Goal: Task Accomplishment & Management: Manage account settings

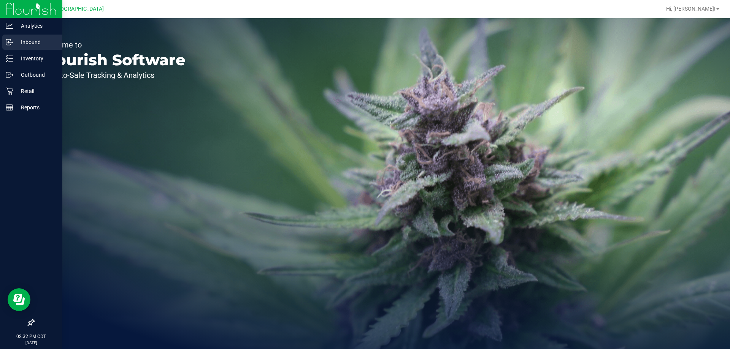
click at [30, 43] on p "Inbound" at bounding box center [36, 42] width 46 height 9
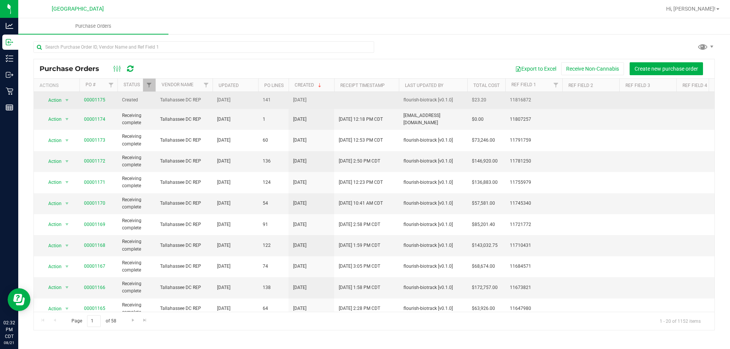
click at [100, 95] on td "00001175" at bounding box center [98, 100] width 38 height 17
click at [100, 100] on link "00001175" at bounding box center [94, 99] width 21 height 5
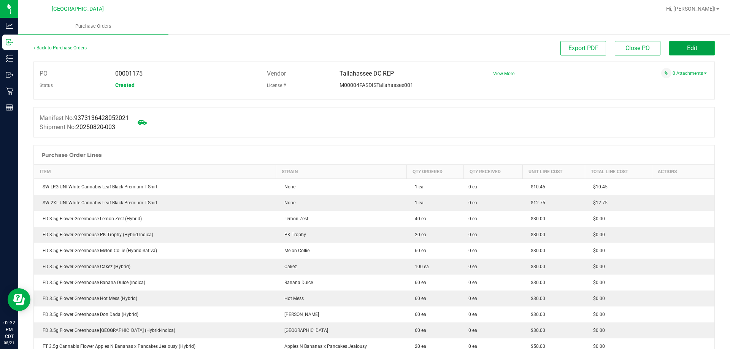
click at [688, 48] on span "Edit" at bounding box center [692, 47] width 10 height 7
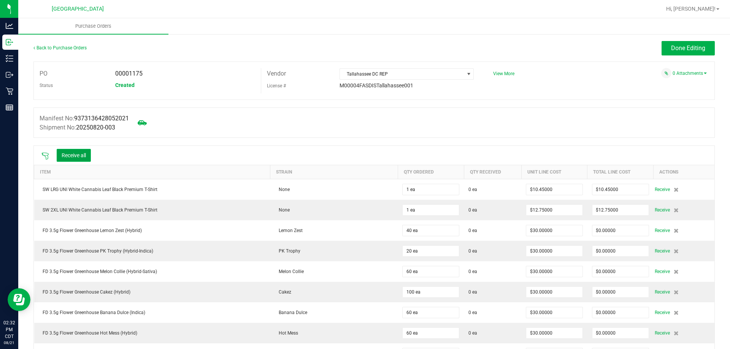
click at [74, 154] on button "Receive all" at bounding box center [74, 155] width 34 height 13
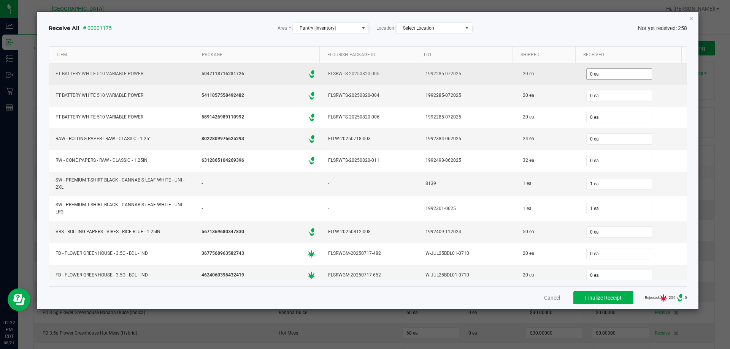
click at [613, 72] on input "0 ea" at bounding box center [619, 74] width 65 height 11
type input "20"
type input "020"
type input "20 ea"
type input "020"
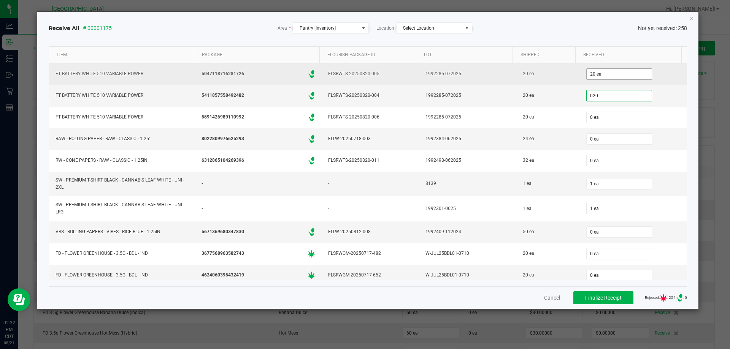
type input "0"
type input "20 ea"
type input "20"
type input "0"
type input "20 ea"
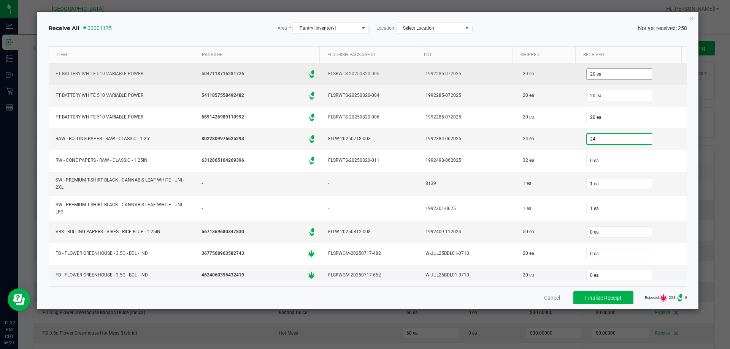
type input "24"
type input "0"
type input "24 ea"
type input "2"
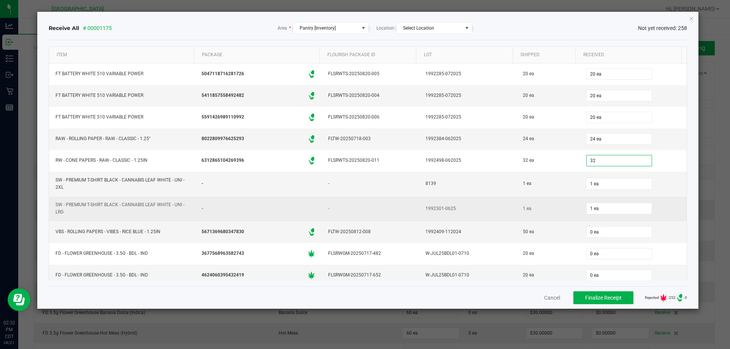
click at [662, 209] on div "1 ea" at bounding box center [633, 208] width 98 height 15
type input "32 ea"
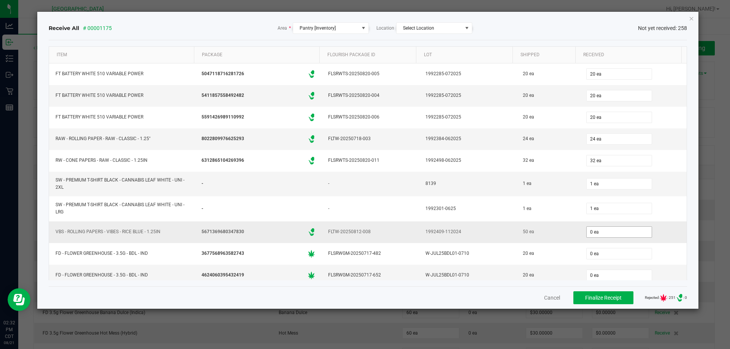
click at [616, 235] on input "0 ea" at bounding box center [619, 232] width 65 height 11
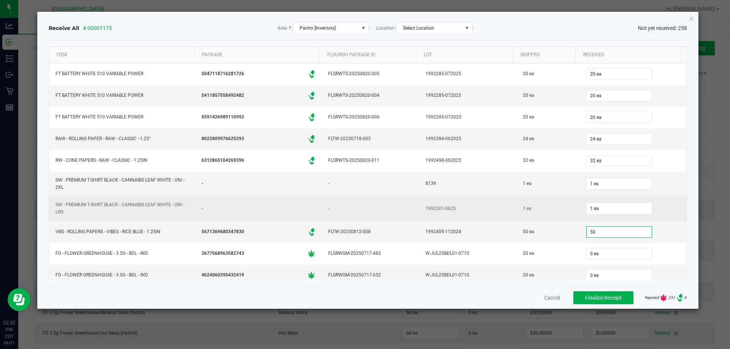
click at [663, 218] on td "1 ea" at bounding box center [633, 209] width 107 height 25
type input "50 ea"
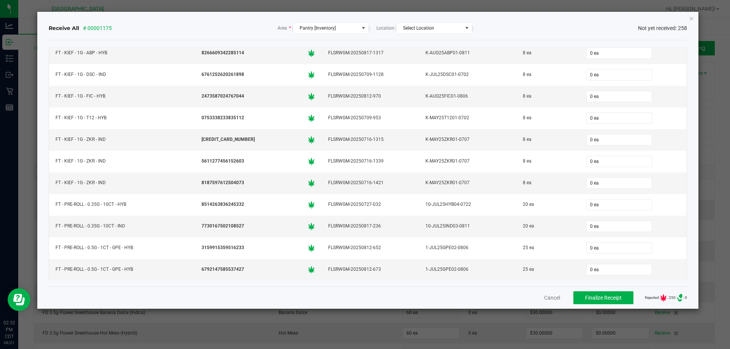
scroll to position [2395, 0]
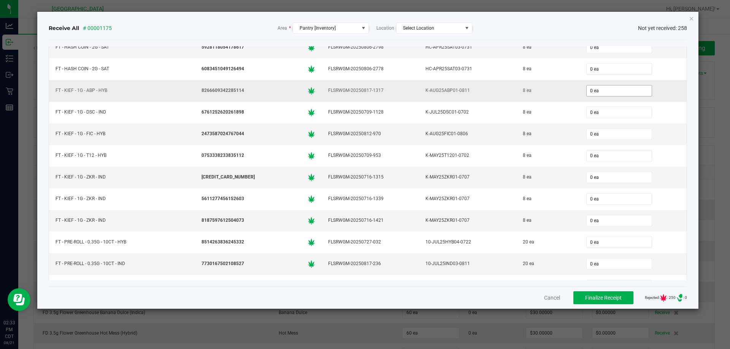
click at [587, 88] on input "0 ea" at bounding box center [619, 91] width 65 height 11
type input "8"
type input "0"
type input "8 ea"
type input "8"
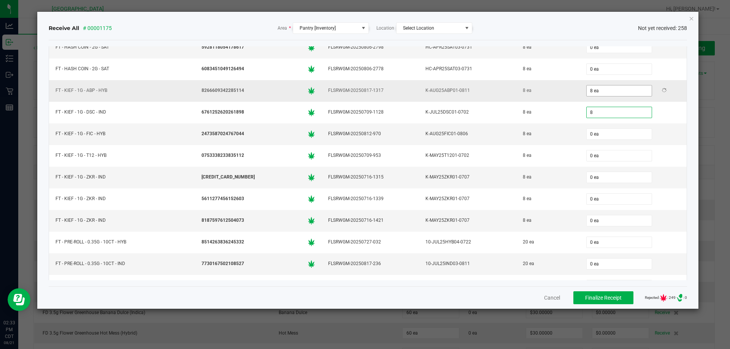
type input "0"
type input "8 ea"
type input "8"
type input "0"
type input "8 ea"
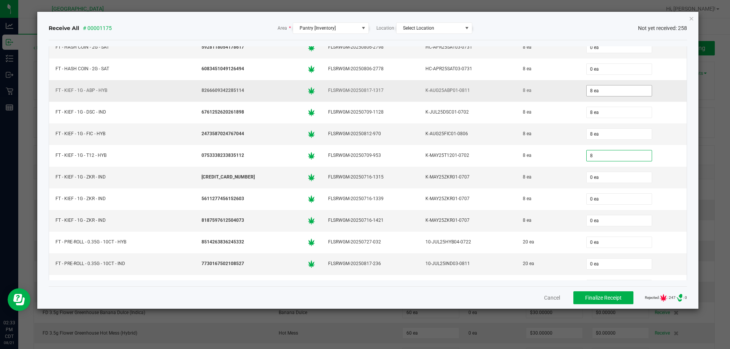
type input "8"
type input "0"
type input "8 ea"
type input "8"
type input "0"
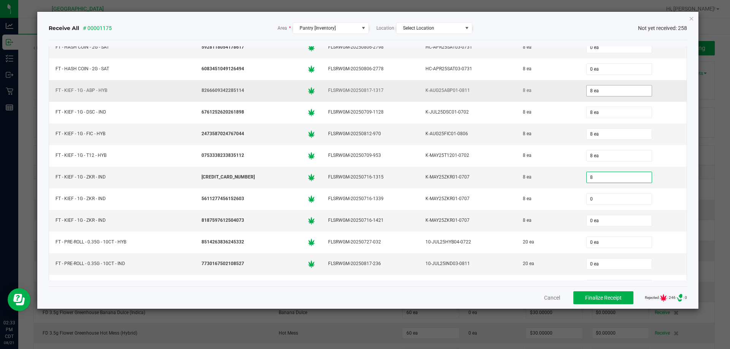
type input "8 ea"
type input "8"
type input "0"
type input "8 ea"
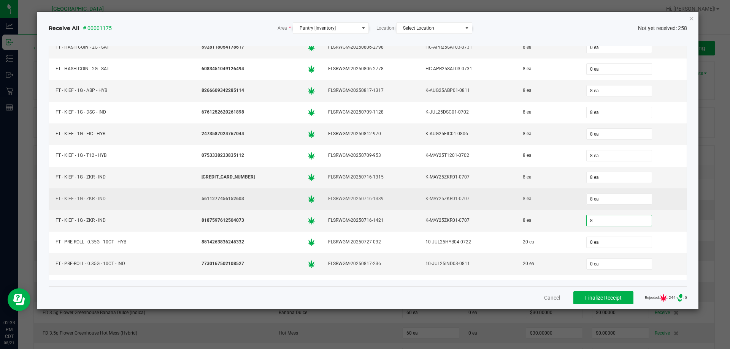
click at [666, 190] on td "8 ea" at bounding box center [633, 200] width 107 height 22
type input "8 ea"
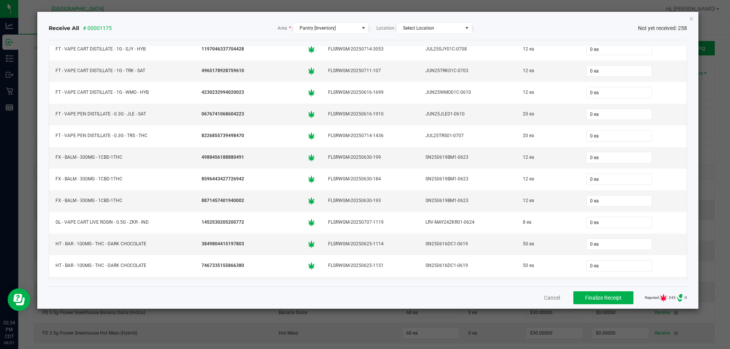
scroll to position [4676, 0]
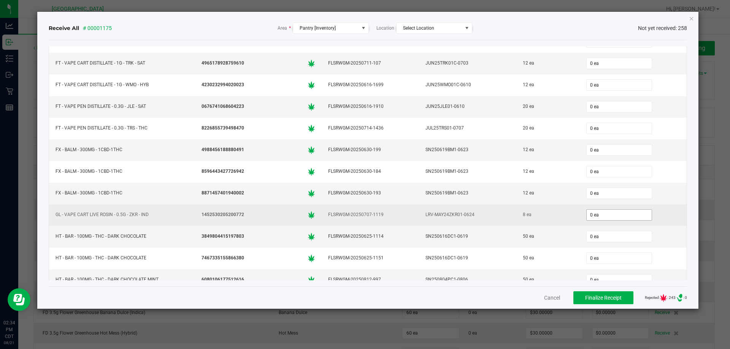
click at [597, 217] on input "0 ea" at bounding box center [619, 215] width 65 height 11
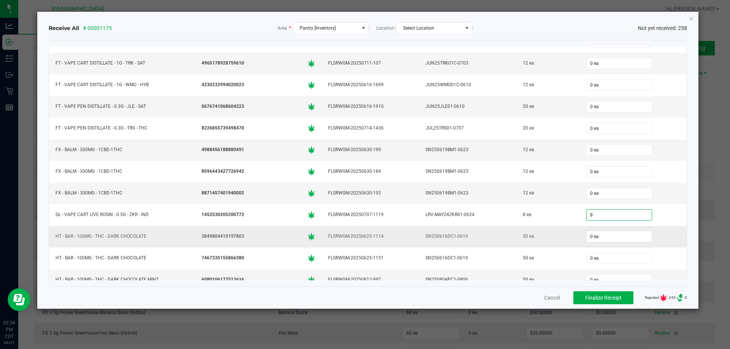
click at [246, 243] on td "3849804415197803" at bounding box center [258, 237] width 127 height 22
type input "8 ea"
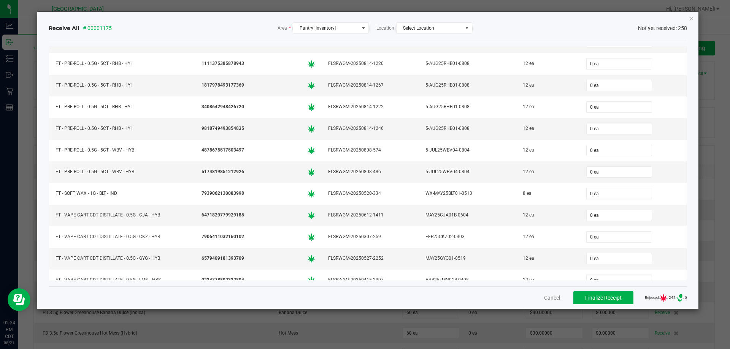
scroll to position [3155, 0]
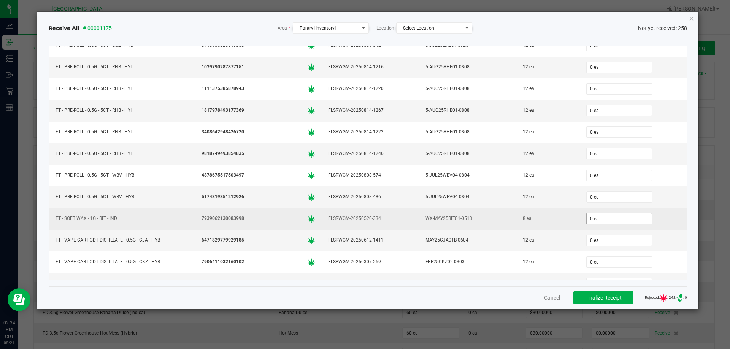
click at [587, 217] on input "0 ea" at bounding box center [619, 219] width 65 height 11
click at [539, 211] on td "8 ea" at bounding box center [547, 219] width 63 height 22
type input "8 ea"
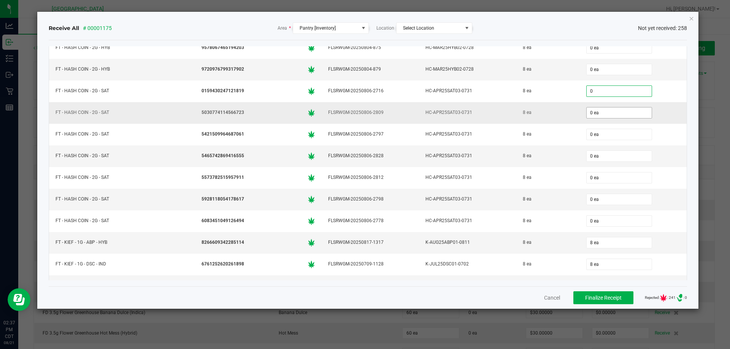
click at [619, 114] on input "0 ea" at bounding box center [619, 113] width 65 height 11
type input "0 ea"
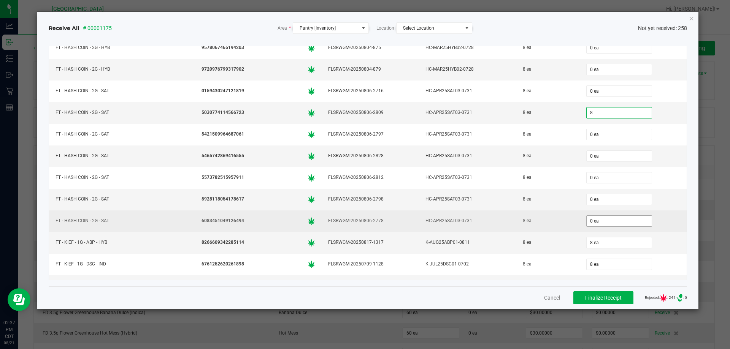
click at [600, 216] on input "0 ea" at bounding box center [619, 221] width 65 height 11
type input "8 ea"
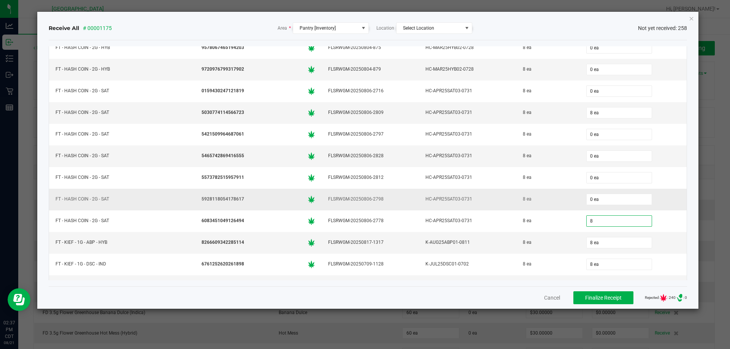
click at [567, 199] on td "8 ea" at bounding box center [547, 200] width 63 height 22
type input "8 ea"
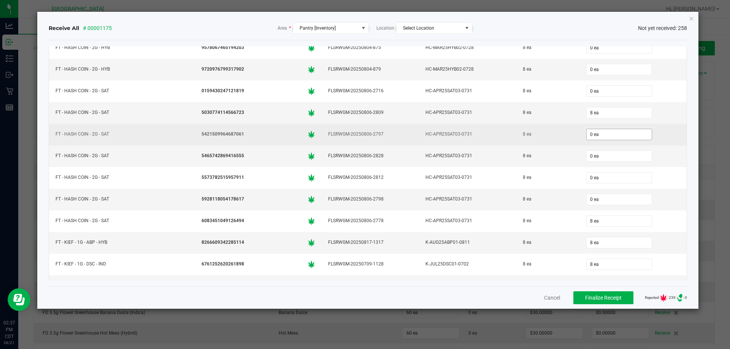
click at [608, 139] on input "0 ea" at bounding box center [619, 134] width 65 height 11
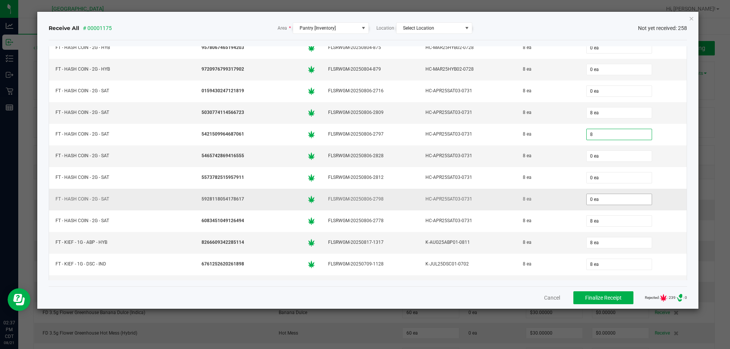
click at [592, 200] on input "0 ea" at bounding box center [619, 199] width 65 height 11
type input "8 ea"
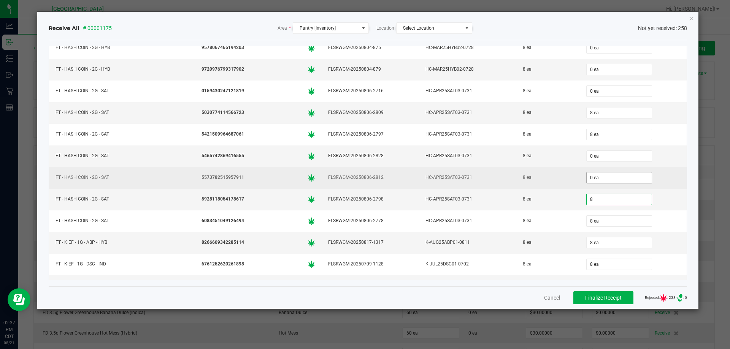
type input "8"
click at [598, 180] on input "0 ea" at bounding box center [619, 178] width 65 height 11
type input "0"
type input "8 ea"
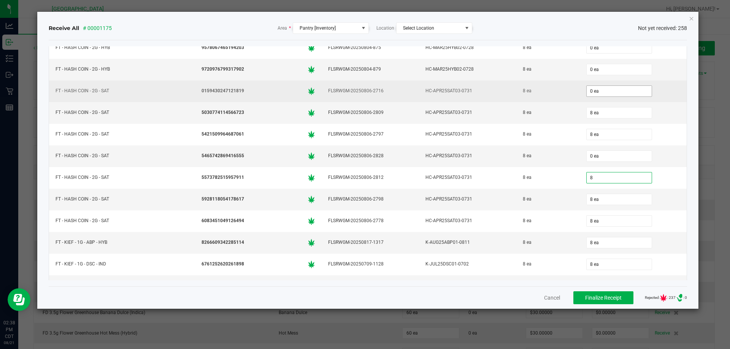
type input "8"
click at [612, 90] on input "0 ea" at bounding box center [619, 91] width 65 height 11
type input "0"
type input "8 ea"
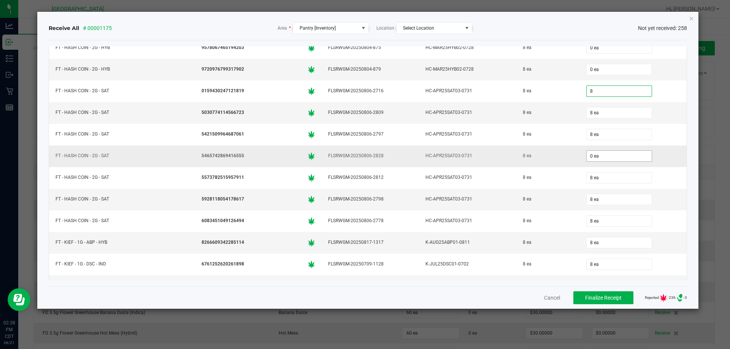
click at [607, 156] on input "0 ea" at bounding box center [619, 156] width 65 height 11
type input "8 ea"
click at [658, 146] on td "8" at bounding box center [633, 157] width 107 height 22
type input "8 ea"
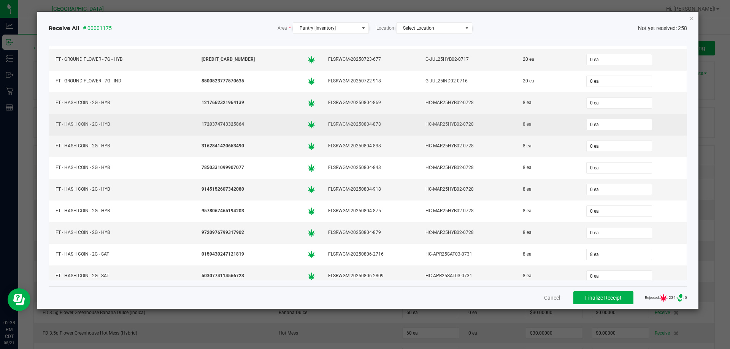
scroll to position [2091, 0]
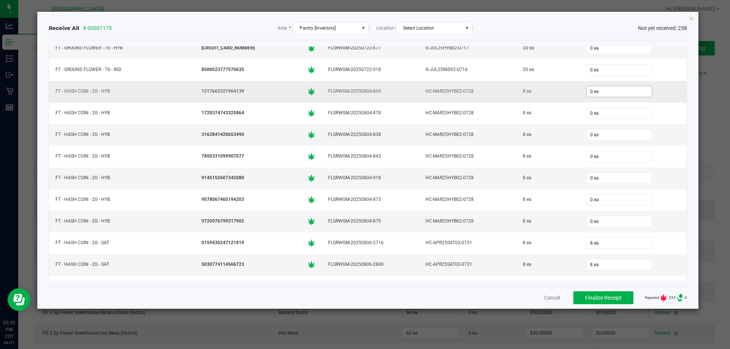
click at [603, 90] on input "0 ea" at bounding box center [619, 91] width 65 height 11
click at [596, 223] on input "0 ea" at bounding box center [619, 221] width 65 height 11
type input "0 ea"
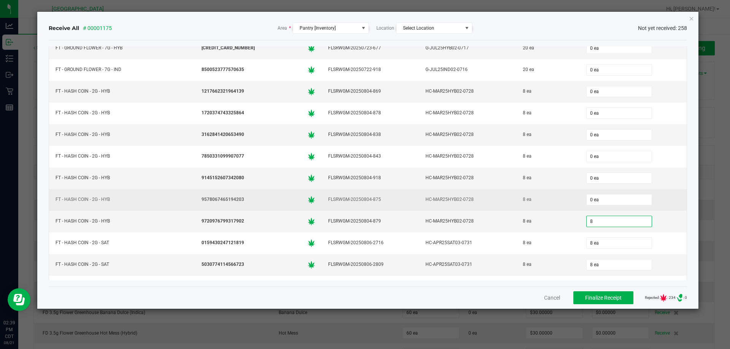
click at [670, 199] on div "0 ea" at bounding box center [633, 199] width 98 height 15
type input "8 ea"
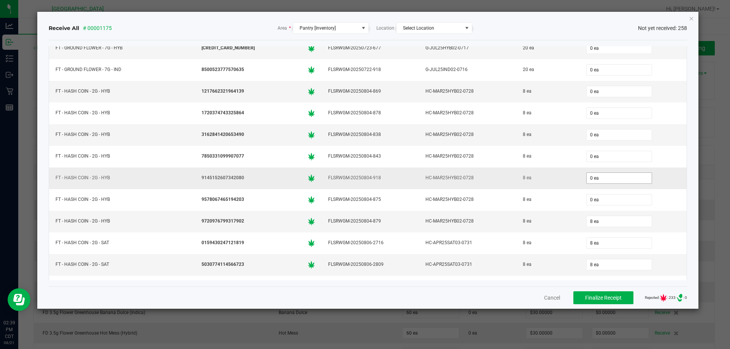
click at [607, 176] on input "0 ea" at bounding box center [619, 178] width 65 height 11
type input "8"
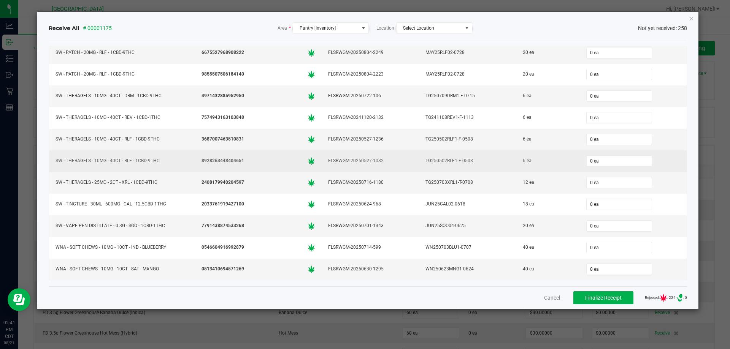
scroll to position [5342, 0]
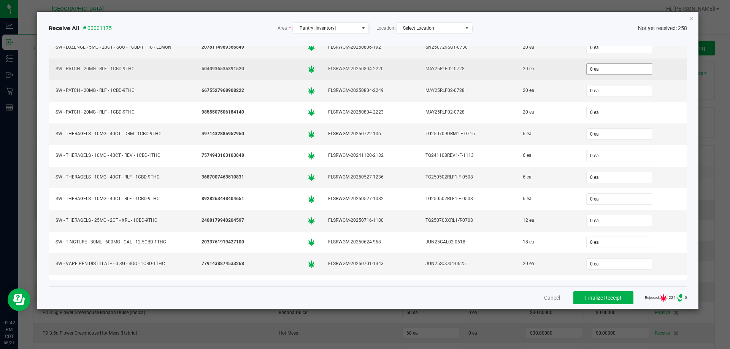
click at [605, 71] on input "0 ea" at bounding box center [619, 69] width 65 height 11
type input "20"
type input "0"
type input "20 ea"
type input "20"
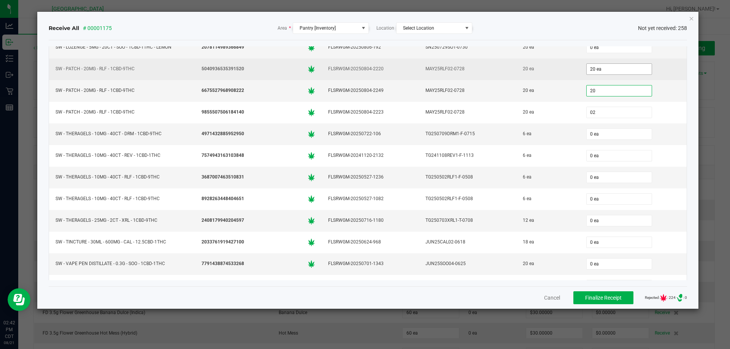
type input "020"
type input "20 ea"
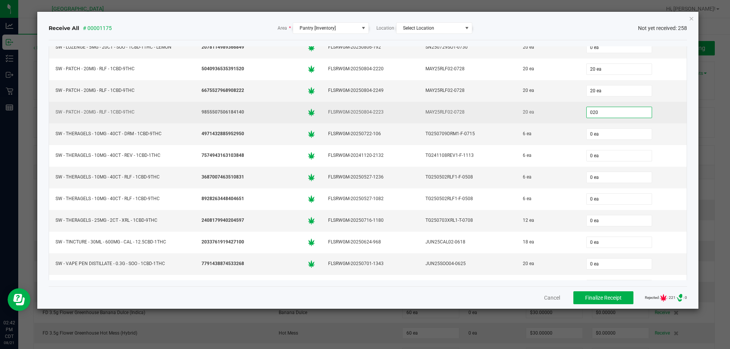
click at [542, 108] on div "20 ea" at bounding box center [548, 112] width 54 height 11
type input "20 ea"
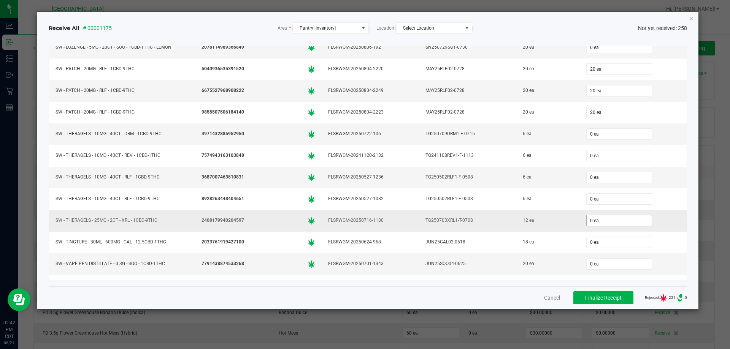
click at [613, 222] on input "0 ea" at bounding box center [619, 221] width 65 height 11
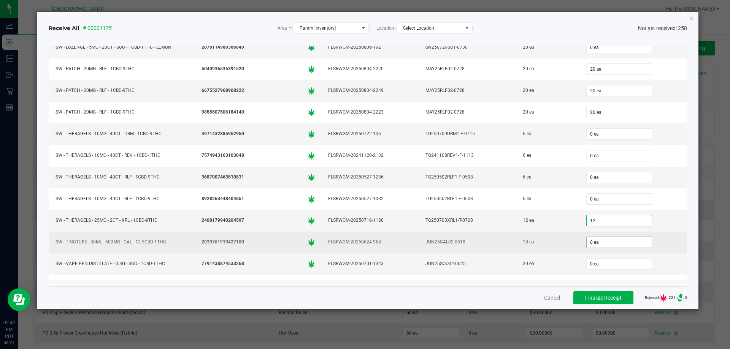
click at [593, 238] on input "0 ea" at bounding box center [619, 242] width 65 height 11
type input "12 ea"
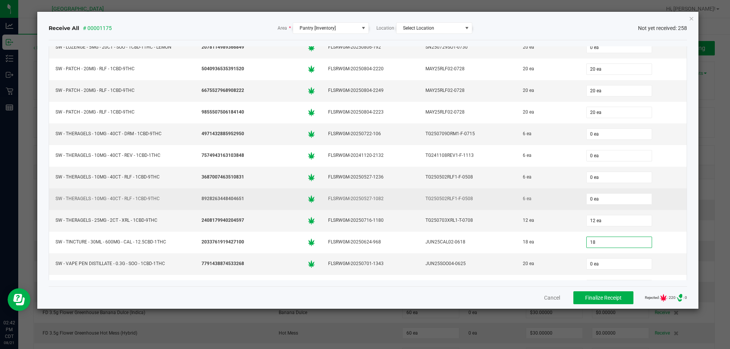
click at [648, 205] on div "0 ea" at bounding box center [633, 199] width 98 height 15
type input "18 ea"
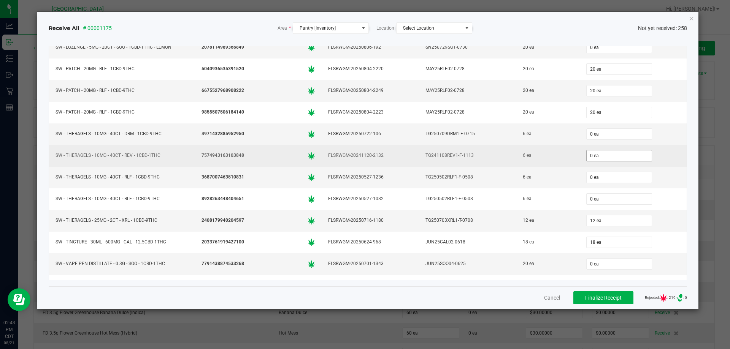
click at [609, 156] on input "0 ea" at bounding box center [619, 156] width 65 height 11
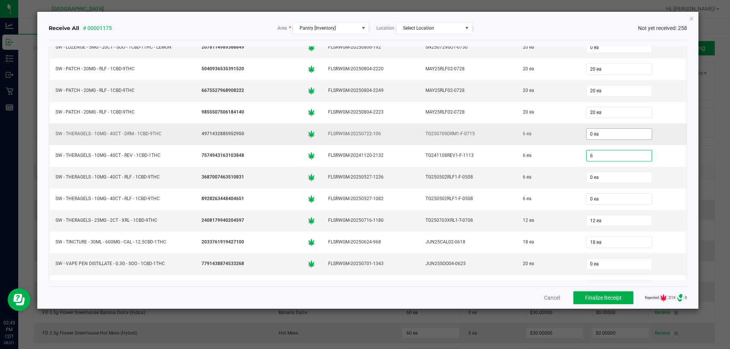
type input "6"
click at [609, 132] on input "0 ea" at bounding box center [619, 134] width 65 height 11
type input "0"
type input "6 ea"
click at [602, 175] on input "0 ea" at bounding box center [619, 177] width 65 height 11
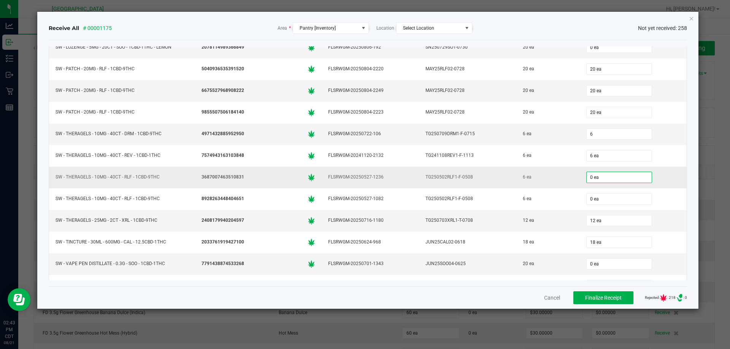
type input "6 ea"
type input "6"
type input "0"
type input "6 ea"
click at [657, 210] on td "12 ea" at bounding box center [633, 221] width 107 height 22
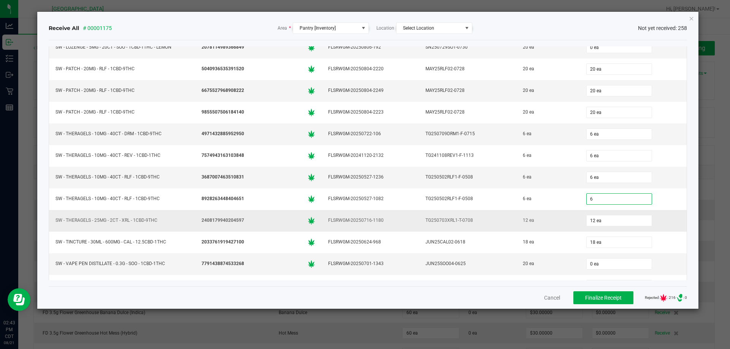
type input "6 ea"
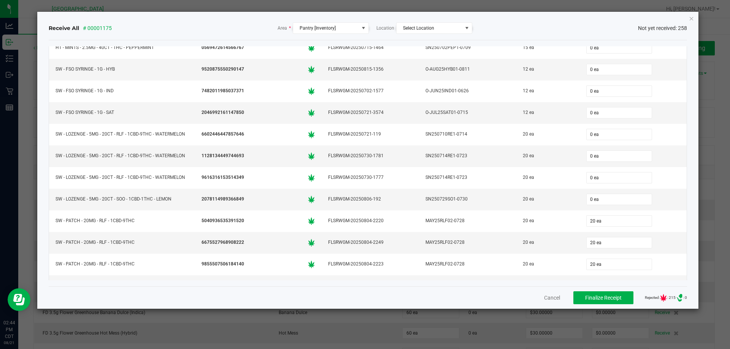
scroll to position [5152, 0]
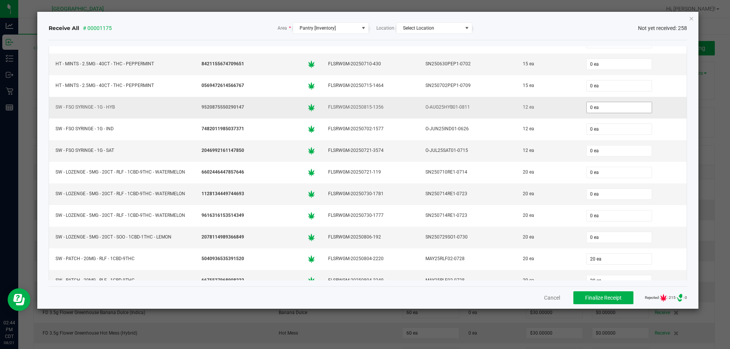
click at [589, 109] on input "0 ea" at bounding box center [619, 107] width 65 height 11
type input "12"
type input "0"
type input "12 ea"
type input "12"
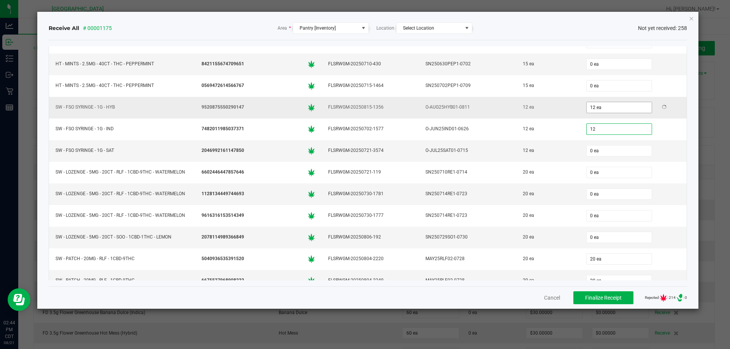
type input "0"
type input "12 ea"
click at [419, 195] on td "SN250714RE1-0723" at bounding box center [467, 195] width 97 height 22
type input "12 ea"
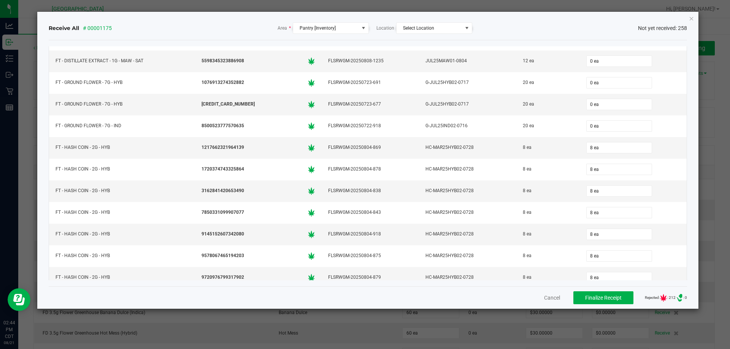
scroll to position [1959, 0]
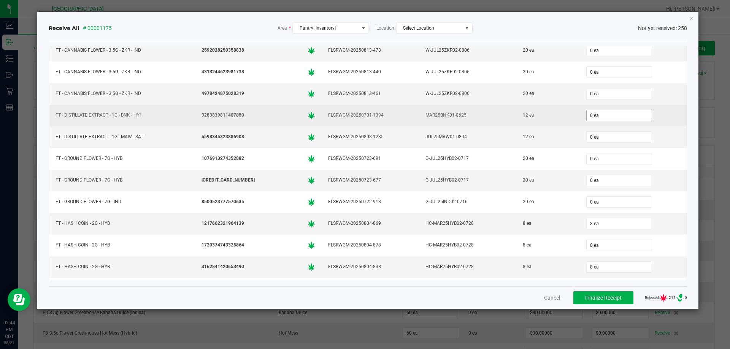
click at [594, 115] on input "0 ea" at bounding box center [619, 115] width 65 height 11
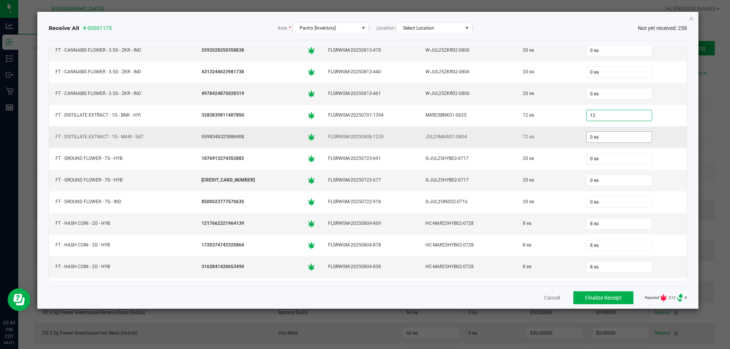
click at [594, 132] on input "0 ea" at bounding box center [619, 137] width 65 height 11
type input "12 ea"
type input "0"
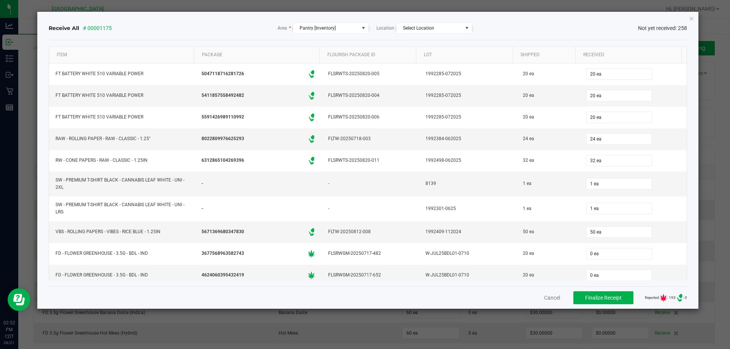
scroll to position [3707, 0]
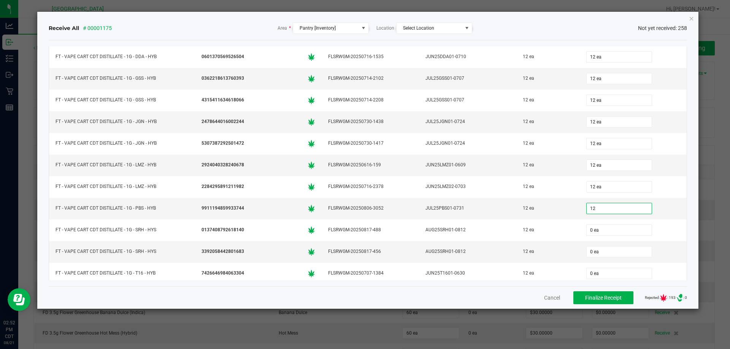
type input "12"
type input "0"
type input "12 ea"
type input "0"
type input "0 ea"
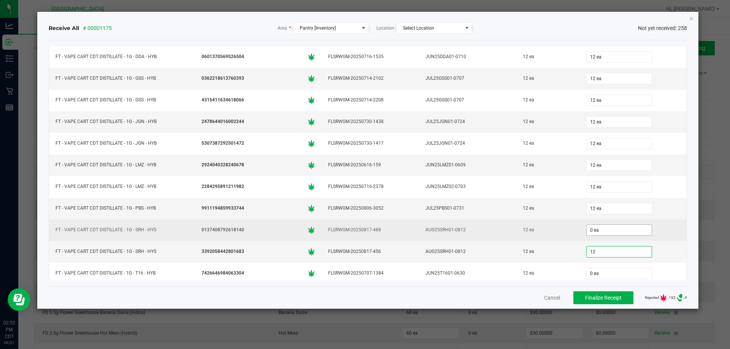
type input "12"
click at [601, 235] on input "0 ea" at bounding box center [619, 230] width 65 height 11
type input "0"
type input "12 ea"
click at [561, 238] on td "12 ea" at bounding box center [547, 231] width 63 height 22
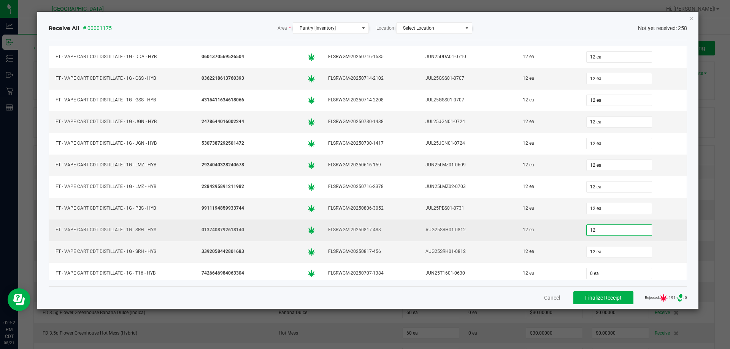
type input "12 ea"
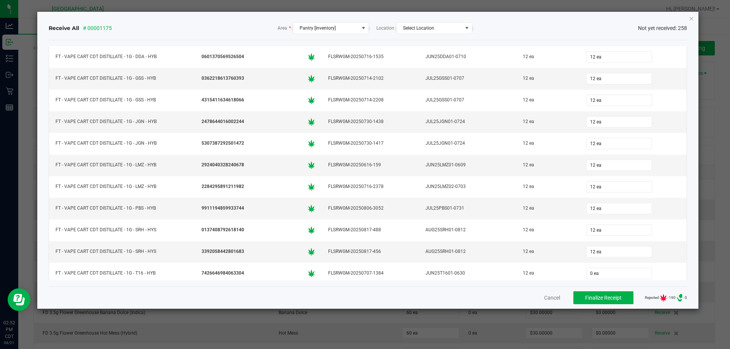
scroll to position [3821, 0]
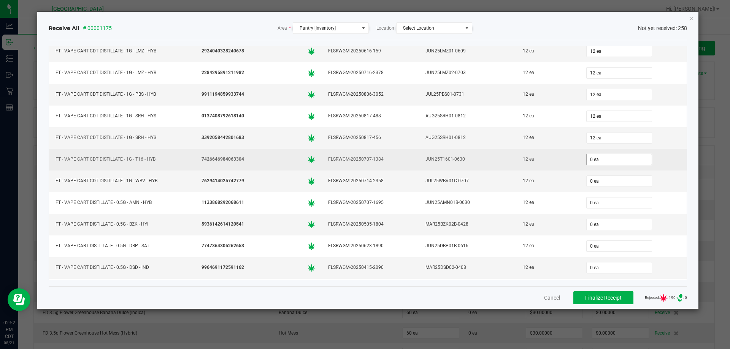
click at [588, 159] on input "0 ea" at bounding box center [619, 159] width 65 height 11
type input "0"
type input "0 ea"
type input "12"
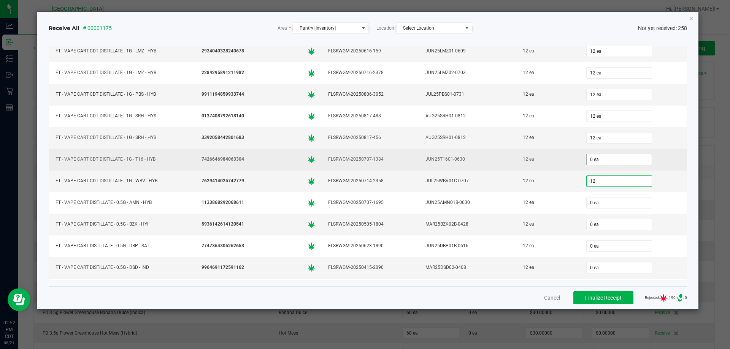
click at [588, 159] on input "0 ea" at bounding box center [619, 159] width 65 height 11
type input "0"
type input "12 ea"
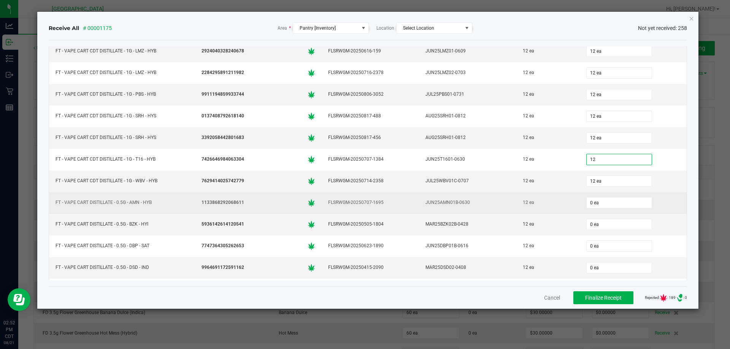
click at [552, 200] on div "12 ea" at bounding box center [548, 202] width 54 height 11
type input "12 ea"
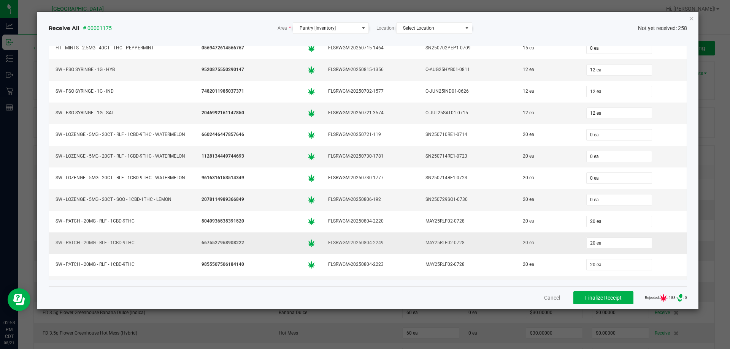
scroll to position [5152, 0]
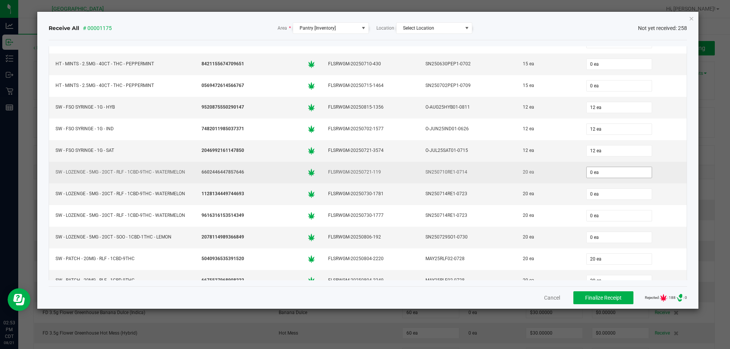
click at [589, 172] on input "0 ea" at bounding box center [619, 172] width 65 height 11
type input "20"
type input "020"
type input "20 ea"
type input "020"
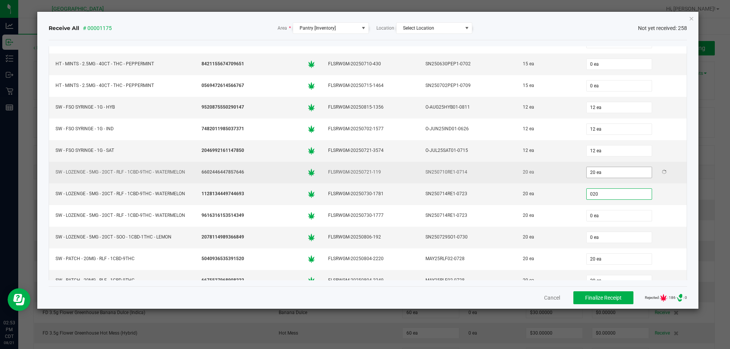
type input "0"
type input "20 ea"
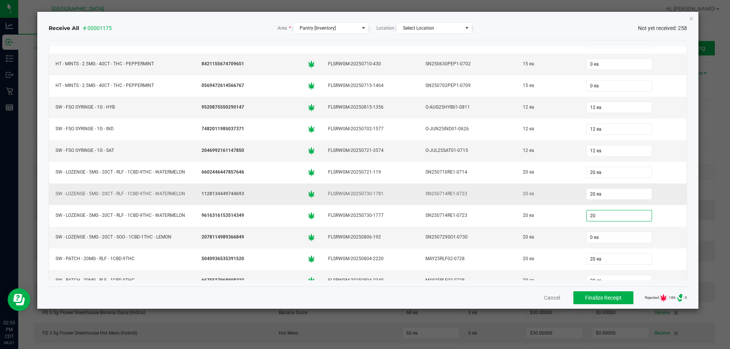
click at [538, 201] on td "20 ea" at bounding box center [547, 195] width 63 height 22
type input "20 ea"
click at [606, 239] on input "0 ea" at bounding box center [619, 237] width 65 height 11
type input "20 ea"
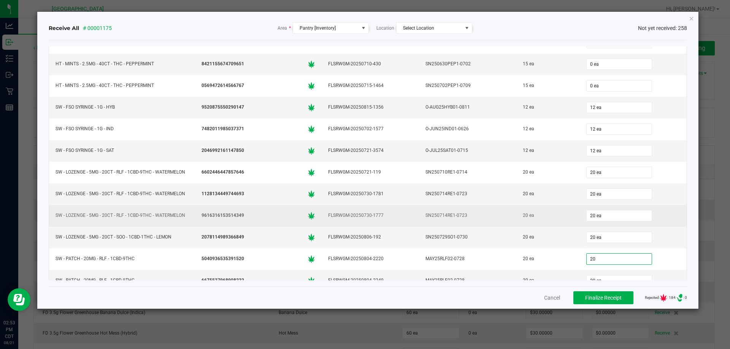
click at [583, 226] on td "20 ea" at bounding box center [633, 216] width 107 height 22
type input "20 ea"
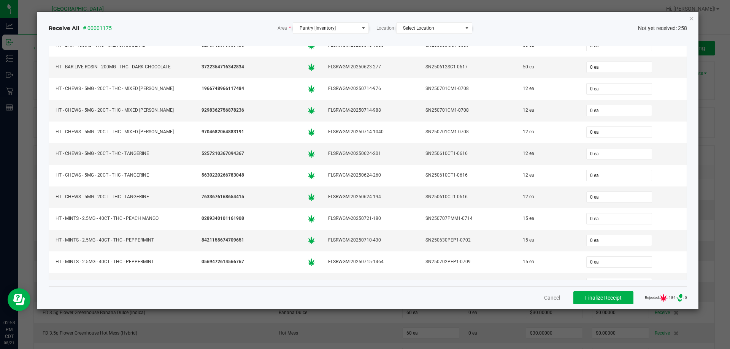
scroll to position [4962, 0]
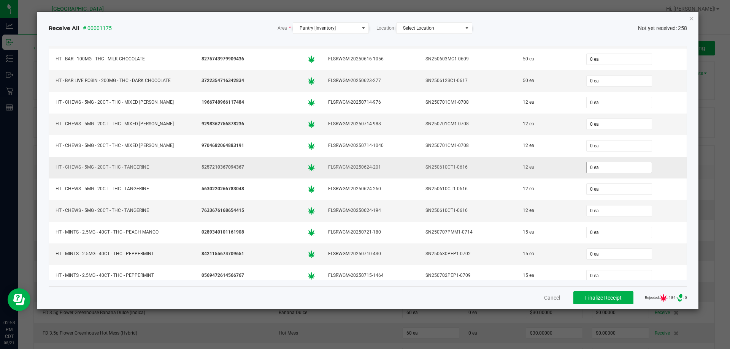
click at [593, 164] on input "0 ea" at bounding box center [619, 167] width 65 height 11
type input "12"
type input "0"
type input "12 ea"
type input "12"
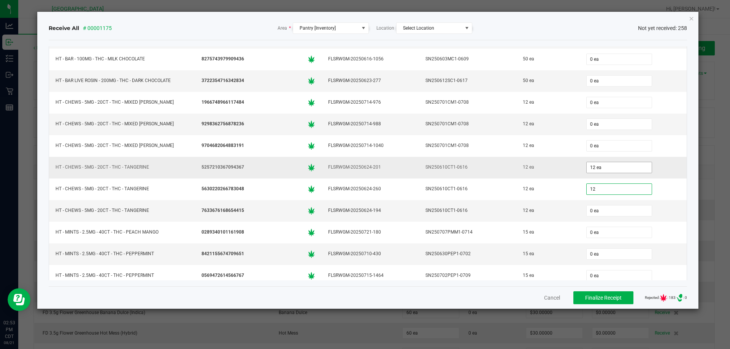
type input "0"
type input "12 ea"
type input "12"
click at [593, 164] on input "12 ea" at bounding box center [619, 167] width 65 height 11
type input "12"
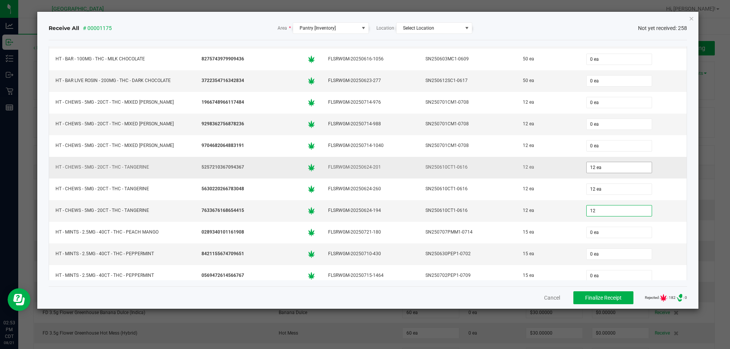
type input "12 ea"
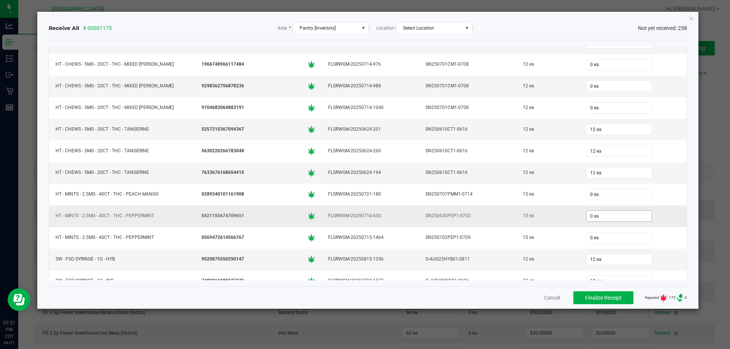
click at [606, 215] on input "0 ea" at bounding box center [619, 216] width 65 height 11
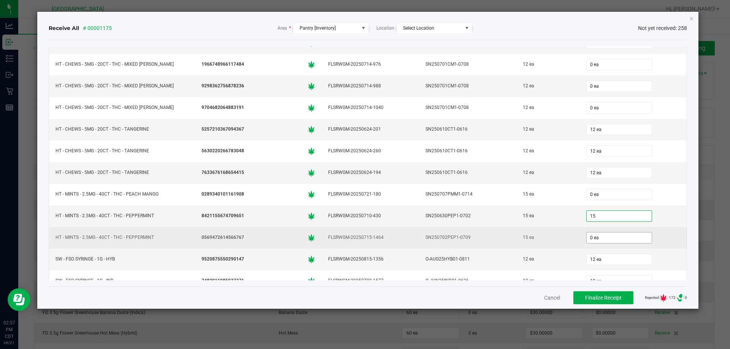
click at [605, 234] on input "0 ea" at bounding box center [619, 238] width 65 height 11
type input "15 ea"
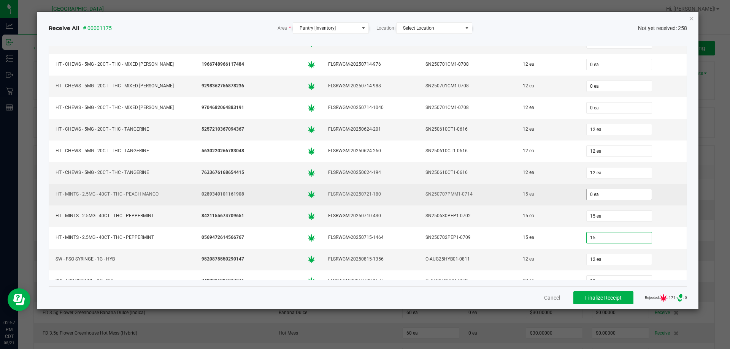
type input "15"
click at [611, 199] on input "0 ea" at bounding box center [619, 194] width 65 height 11
type input "0"
type input "15 ea"
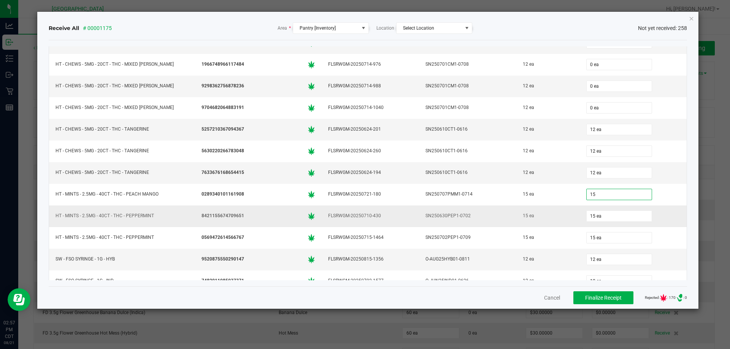
click at [654, 208] on td "15 ea" at bounding box center [633, 217] width 107 height 22
type input "15 ea"
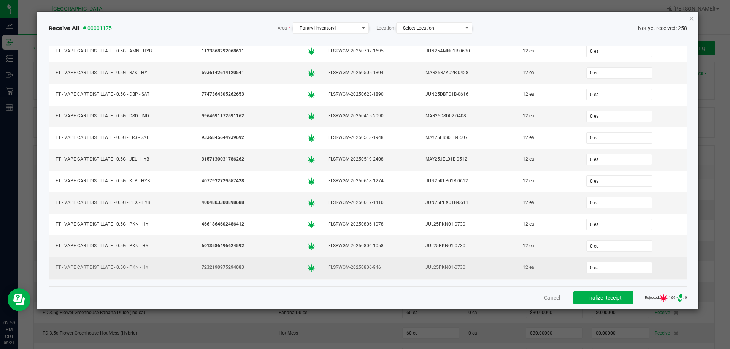
scroll to position [3936, 0]
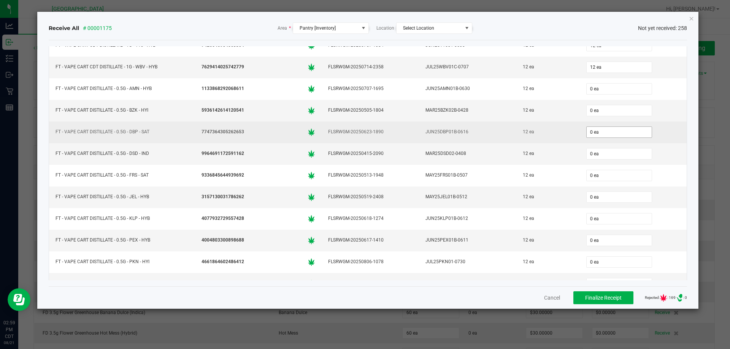
click at [590, 133] on input "0 ea" at bounding box center [619, 132] width 65 height 11
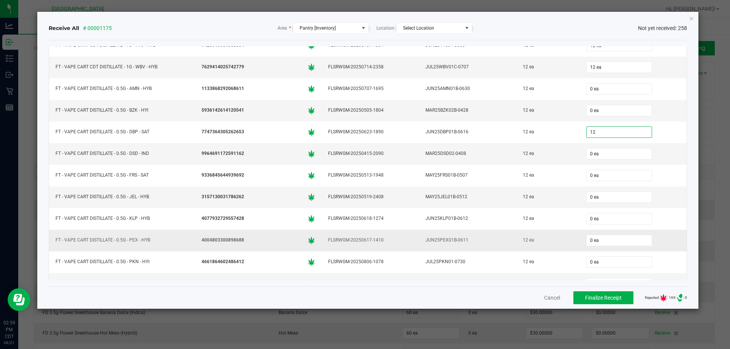
click at [516, 236] on td "12 ea" at bounding box center [547, 241] width 63 height 22
type input "12 ea"
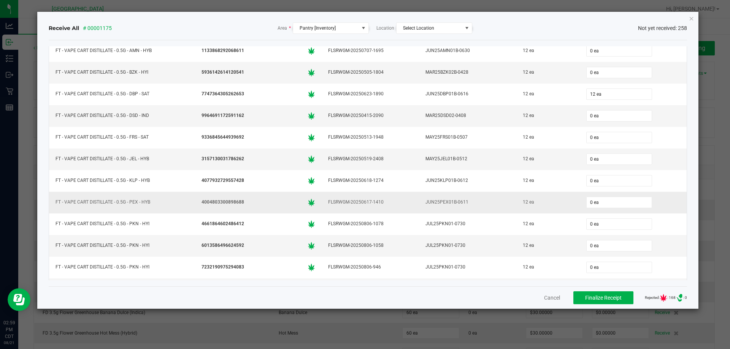
scroll to position [4050, 0]
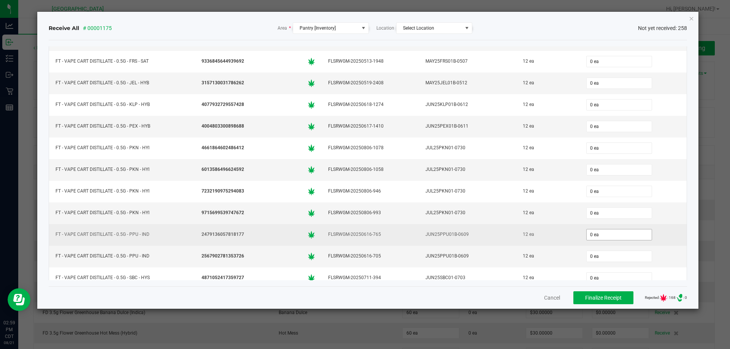
click at [620, 233] on input "0 ea" at bounding box center [619, 235] width 65 height 11
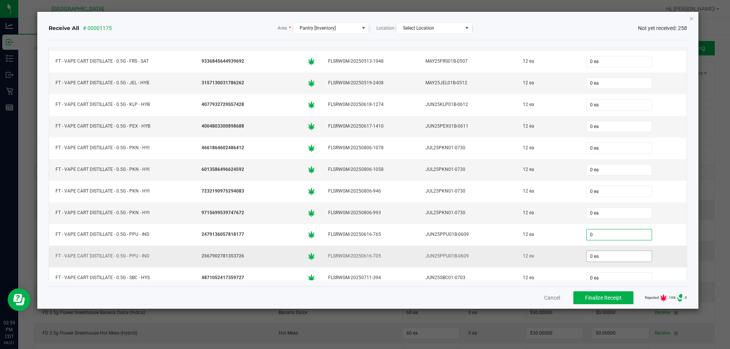
click at [611, 259] on input "0 ea" at bounding box center [619, 256] width 65 height 11
type input "0 ea"
click at [643, 252] on div "12" at bounding box center [633, 256] width 98 height 15
type input "12 ea"
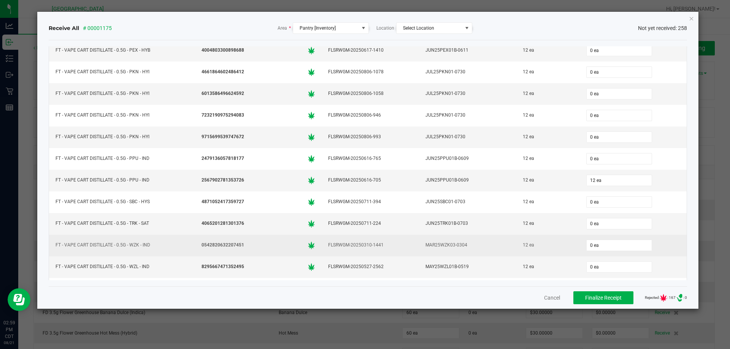
scroll to position [4202, 0]
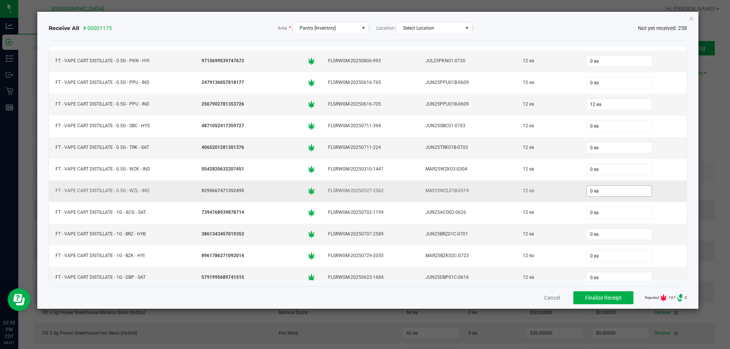
click at [616, 192] on input "0 ea" at bounding box center [619, 191] width 65 height 11
type input "0"
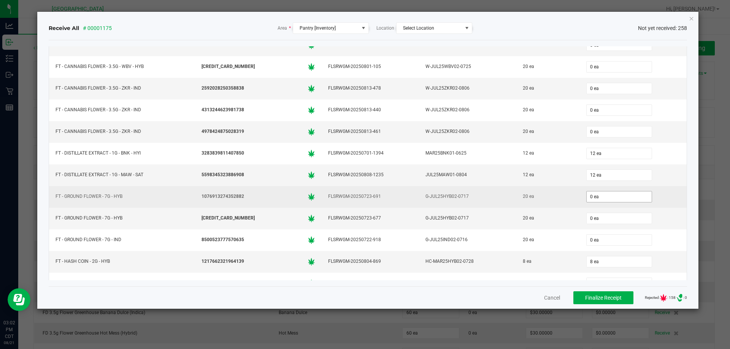
click at [605, 195] on input "0 ea" at bounding box center [619, 197] width 65 height 11
type input "20"
type input "0"
type input "20 ea"
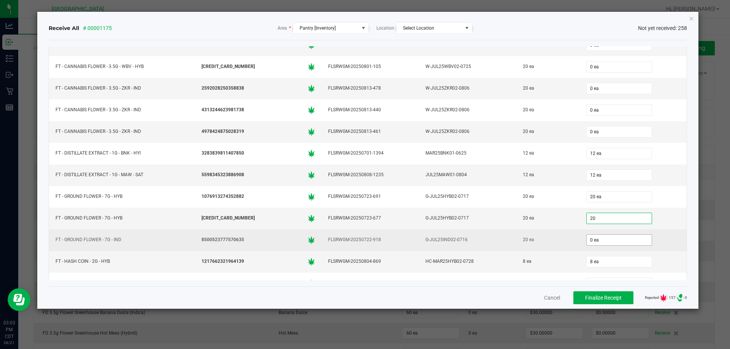
click at [614, 236] on input "0 ea" at bounding box center [619, 240] width 65 height 11
type input "20 ea"
click at [675, 233] on td "020" at bounding box center [633, 241] width 107 height 22
type input "20 ea"
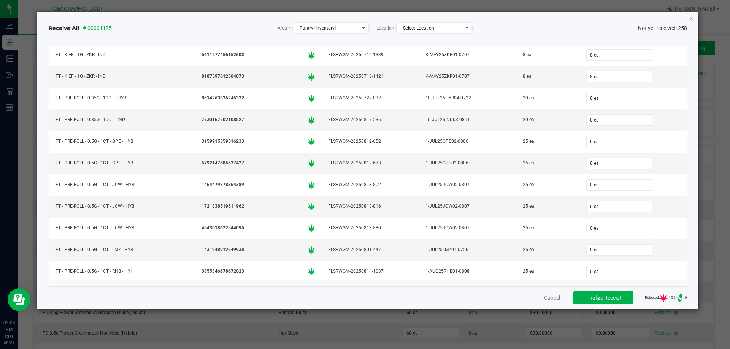
scroll to position [2547, 0]
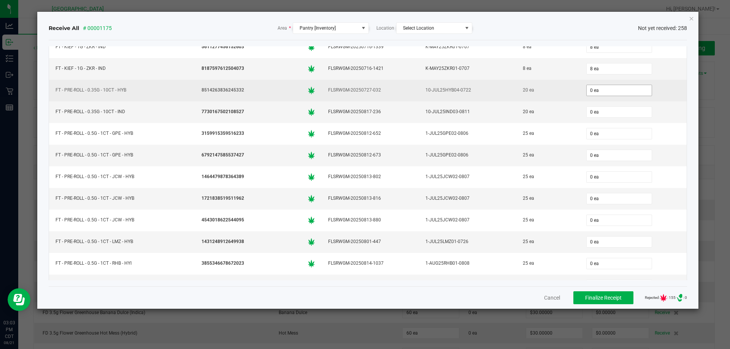
click at [627, 89] on input "0 ea" at bounding box center [619, 90] width 65 height 11
type input "20"
type input "0"
type input "20 ea"
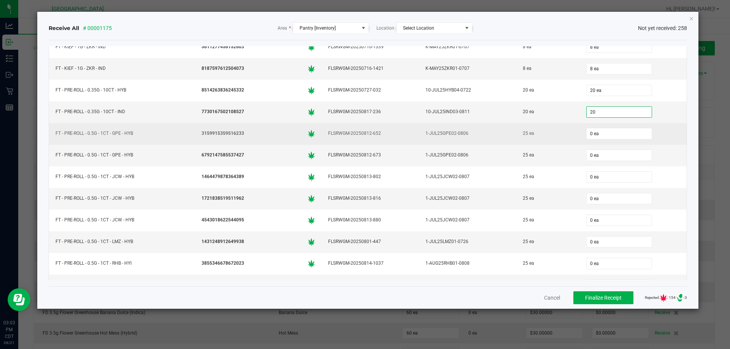
click at [674, 130] on td "0 ea" at bounding box center [633, 134] width 107 height 22
type input "20 ea"
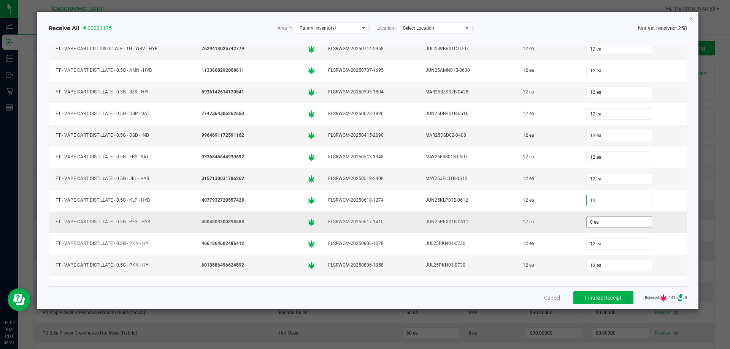
click at [590, 217] on input "0 ea" at bounding box center [619, 222] width 65 height 11
type input "12 ea"
click at [569, 229] on td "12 ea" at bounding box center [547, 223] width 63 height 22
type input "12 ea"
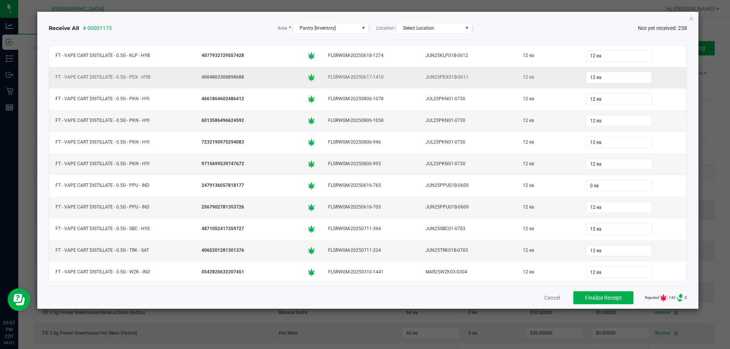
scroll to position [4106, 0]
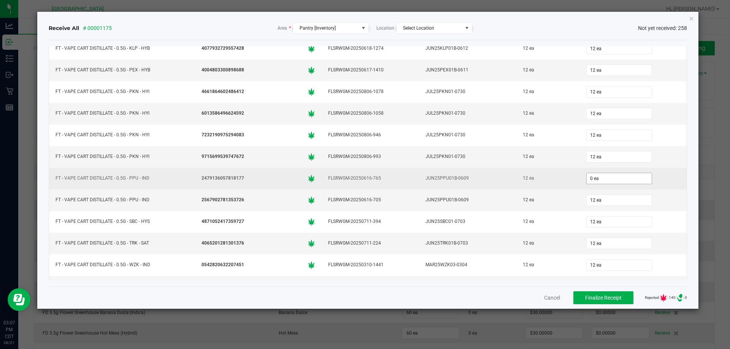
click at [598, 180] on input "0 ea" at bounding box center [619, 178] width 65 height 11
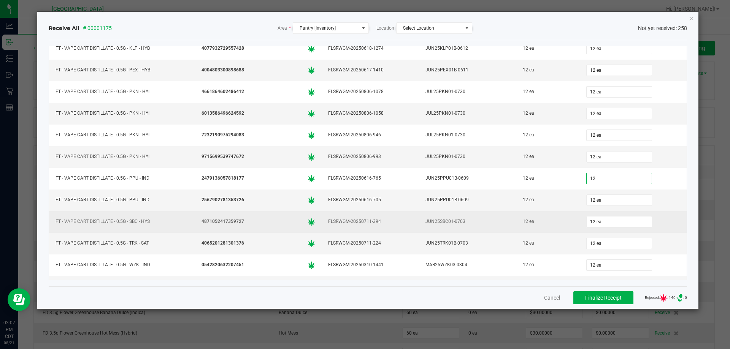
click at [550, 217] on div "12 ea" at bounding box center [548, 221] width 54 height 11
type input "12 ea"
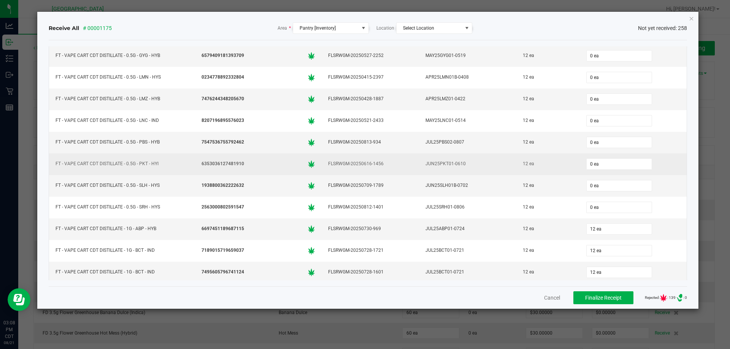
scroll to position [3307, 0]
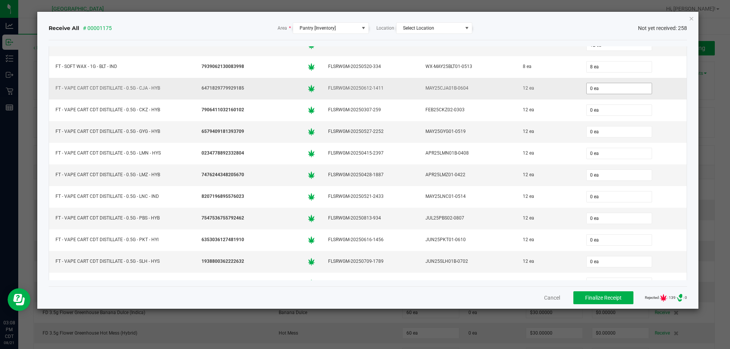
click at [604, 88] on input "0 ea" at bounding box center [619, 88] width 65 height 11
type input "12"
type input "0"
type input "12 ea"
type input "12"
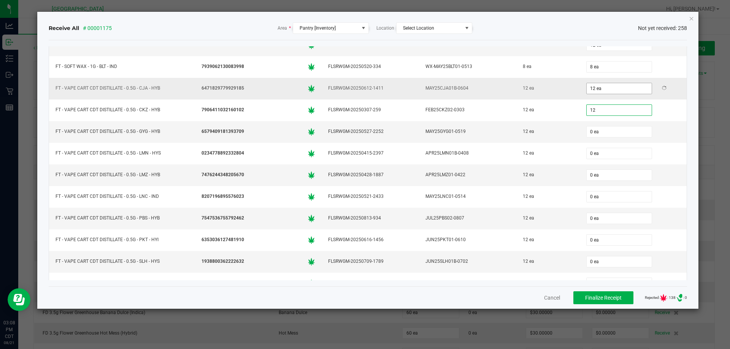
type input "0"
type input "12 ea"
type input "012"
type input "0"
type input "12 ea"
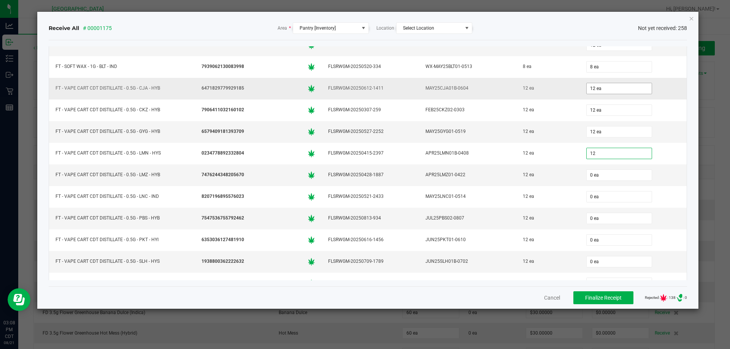
type input "12"
type input "0"
type input "12 ea"
type input "12"
type input "0"
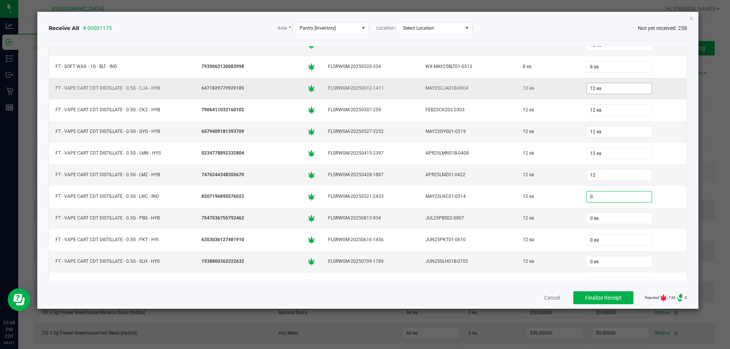
type input "12 ea"
type input "012"
type input "0"
type input "12 ea"
type input "12"
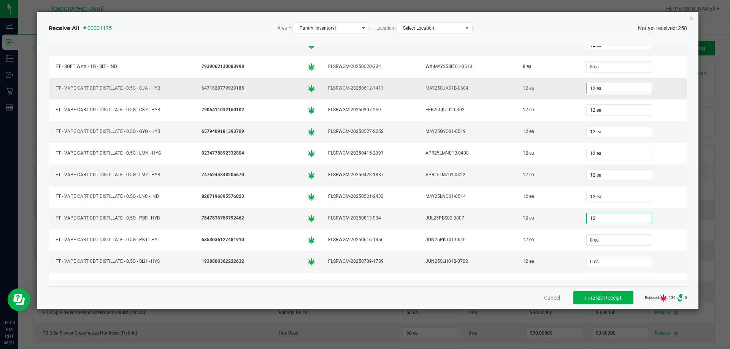
type input "0"
type input "12 ea"
type input "12"
type input "0"
type input "12 ea"
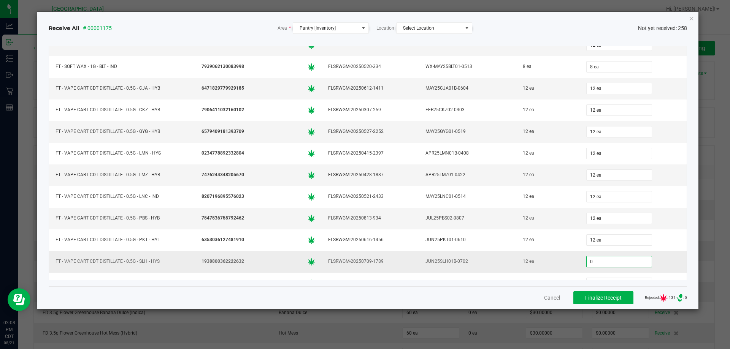
click at [565, 251] on td "12 ea" at bounding box center [547, 262] width 63 height 22
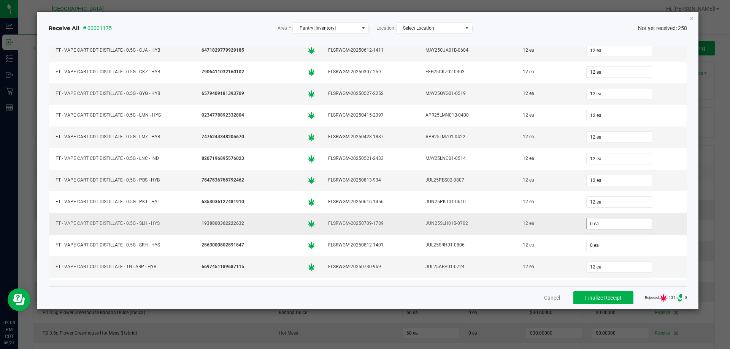
click at [587, 225] on input "0 ea" at bounding box center [619, 224] width 65 height 11
type input "12"
type input "0"
type input "12 ea"
click at [569, 271] on td "12 ea" at bounding box center [547, 268] width 63 height 22
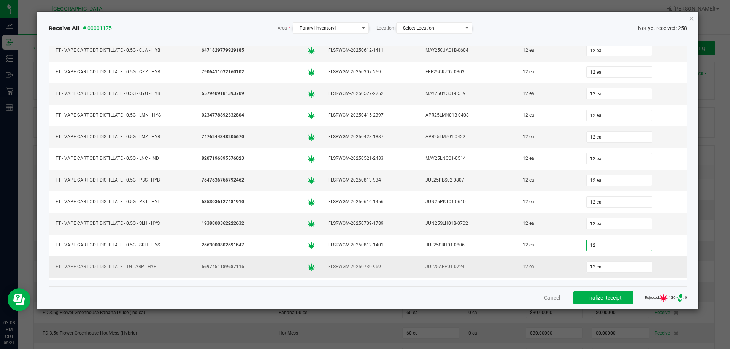
type input "12 ea"
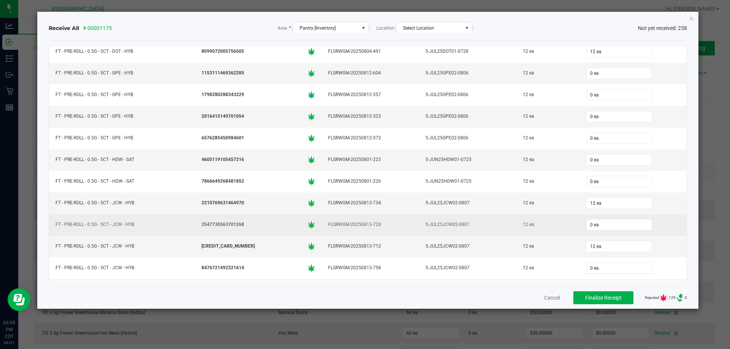
scroll to position [2851, 0]
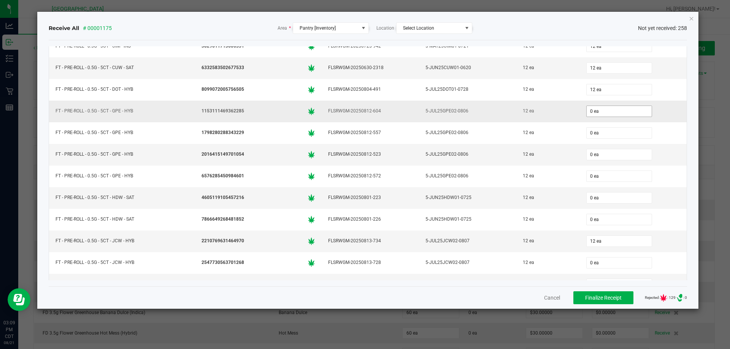
click at [589, 108] on input "0 ea" at bounding box center [619, 111] width 65 height 11
type input "0"
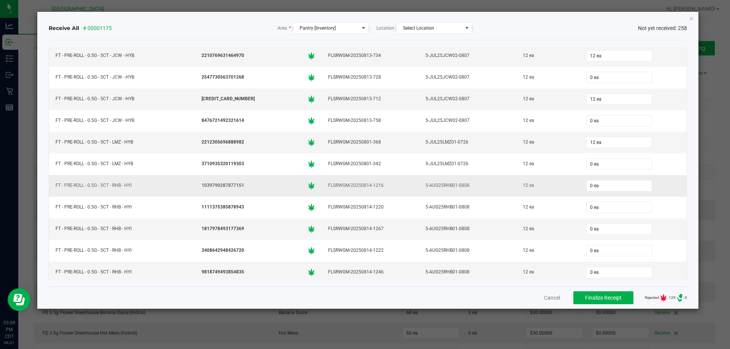
scroll to position [3041, 0]
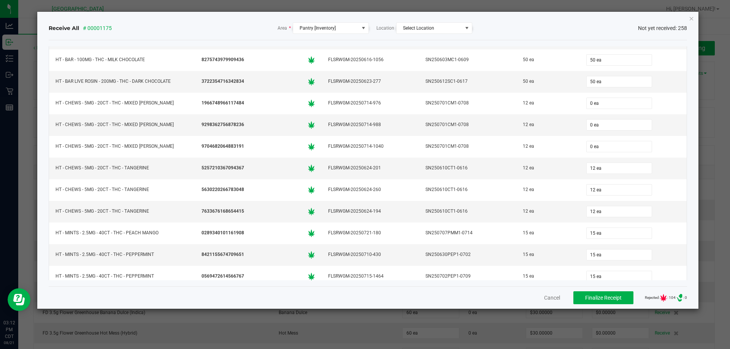
scroll to position [5015, 0]
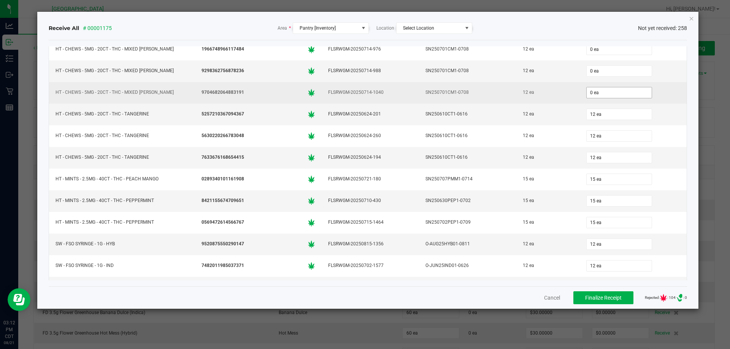
click at [614, 89] on input "0 ea" at bounding box center [619, 92] width 65 height 11
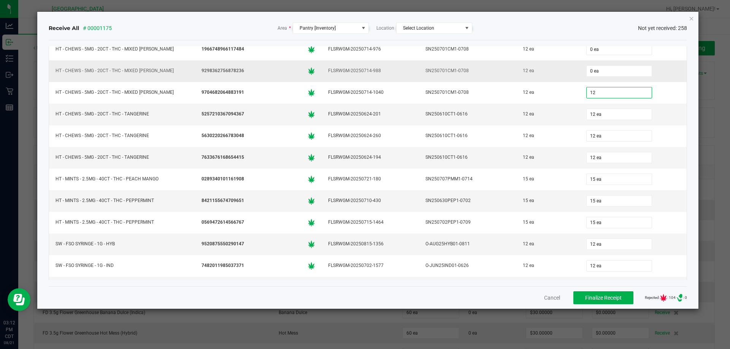
click at [603, 63] on div "0 ea" at bounding box center [633, 70] width 98 height 15
type input "12 ea"
click at [601, 73] on input "0 ea" at bounding box center [619, 71] width 65 height 11
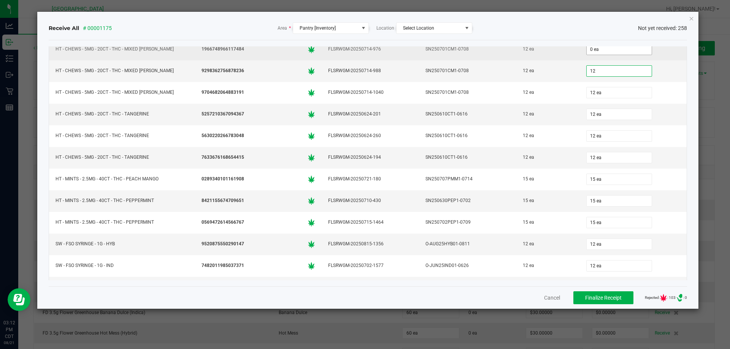
type input "12"
click at [614, 53] on input "0 ea" at bounding box center [619, 49] width 65 height 11
type input "0"
type input "12 ea"
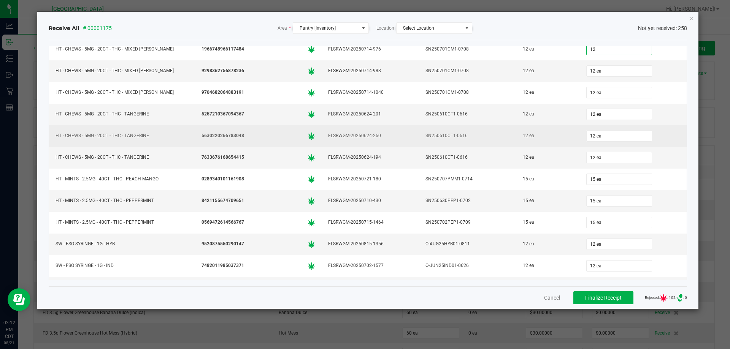
click at [492, 146] on td "SN250610CT1-0616" at bounding box center [467, 136] width 97 height 22
type input "12 ea"
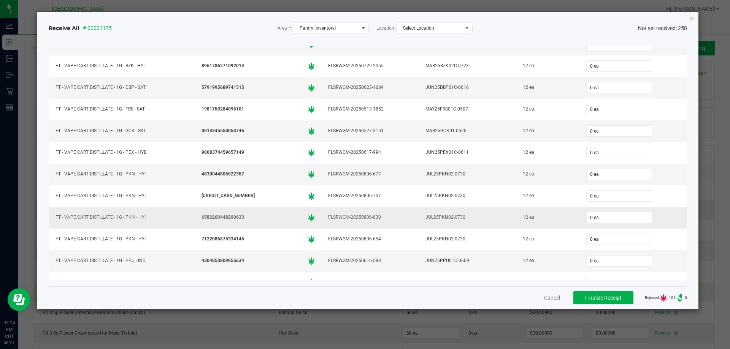
scroll to position [4430, 0]
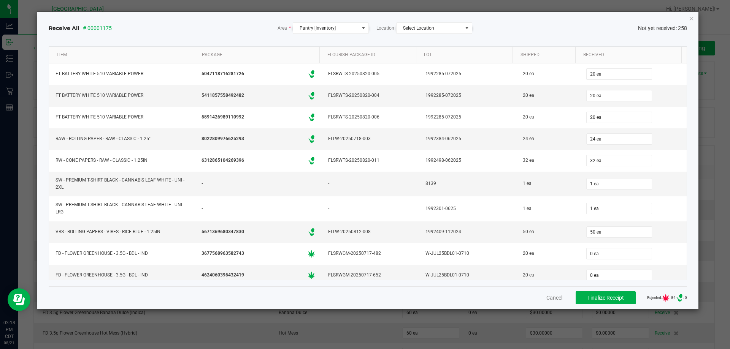
scroll to position [190, 0]
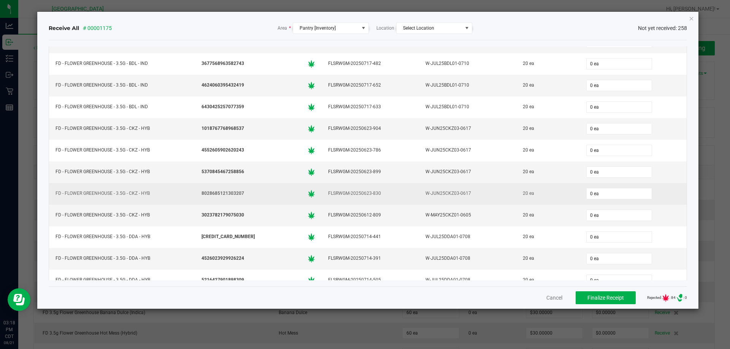
click at [620, 186] on div "0 ea" at bounding box center [633, 193] width 98 height 15
click at [617, 191] on input "0 ea" at bounding box center [619, 194] width 65 height 11
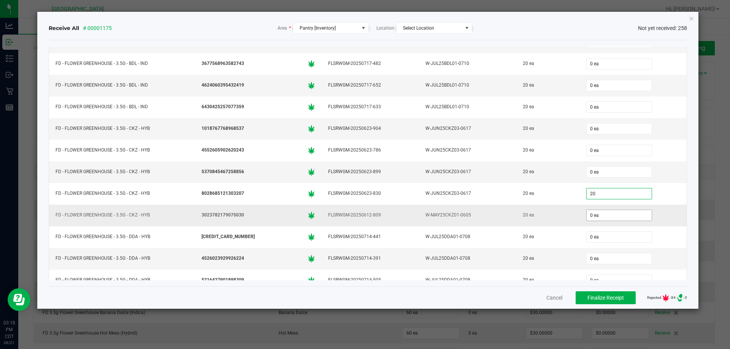
click at [609, 214] on input "0 ea" at bounding box center [619, 215] width 65 height 11
type input "20 ea"
type input "20"
click at [603, 173] on input "0 ea" at bounding box center [619, 172] width 65 height 11
type input "0"
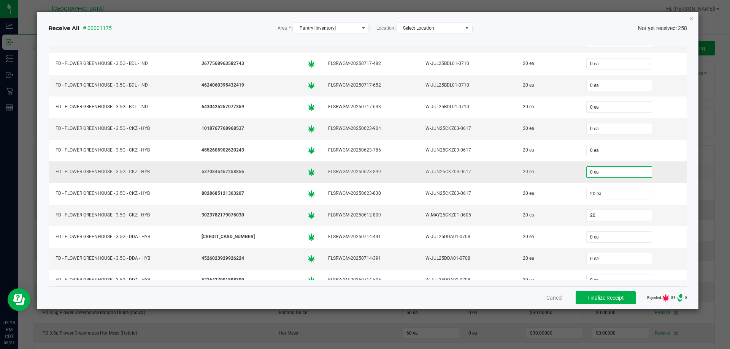
type input "20 ea"
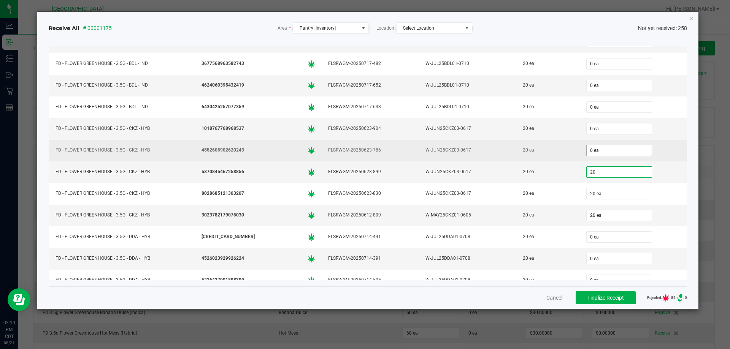
type input "20"
click at [595, 152] on input "0 ea" at bounding box center [619, 150] width 65 height 11
type input "0"
type input "20 ea"
type input "20"
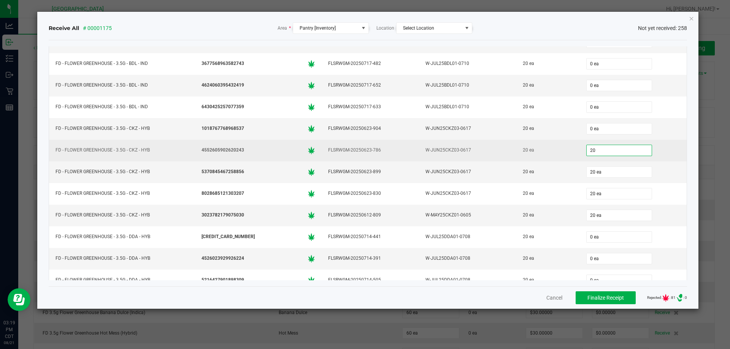
type input "20"
type input "20 ea"
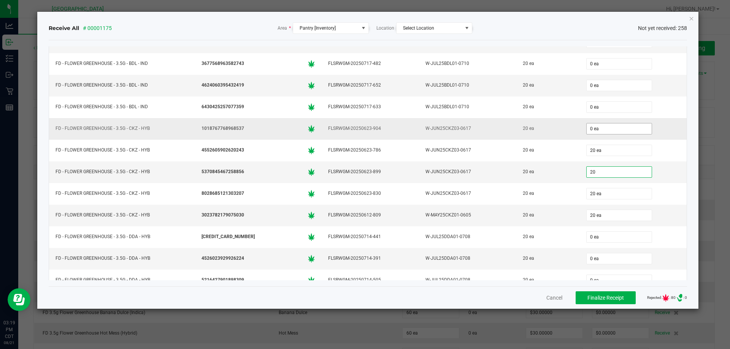
click at [596, 126] on input "0 ea" at bounding box center [619, 129] width 65 height 11
type input "0"
type input "20 ea"
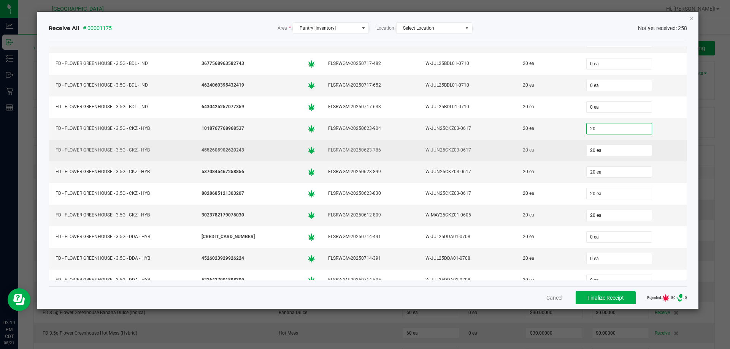
click at [656, 158] on div "20 ea" at bounding box center [633, 150] width 98 height 15
type input "20 ea"
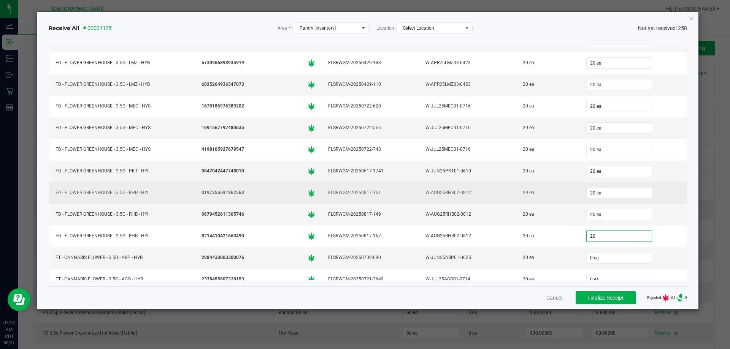
click at [666, 194] on div "20 ea" at bounding box center [633, 193] width 98 height 15
type input "20 ea"
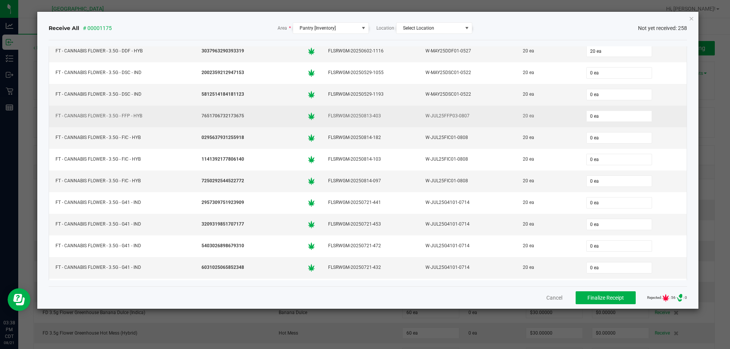
scroll to position [912, 0]
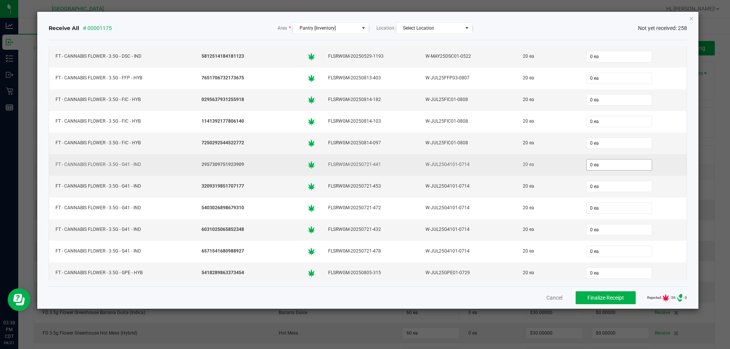
click at [595, 167] on input "0 ea" at bounding box center [619, 165] width 65 height 11
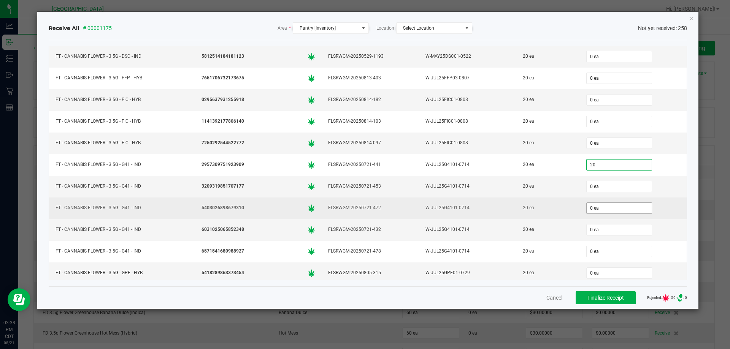
click at [598, 207] on input "0 ea" at bounding box center [619, 208] width 65 height 11
type input "20 ea"
click at [656, 205] on div "20" at bounding box center [633, 208] width 98 height 15
type input "20 ea"
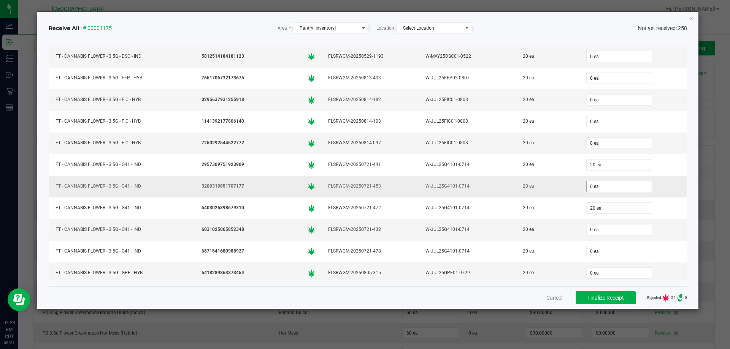
click at [596, 181] on input "0 ea" at bounding box center [619, 186] width 65 height 11
click at [595, 231] on input "0 ea" at bounding box center [619, 230] width 65 height 11
type input "20 ea"
click at [657, 223] on div "20" at bounding box center [633, 229] width 98 height 15
type input "20 ea"
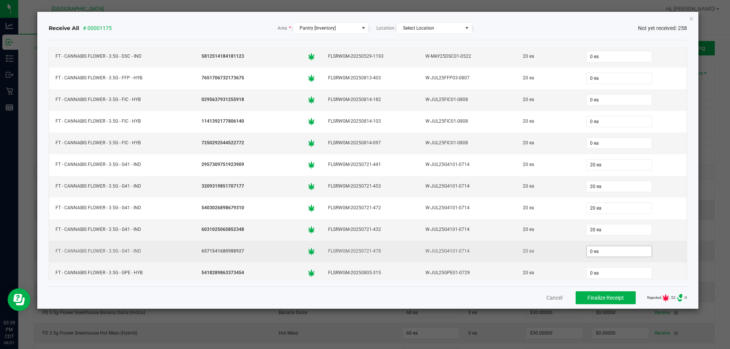
click at [594, 249] on input "0 ea" at bounding box center [619, 251] width 65 height 11
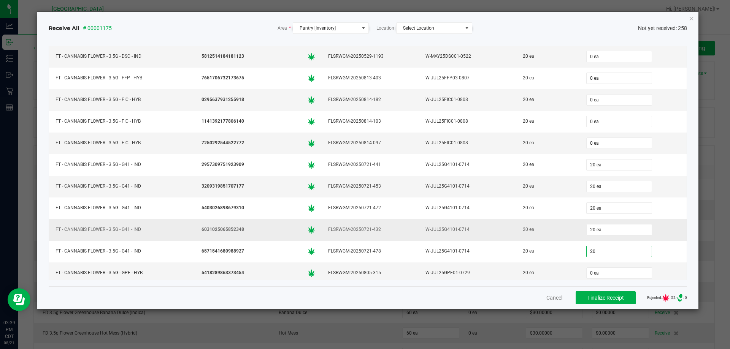
click at [651, 231] on div "20 ea" at bounding box center [633, 229] width 98 height 15
type input "20 ea"
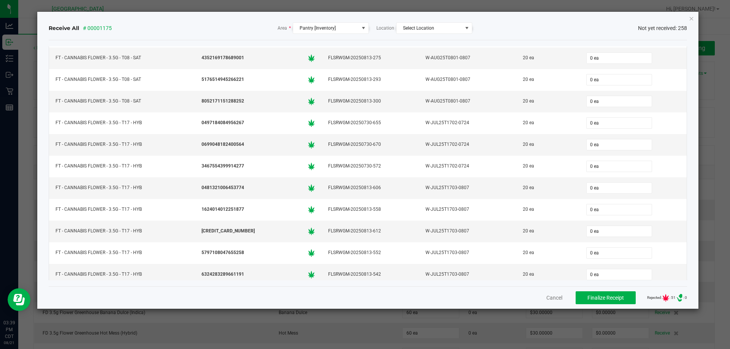
scroll to position [1559, 0]
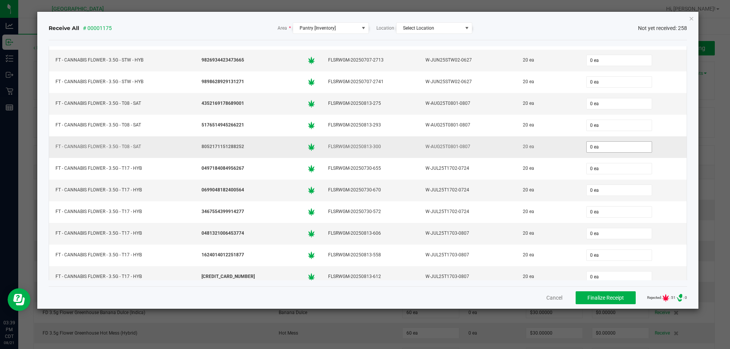
click at [587, 151] on input "0 ea" at bounding box center [619, 147] width 65 height 11
type input "20"
click at [589, 103] on input "0 ea" at bounding box center [619, 103] width 65 height 11
type input "0"
type input "20 ea"
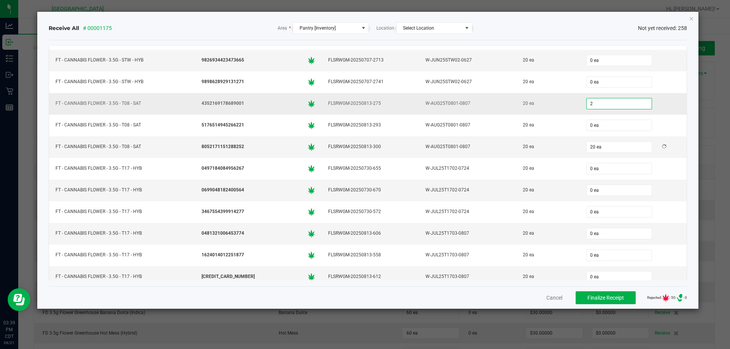
type input "20"
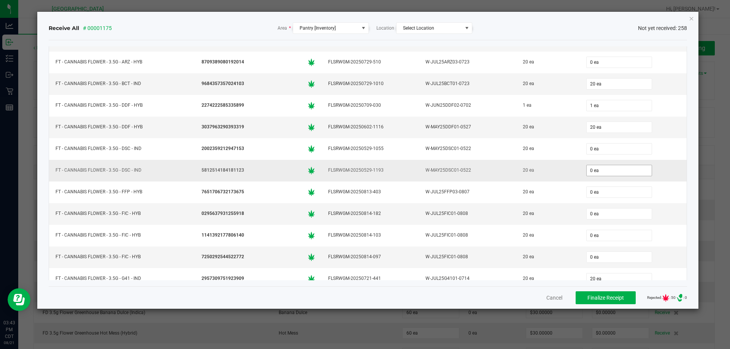
type input "20"
click at [602, 170] on input "0 ea" at bounding box center [619, 170] width 65 height 11
type input "0"
type input "20 ea"
click at [665, 170] on div "20" at bounding box center [633, 170] width 98 height 15
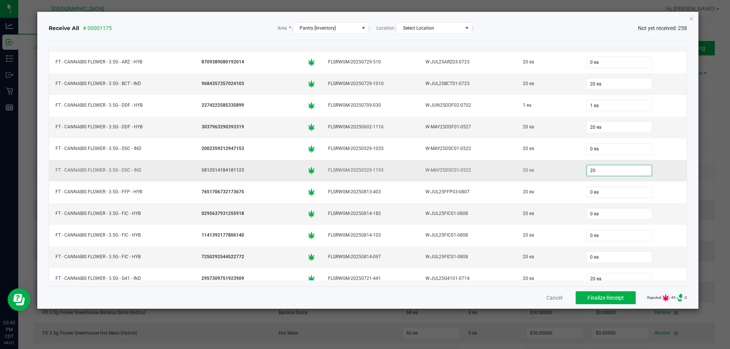
type input "20 ea"
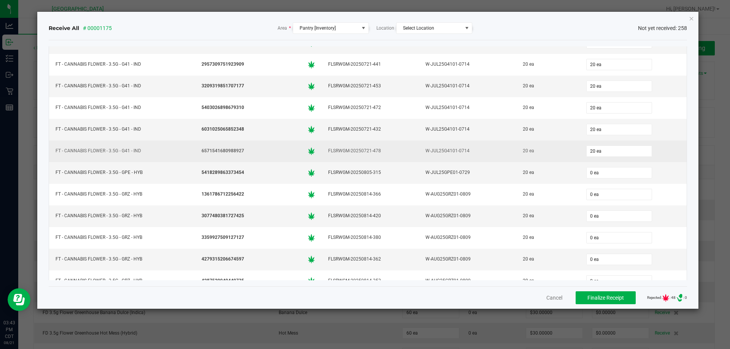
scroll to position [1026, 0]
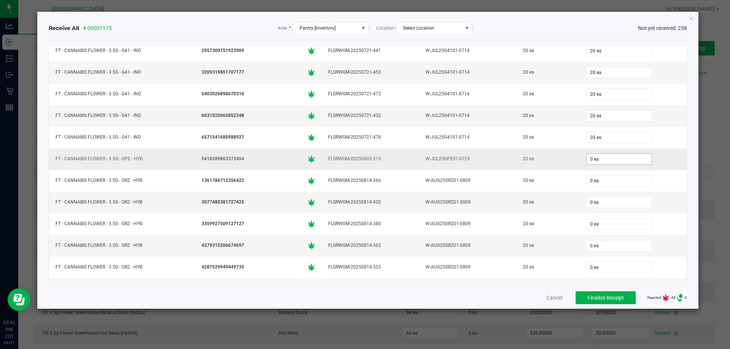
click at [604, 160] on input "0 ea" at bounding box center [619, 159] width 65 height 11
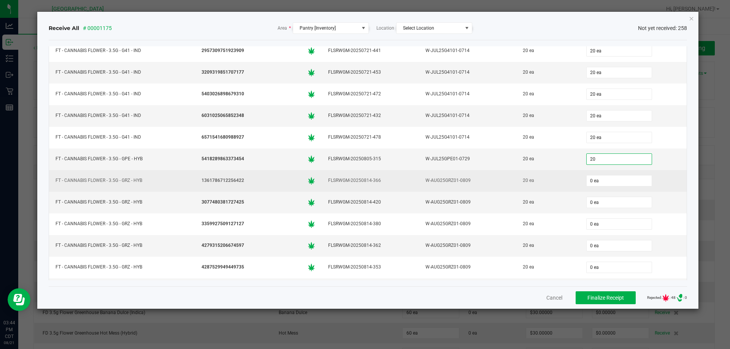
click at [567, 173] on td "20 ea" at bounding box center [547, 181] width 63 height 22
type input "20 ea"
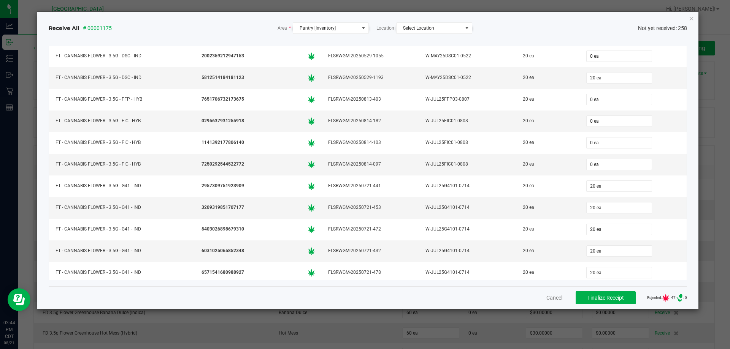
scroll to position [836, 0]
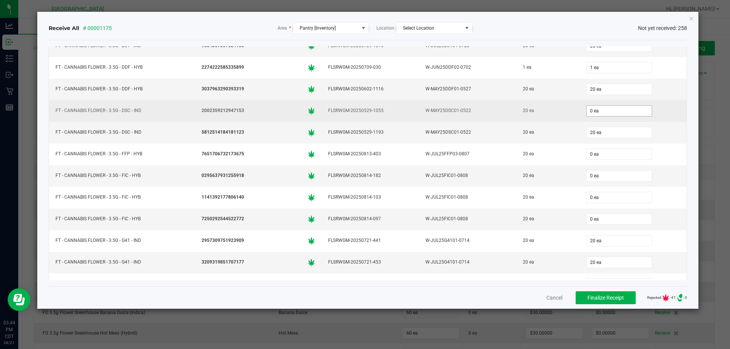
click at [599, 111] on input "0 ea" at bounding box center [619, 111] width 65 height 11
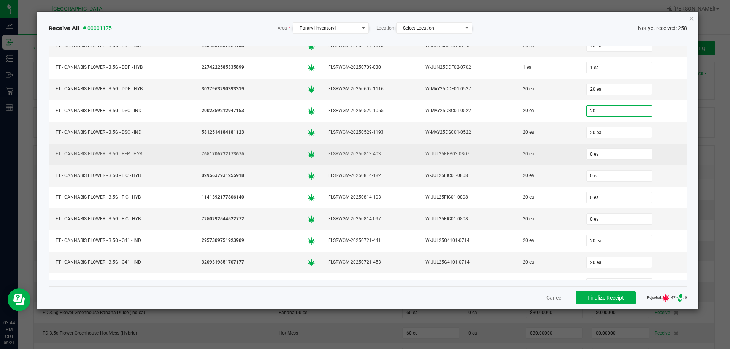
click at [650, 144] on td "0 ea" at bounding box center [633, 155] width 107 height 22
type input "20 ea"
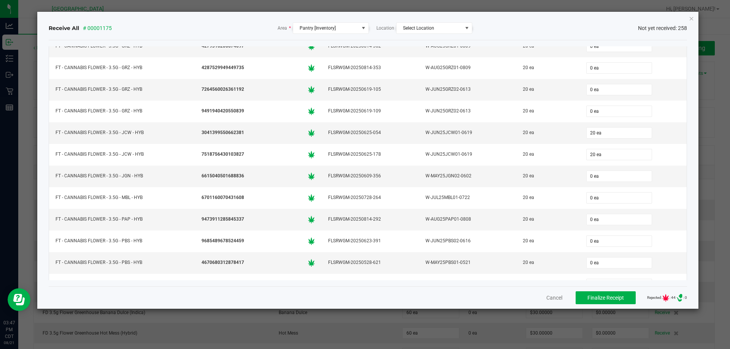
scroll to position [1255, 0]
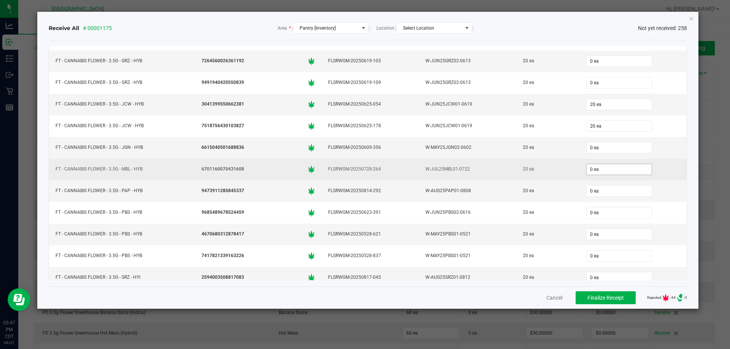
click at [606, 168] on input "0 ea" at bounding box center [619, 169] width 65 height 11
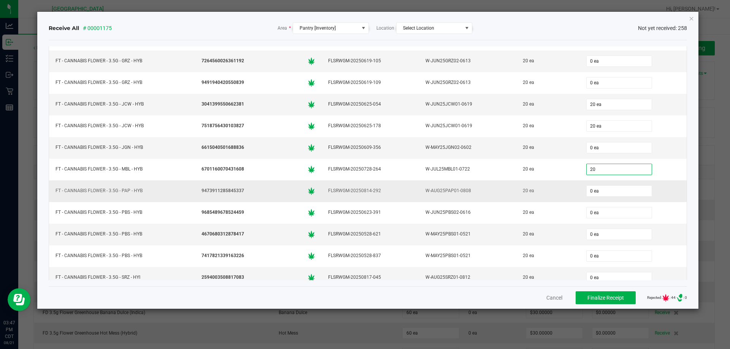
click at [660, 195] on div "0 ea" at bounding box center [633, 191] width 98 height 15
type input "20 ea"
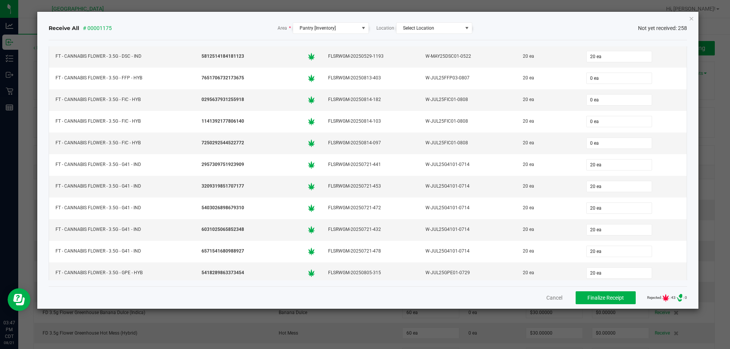
scroll to position [874, 0]
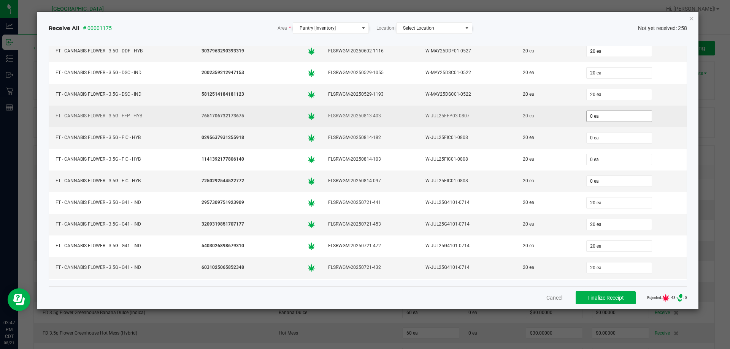
click at [596, 121] on input "0 ea" at bounding box center [619, 116] width 65 height 11
click at [657, 122] on div "20" at bounding box center [633, 116] width 98 height 15
type input "20 ea"
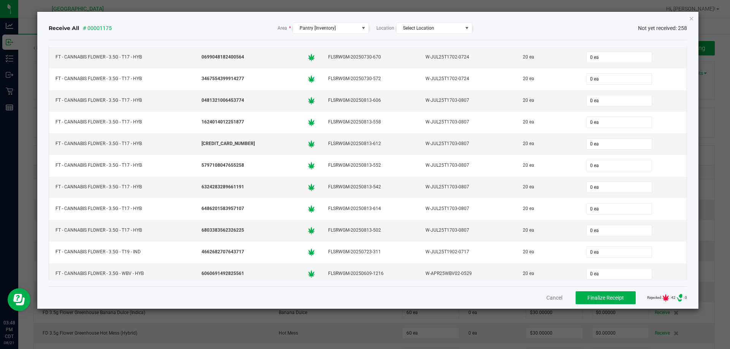
scroll to position [1825, 0]
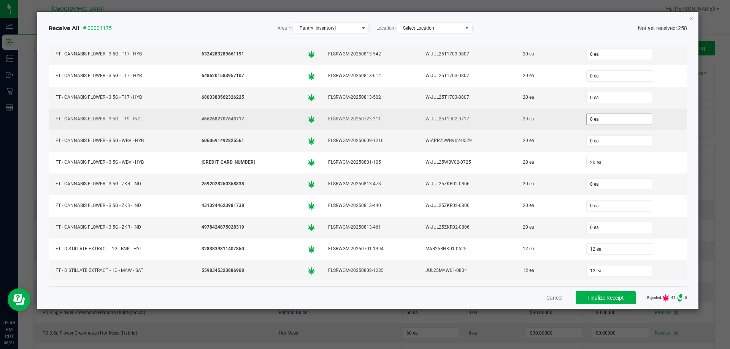
click at [606, 120] on input "0 ea" at bounding box center [619, 119] width 65 height 11
click at [662, 124] on div "20" at bounding box center [633, 119] width 98 height 15
type input "20 ea"
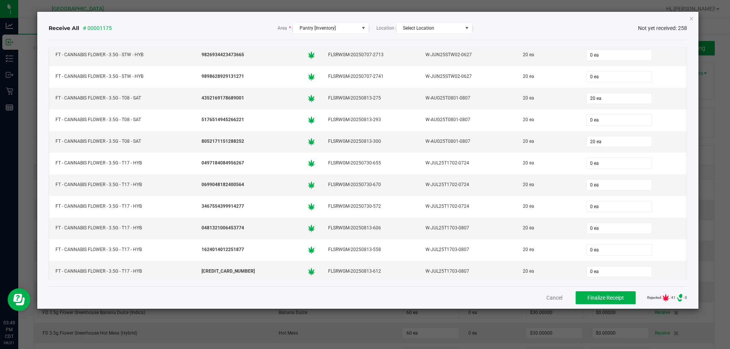
scroll to position [1445, 0]
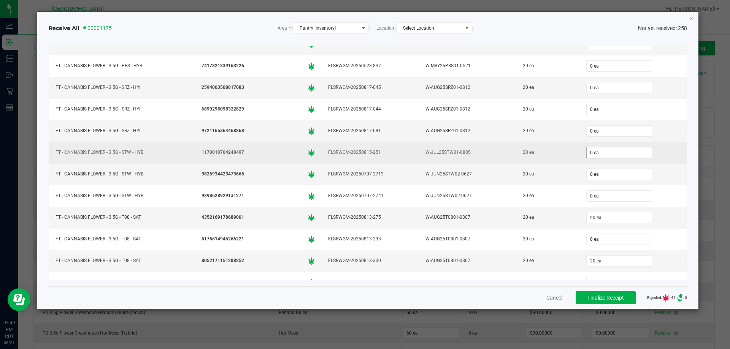
click at [594, 153] on input "0 ea" at bounding box center [619, 153] width 65 height 11
type input "20"
type input "0"
type input "20 ea"
type input "20"
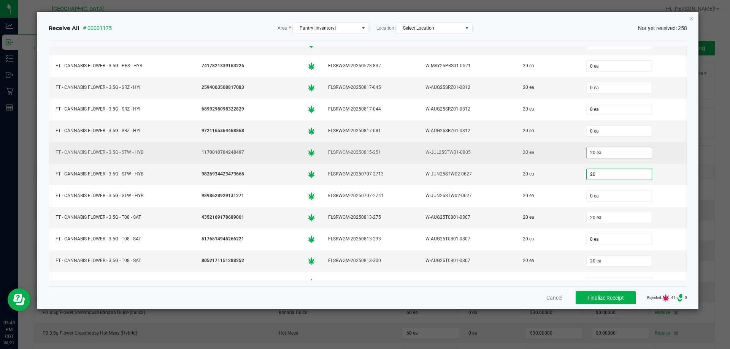
type input "0"
type input "20 ea"
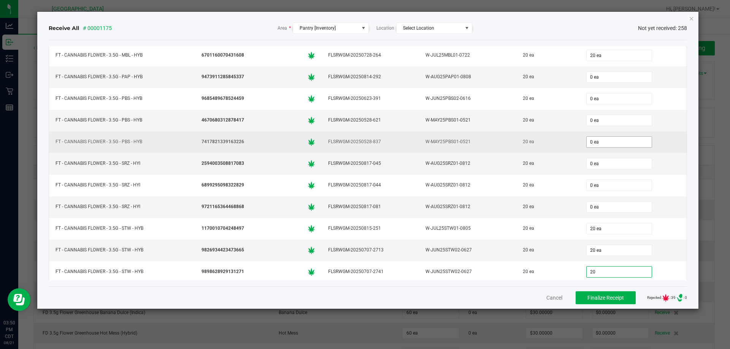
type input "20"
click at [597, 141] on input "0 ea" at bounding box center [619, 142] width 65 height 11
type input "0"
type input "20 ea"
type input "20"
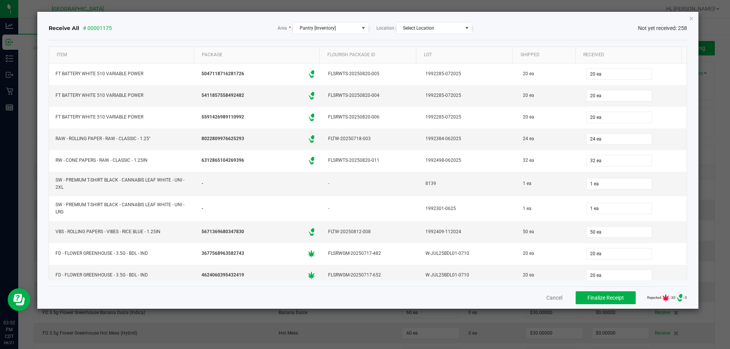
scroll to position [1825, 0]
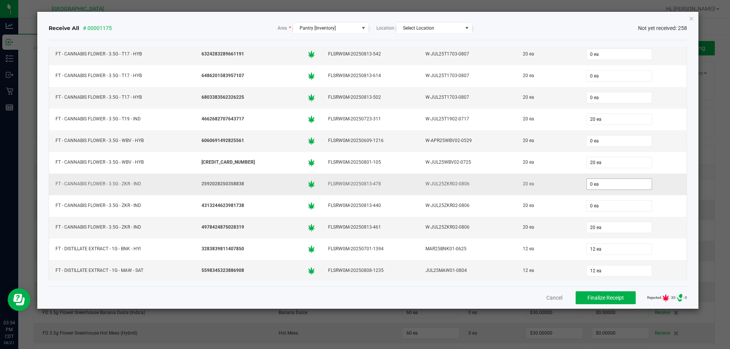
click at [610, 187] on input "0 ea" at bounding box center [619, 184] width 65 height 11
type input "20"
type input "020"
type input "20 ea"
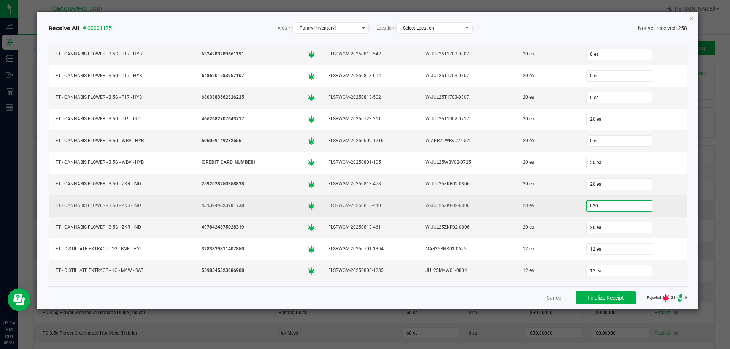
click at [665, 204] on div "020" at bounding box center [633, 205] width 98 height 15
type input "20 ea"
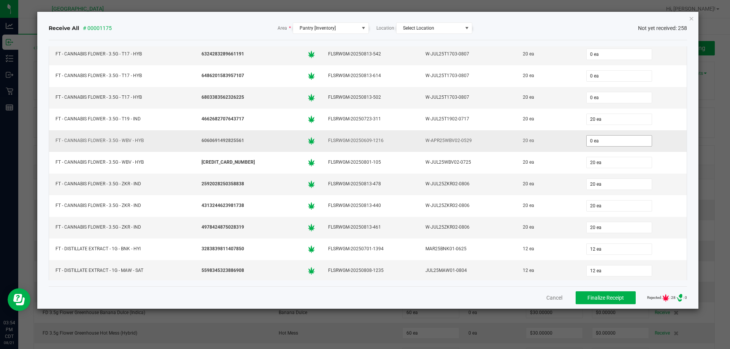
click at [600, 142] on input "0 ea" at bounding box center [619, 141] width 65 height 11
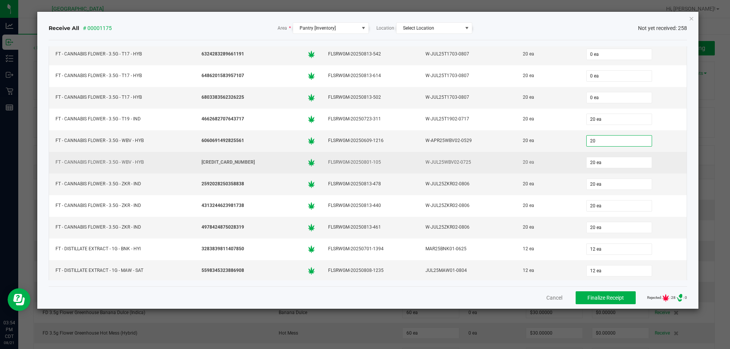
click at [661, 172] on td "20 ea" at bounding box center [633, 163] width 107 height 22
type input "20 ea"
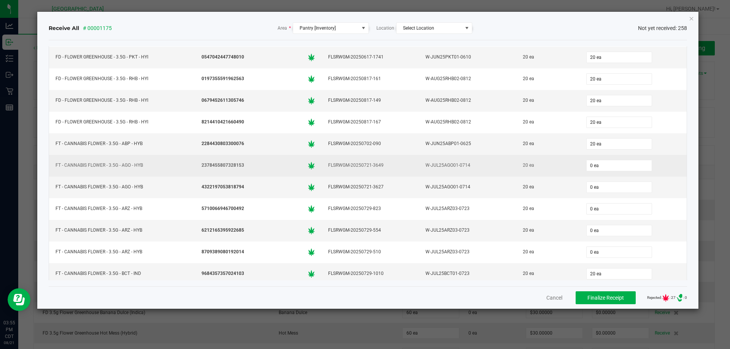
scroll to position [646, 0]
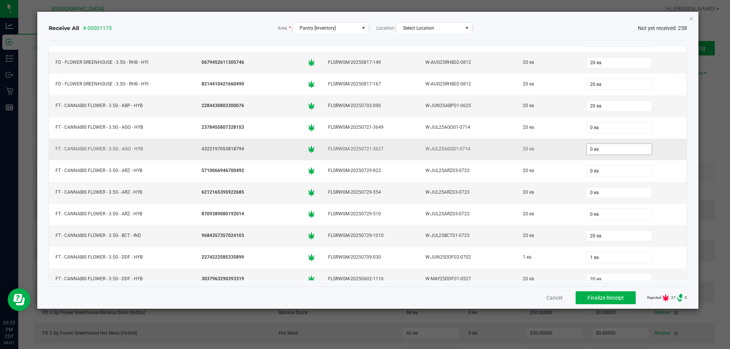
click at [608, 153] on input "0 ea" at bounding box center [619, 149] width 65 height 11
type input "20"
type input "0"
type input "20 ea"
type input "20"
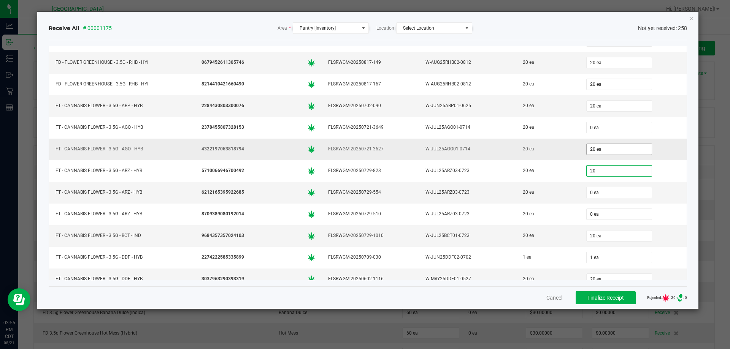
type input "0"
type input "20 ea"
type input "20"
type input "0"
type input "20 ea"
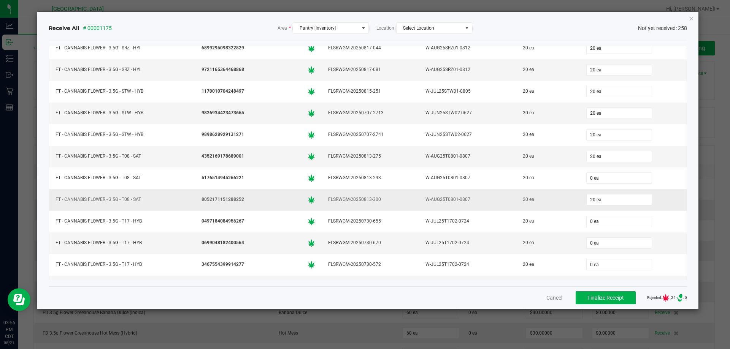
scroll to position [1521, 0]
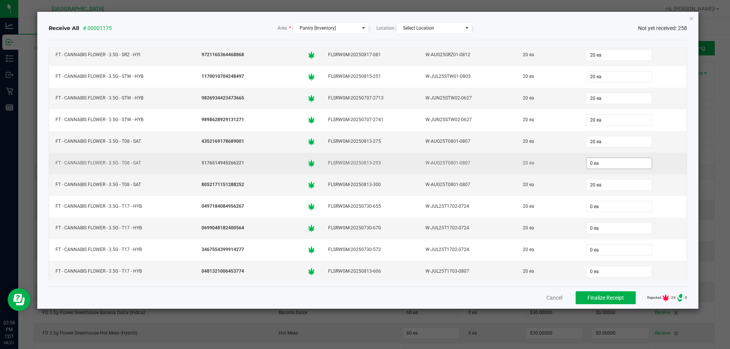
click at [601, 162] on input "0 ea" at bounding box center [619, 163] width 65 height 11
type input "20 ea"
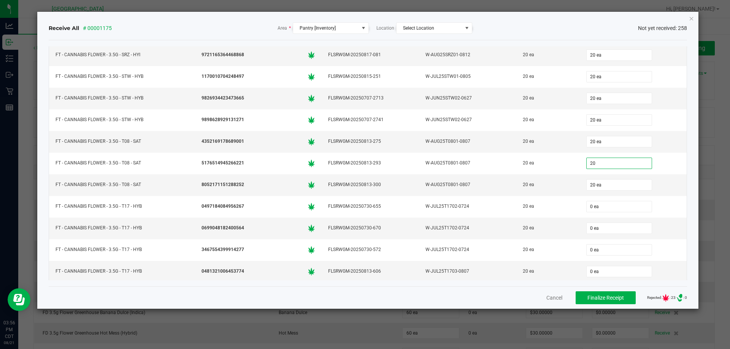
type input "20"
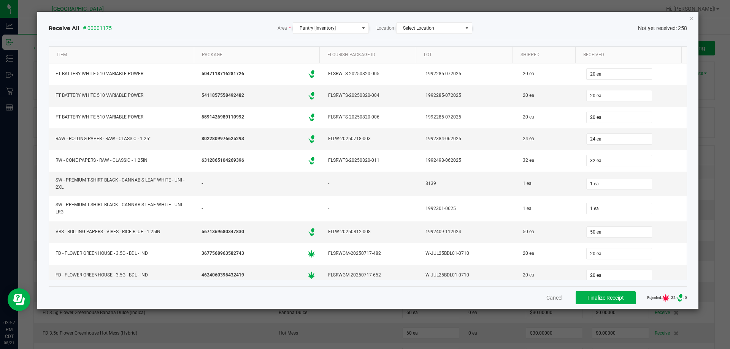
type input "20"
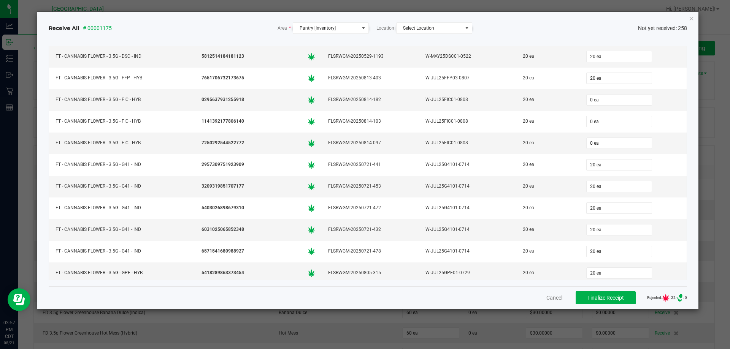
scroll to position [874, 0]
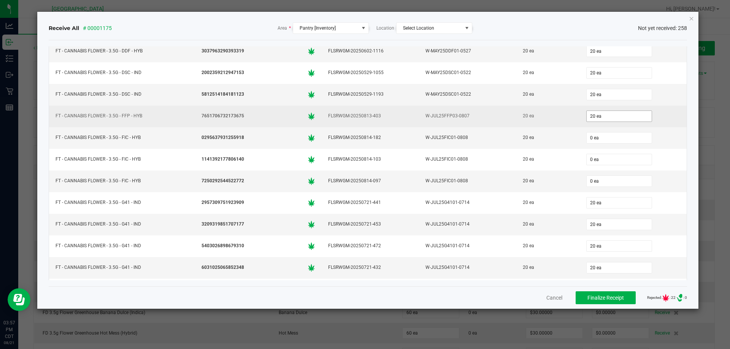
click at [587, 114] on input "20 ea" at bounding box center [619, 116] width 65 height 11
type input "20"
type input "20 ea"
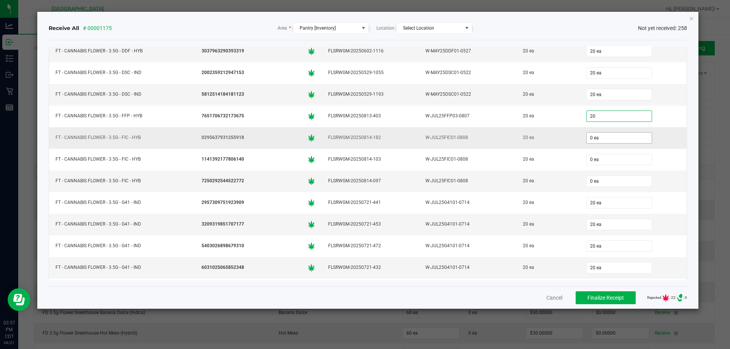
click at [587, 139] on input "0 ea" at bounding box center [619, 138] width 65 height 11
type input "20 ea"
type input "20"
type input "0"
type input "20 ea"
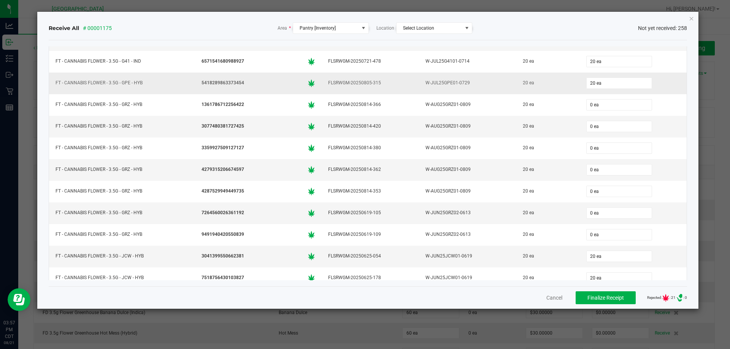
scroll to position [1179, 0]
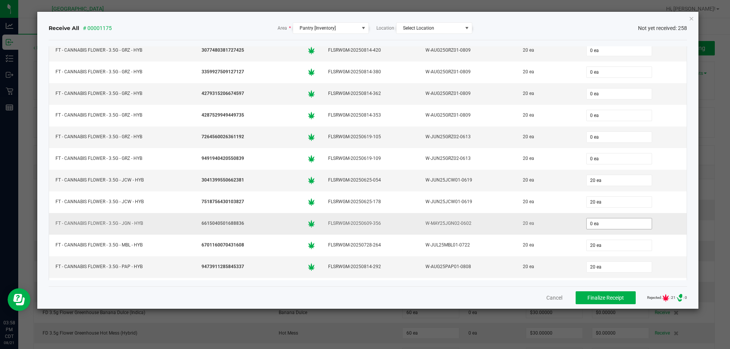
click at [606, 222] on input "0 ea" at bounding box center [619, 224] width 65 height 11
type input "20 ea"
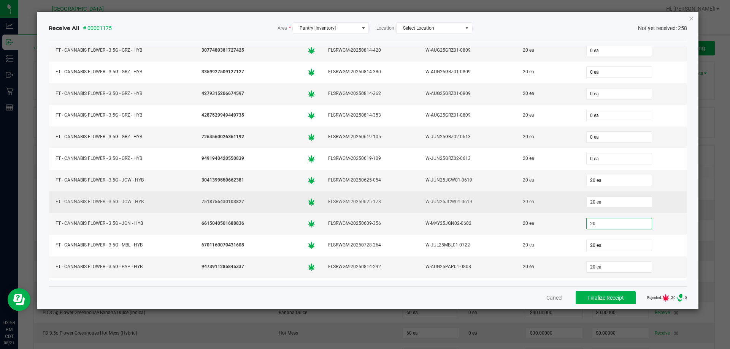
click at [652, 211] on td "20 ea" at bounding box center [633, 203] width 107 height 22
type input "20 ea"
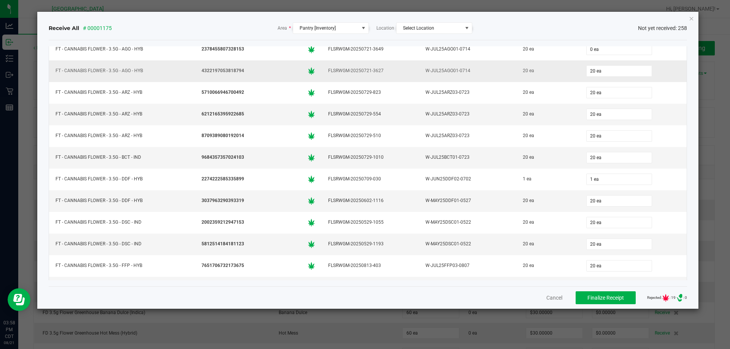
scroll to position [646, 0]
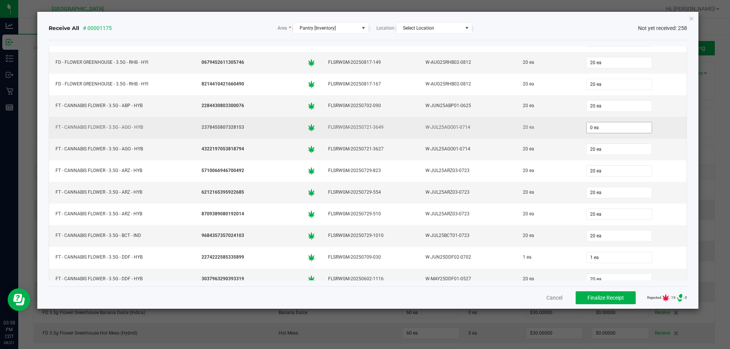
click at [593, 129] on input "0 ea" at bounding box center [619, 127] width 65 height 11
click at [663, 130] on div "20" at bounding box center [633, 127] width 98 height 15
type input "20 ea"
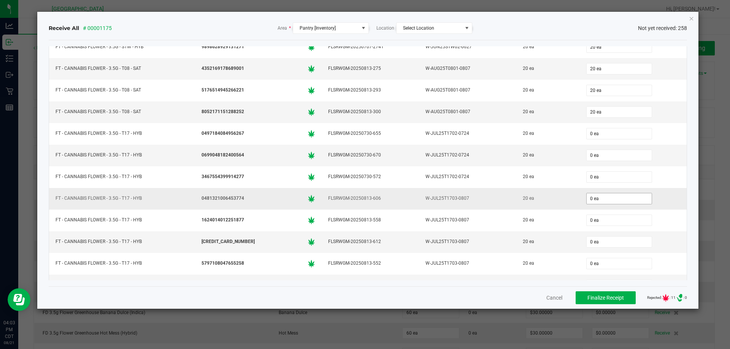
scroll to position [1635, 0]
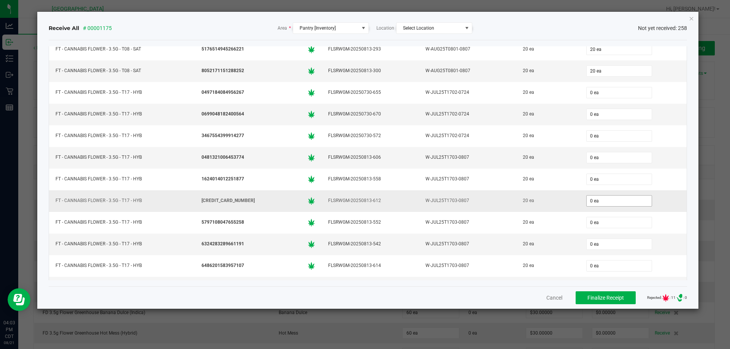
click at [595, 198] on input "0 ea" at bounding box center [619, 201] width 65 height 11
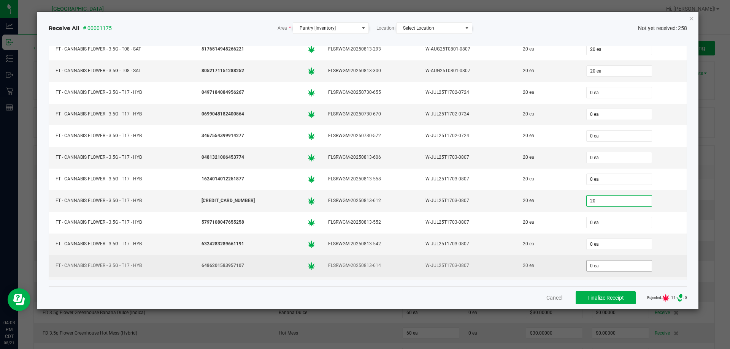
click at [617, 262] on input "0 ea" at bounding box center [619, 266] width 65 height 11
type input "20 ea"
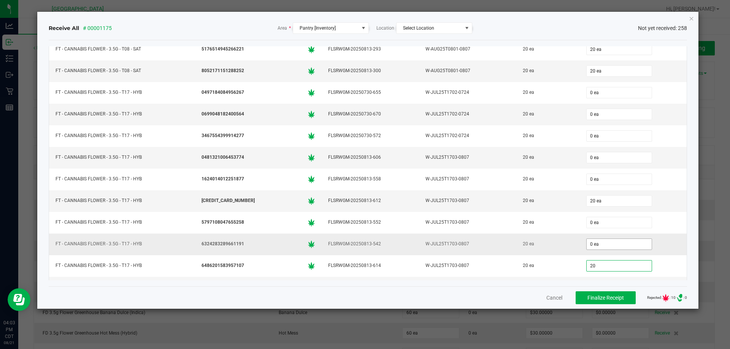
type input "20"
click at [597, 245] on input "0 ea" at bounding box center [619, 244] width 65 height 11
type input "0"
type input "20 ea"
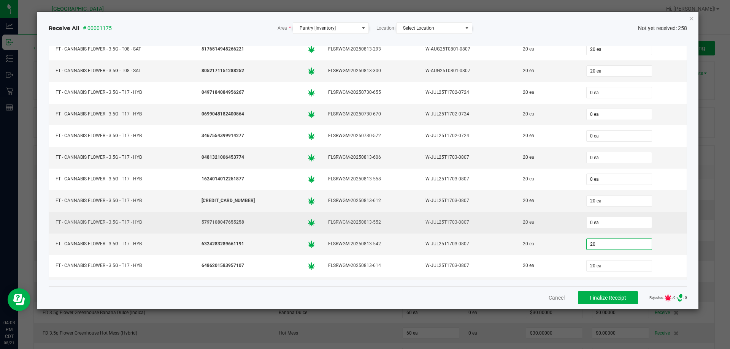
click at [654, 219] on div "0 ea" at bounding box center [633, 222] width 98 height 15
type input "20 ea"
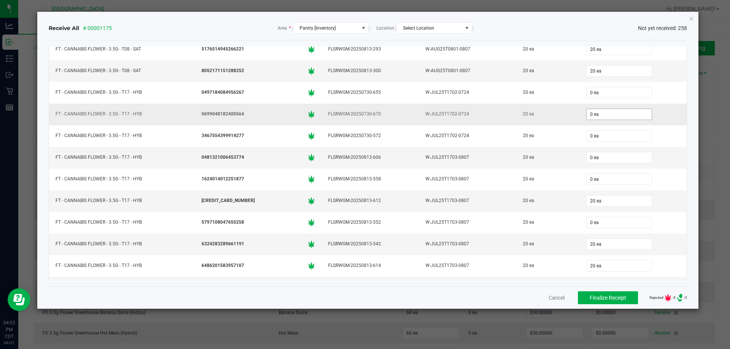
click at [590, 113] on input "0 ea" at bounding box center [619, 114] width 65 height 11
click at [671, 114] on td "20" at bounding box center [633, 115] width 107 height 22
type input "20 ea"
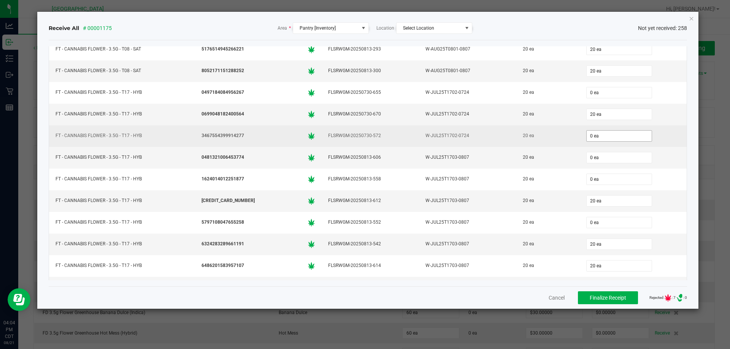
click at [609, 133] on input "0 ea" at bounding box center [619, 136] width 65 height 11
type input "20"
type input "0"
type input "20 ea"
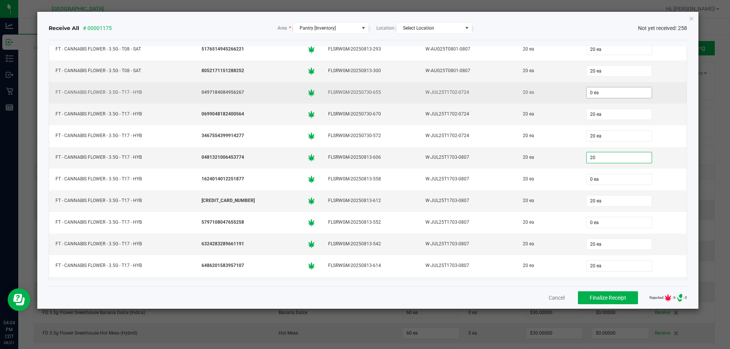
type input "20"
click at [597, 96] on input "0 ea" at bounding box center [619, 92] width 65 height 11
type input "0"
type input "20 ea"
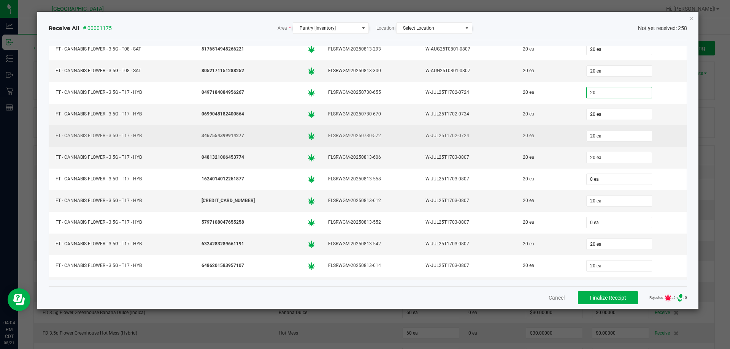
click at [670, 138] on div "20 ea" at bounding box center [633, 135] width 98 height 15
type input "20 ea"
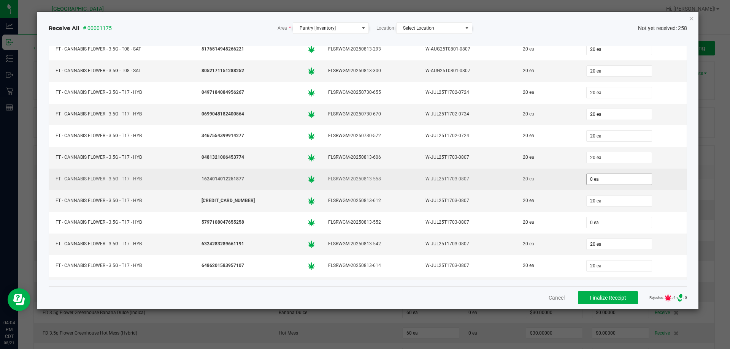
click at [599, 179] on input "0 ea" at bounding box center [619, 179] width 65 height 11
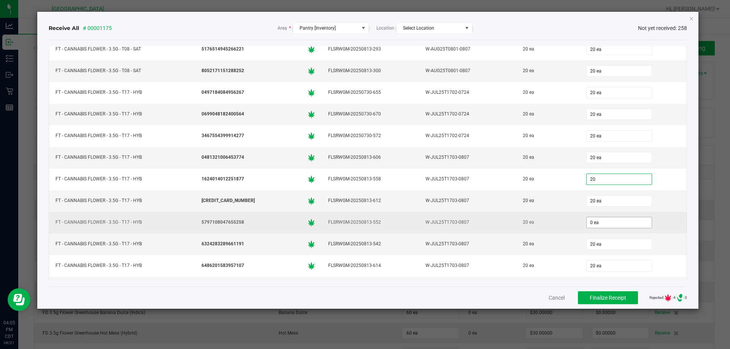
click at [597, 225] on input "0 ea" at bounding box center [619, 222] width 65 height 11
type input "20 ea"
click at [657, 217] on div "20" at bounding box center [633, 222] width 98 height 15
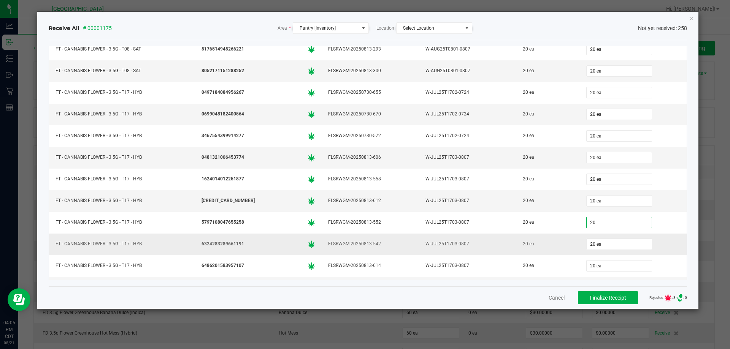
type input "20 ea"
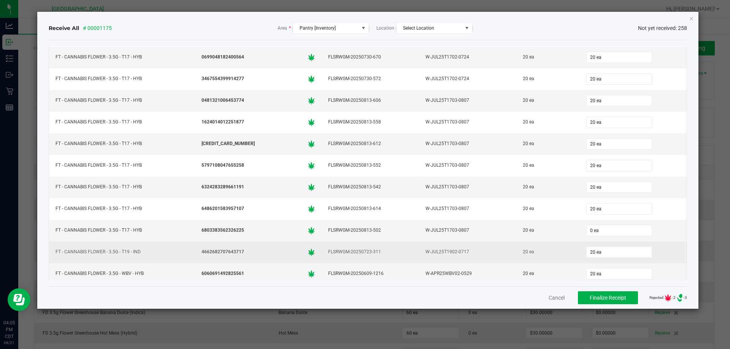
scroll to position [1711, 0]
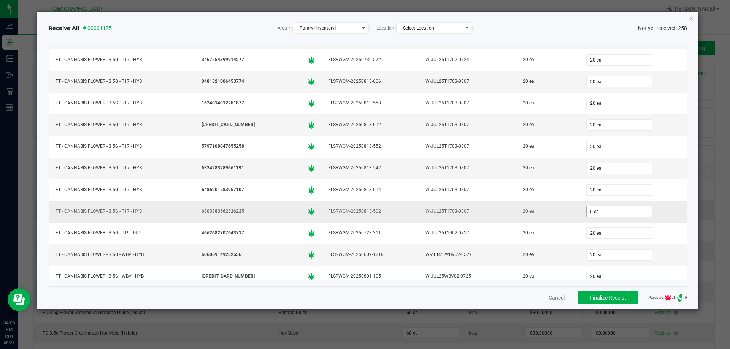
click at [590, 207] on input "0 ea" at bounding box center [619, 211] width 65 height 11
click at [672, 218] on td "20" at bounding box center [633, 212] width 107 height 22
type input "20 ea"
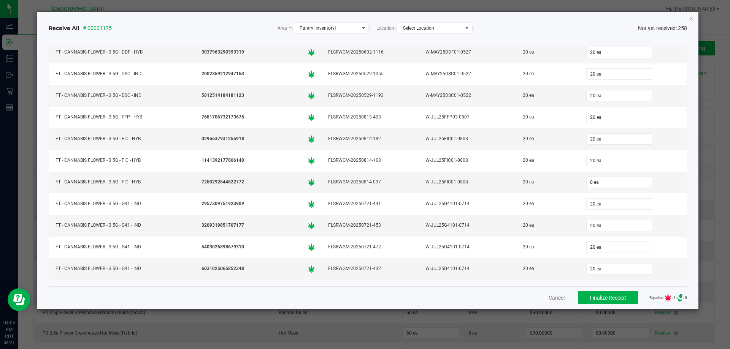
scroll to position [836, 0]
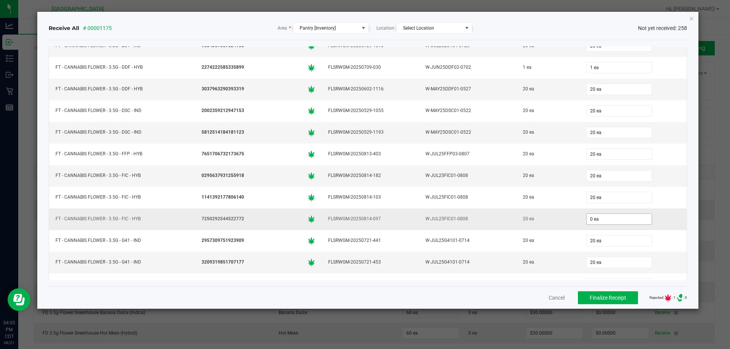
click at [625, 224] on input "0 ea" at bounding box center [619, 219] width 65 height 11
click at [662, 217] on div "20" at bounding box center [633, 219] width 98 height 15
type input "20 ea"
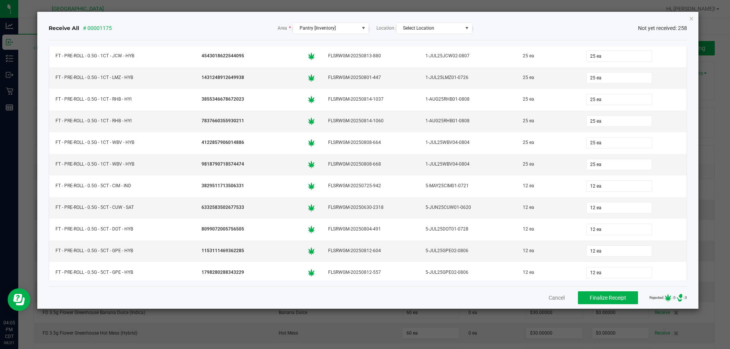
scroll to position [2927, 0]
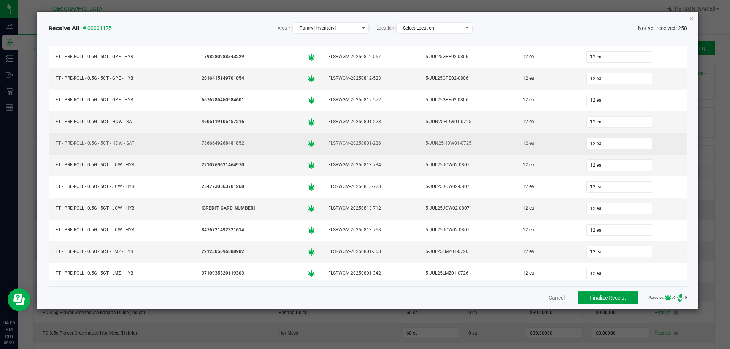
click at [602, 296] on span "Finalize Receipt" at bounding box center [608, 298] width 36 height 6
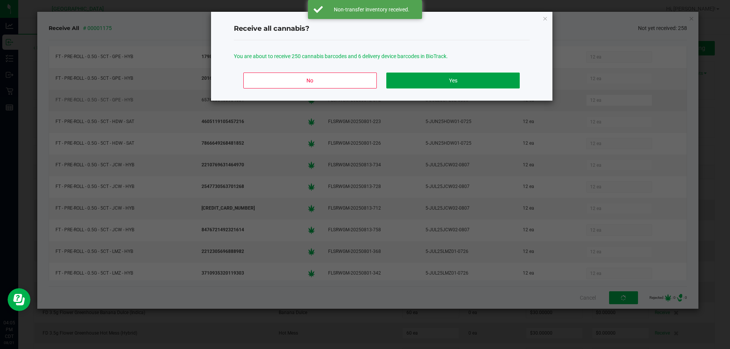
click at [433, 83] on button "Yes" at bounding box center [452, 81] width 133 height 16
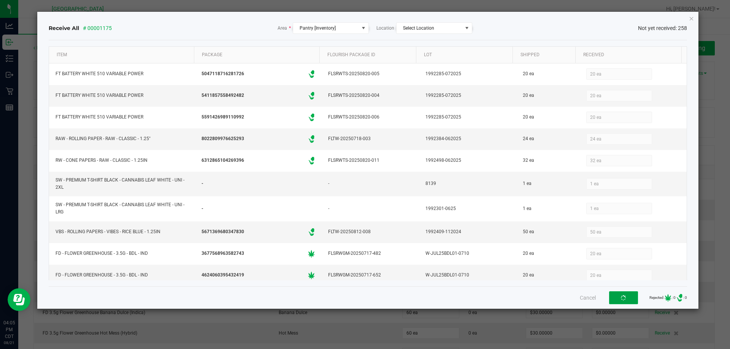
scroll to position [2927, 0]
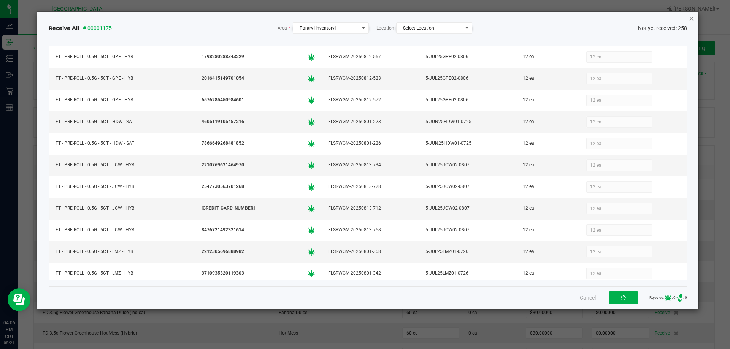
click at [692, 17] on icon "Close" at bounding box center [691, 18] width 5 height 9
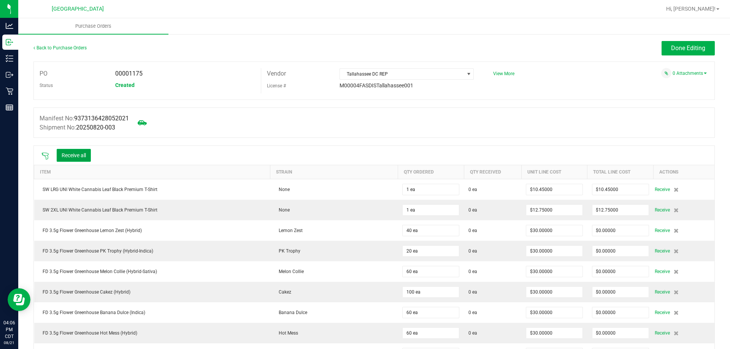
click at [62, 160] on button "Receive all" at bounding box center [74, 155] width 34 height 13
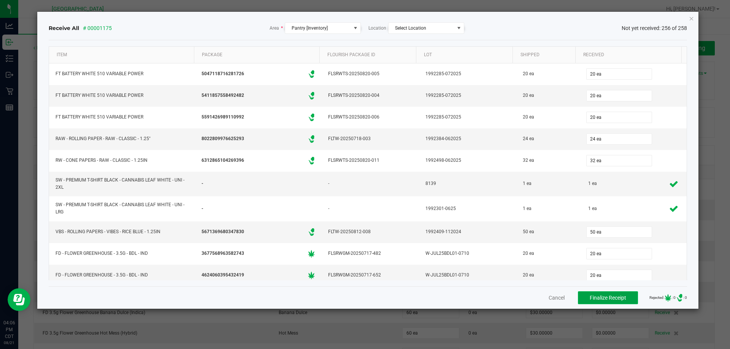
click at [602, 300] on span "Finalize Receipt" at bounding box center [608, 298] width 36 height 6
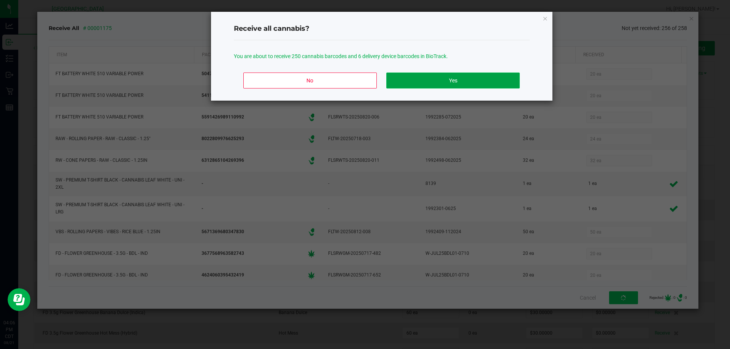
click at [414, 81] on button "Yes" at bounding box center [452, 81] width 133 height 16
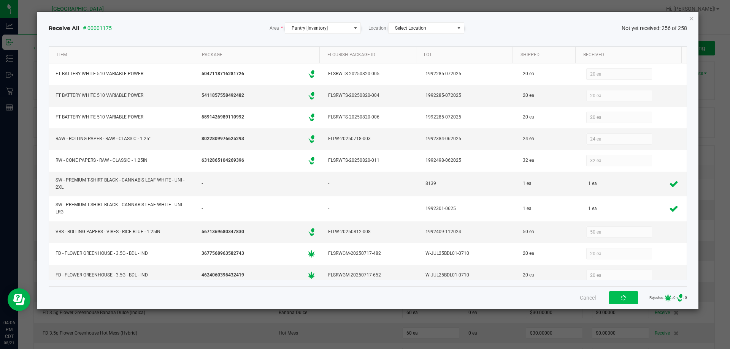
click at [557, 28] on div "Receive All # 00001175 Area * Pantry [Inventory] Location Select Location Not y…" at bounding box center [368, 27] width 639 height 11
click at [692, 22] on icon "Close" at bounding box center [691, 18] width 5 height 9
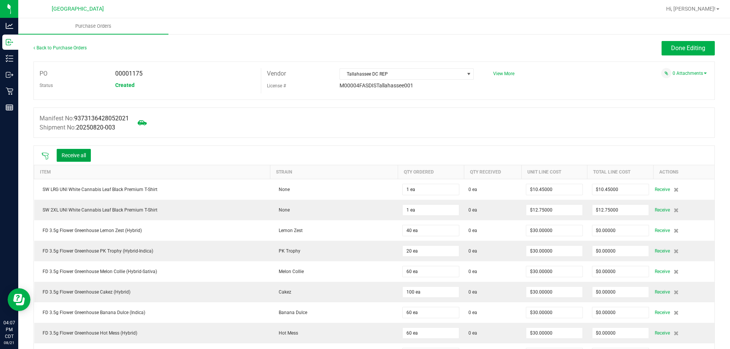
click at [64, 152] on button "Receive all" at bounding box center [74, 155] width 34 height 13
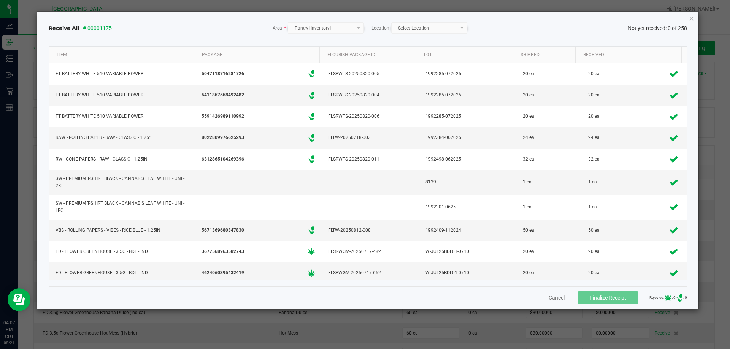
click at [688, 18] on div "Receive All # 00001175 Area * Pantry [Inventory] Location Select Location Not y…" at bounding box center [367, 160] width 661 height 297
click at [693, 17] on icon "Close" at bounding box center [691, 18] width 5 height 9
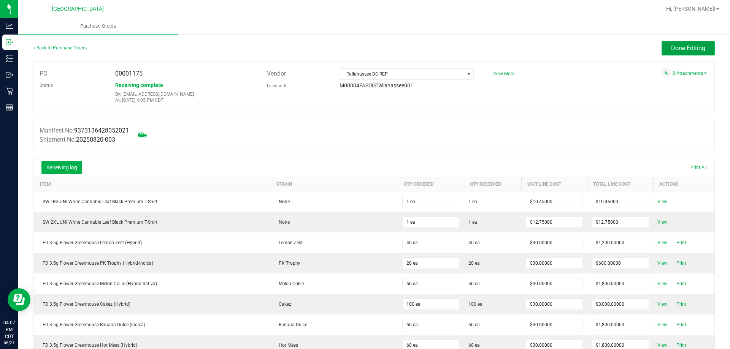
click at [671, 49] on span "Done Editing" at bounding box center [688, 47] width 34 height 7
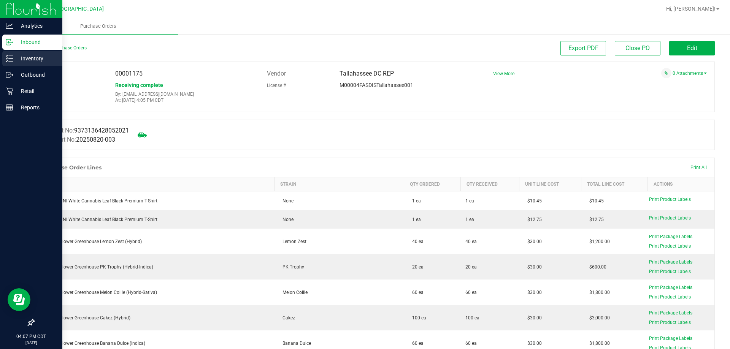
click at [32, 57] on p "Inventory" at bounding box center [36, 58] width 46 height 9
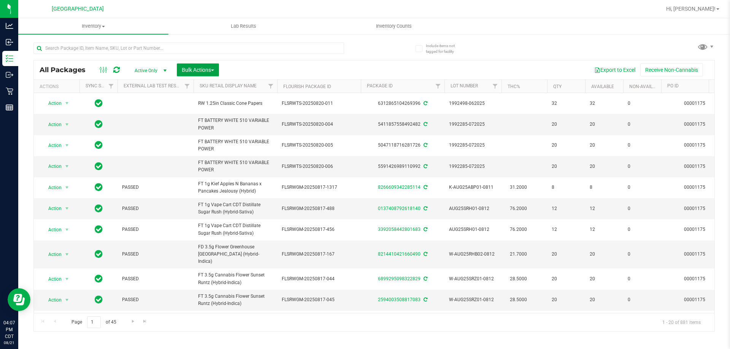
click at [203, 70] on span "Bulk Actions" at bounding box center [198, 70] width 32 height 6
click at [205, 144] on span "Lock/Unlock packages" at bounding box center [207, 143] width 52 height 6
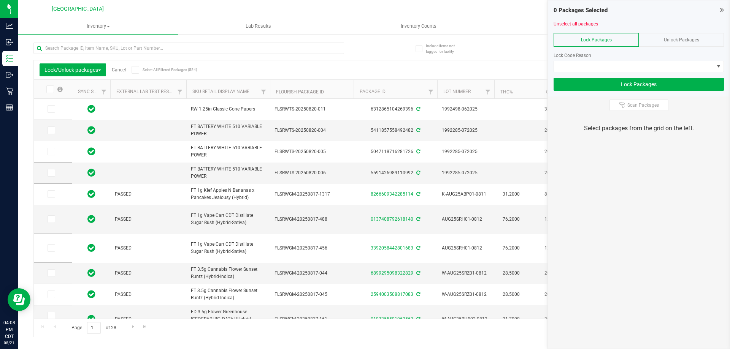
click at [51, 86] on span at bounding box center [50, 90] width 8 height 8
click at [0, 0] on input "checkbox" at bounding box center [0, 0] width 0 height 0
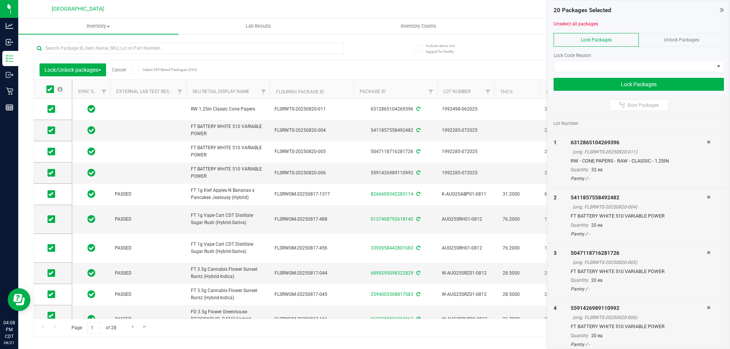
click at [52, 86] on span at bounding box center [50, 90] width 8 height 8
click at [0, 0] on input "checkbox" at bounding box center [0, 0] width 0 height 0
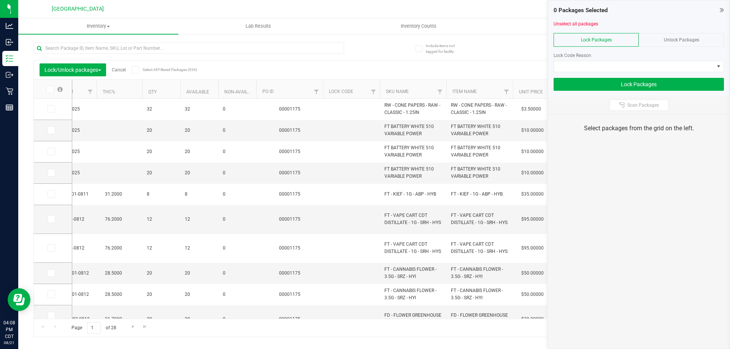
scroll to position [0, 430]
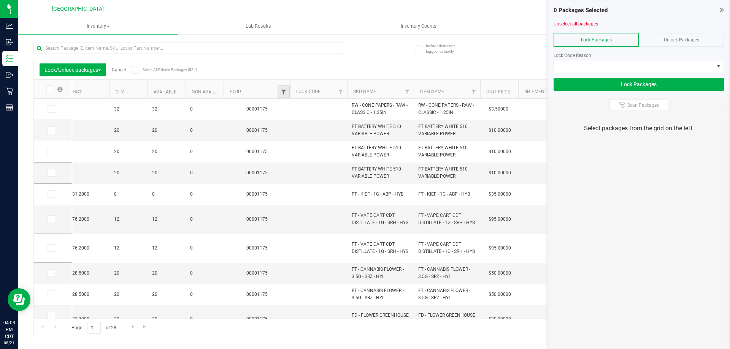
click at [281, 92] on span "Filter" at bounding box center [284, 92] width 6 height 6
click at [297, 109] on input "text" at bounding box center [321, 108] width 78 height 11
type input "1175"
click at [311, 128] on button "Filter" at bounding box center [300, 129] width 36 height 17
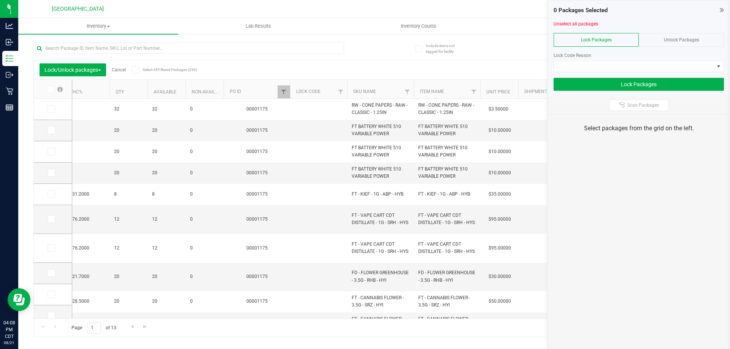
click at [50, 89] on icon at bounding box center [49, 89] width 5 height 0
click at [0, 0] on input "checkbox" at bounding box center [0, 0] width 0 height 0
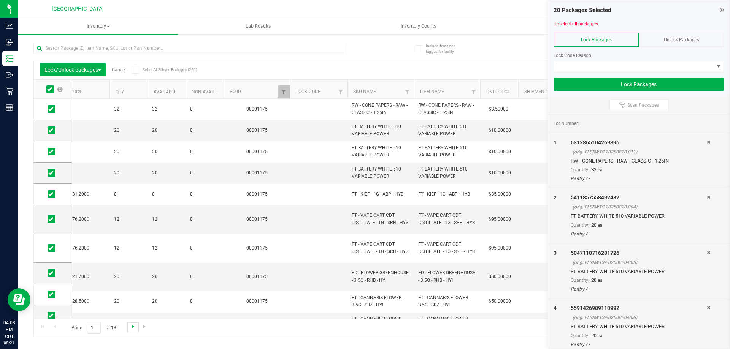
click at [135, 327] on span "Go to the next page" at bounding box center [133, 327] width 6 height 6
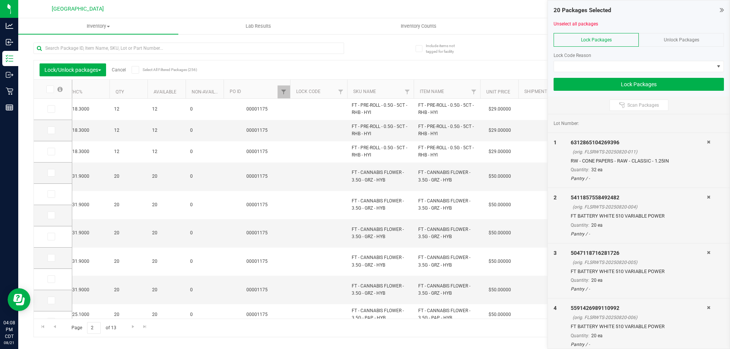
click at [53, 90] on span at bounding box center [50, 90] width 8 height 8
click at [0, 0] on input "checkbox" at bounding box center [0, 0] width 0 height 0
click at [133, 329] on span "Go to the next page" at bounding box center [133, 327] width 6 height 6
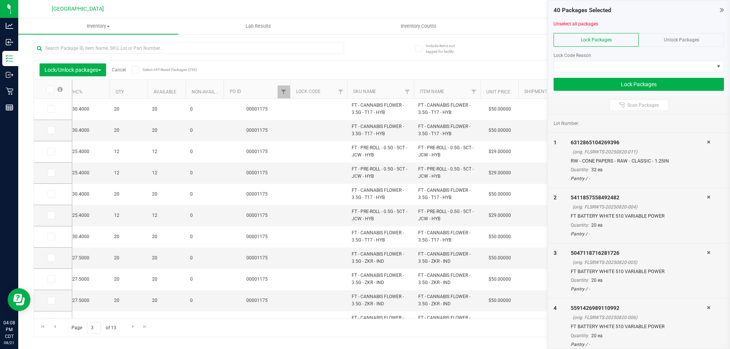
click at [52, 91] on span at bounding box center [50, 90] width 8 height 8
click at [0, 0] on input "checkbox" at bounding box center [0, 0] width 0 height 0
click at [137, 325] on link "Go to the next page" at bounding box center [132, 327] width 11 height 10
click at [52, 90] on span at bounding box center [50, 90] width 8 height 8
click at [0, 0] on input "checkbox" at bounding box center [0, 0] width 0 height 0
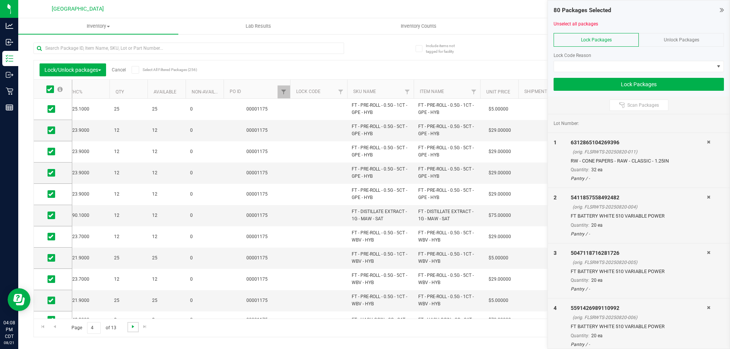
click at [132, 328] on span "Go to the next page" at bounding box center [133, 327] width 6 height 6
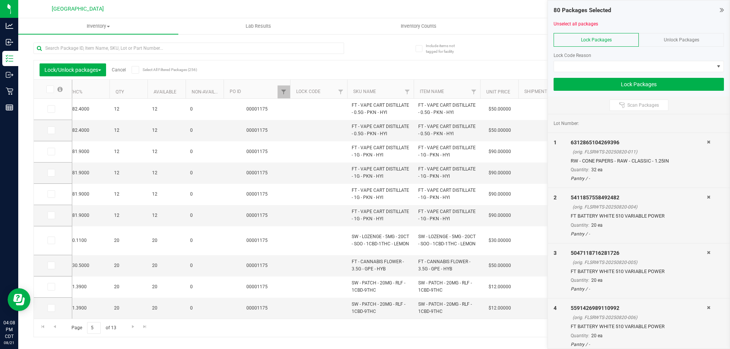
click at [46, 90] on span at bounding box center [50, 90] width 8 height 8
click at [0, 0] on input "checkbox" at bounding box center [0, 0] width 0 height 0
click at [134, 330] on span "Go to the next page" at bounding box center [133, 327] width 6 height 6
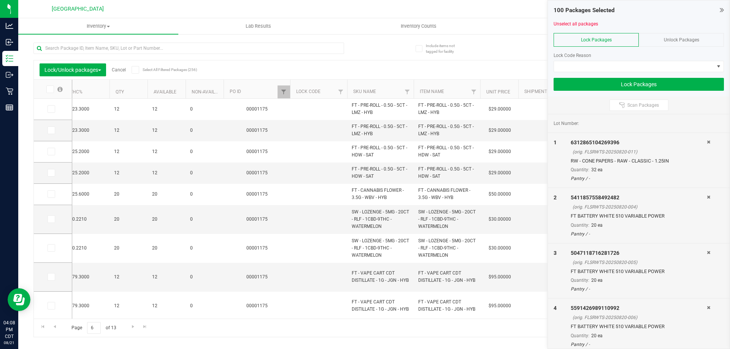
click at [47, 96] on th at bounding box center [53, 89] width 38 height 19
click at [48, 94] on th at bounding box center [53, 89] width 38 height 19
click at [48, 93] on span at bounding box center [50, 90] width 8 height 8
click at [0, 0] on input "checkbox" at bounding box center [0, 0] width 0 height 0
click at [130, 326] on span "Go to the next page" at bounding box center [133, 327] width 6 height 6
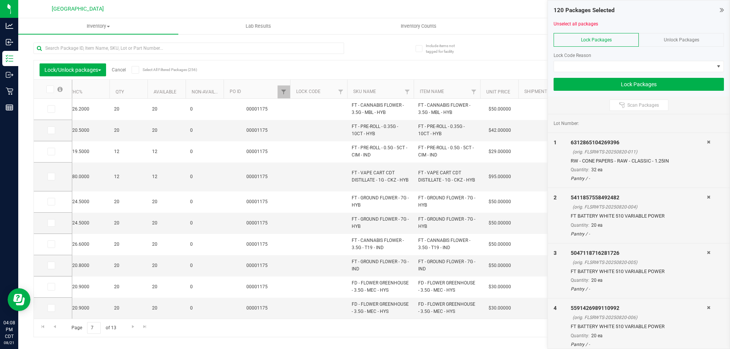
click at [46, 88] on label at bounding box center [54, 90] width 29 height 8
click at [0, 0] on input "checkbox" at bounding box center [0, 0] width 0 height 0
click at [132, 328] on span "Go to the next page" at bounding box center [133, 327] width 6 height 6
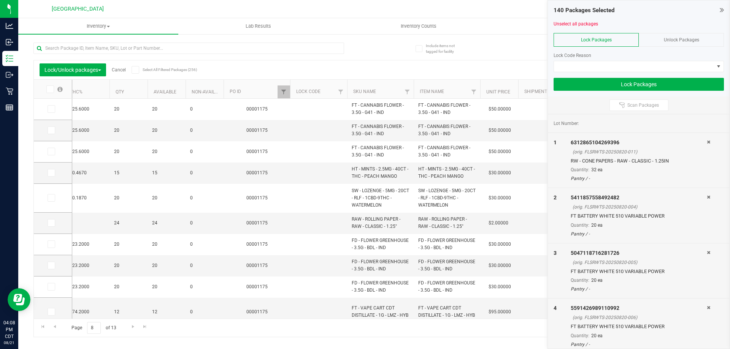
click at [47, 91] on span at bounding box center [50, 90] width 8 height 8
click at [0, 0] on input "checkbox" at bounding box center [0, 0] width 0 height 0
click at [132, 330] on span "Go to the next page" at bounding box center [133, 327] width 6 height 6
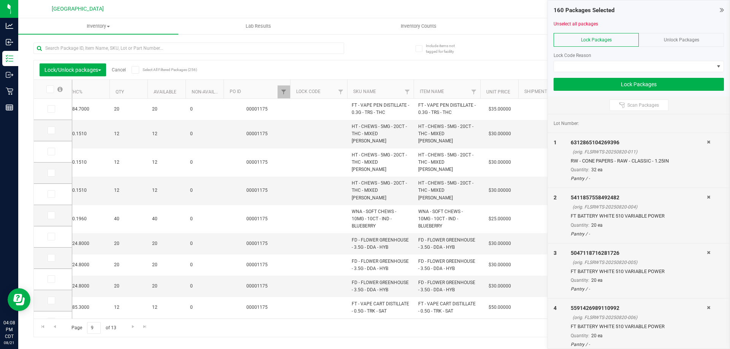
click at [47, 89] on span at bounding box center [50, 90] width 8 height 8
click at [0, 0] on input "checkbox" at bounding box center [0, 0] width 0 height 0
click at [130, 329] on span "Go to the next page" at bounding box center [133, 327] width 6 height 6
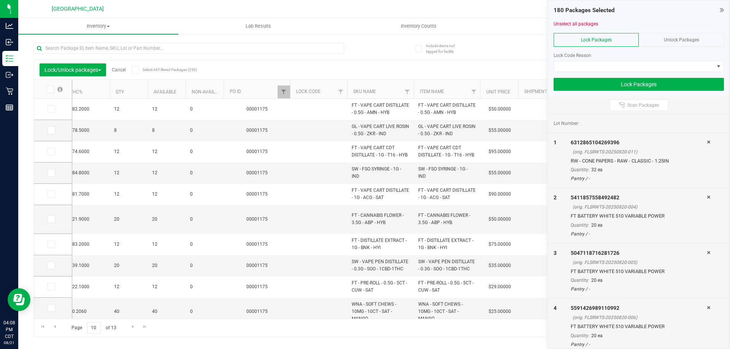
click at [51, 89] on icon at bounding box center [49, 89] width 5 height 0
click at [0, 0] on input "checkbox" at bounding box center [0, 0] width 0 height 0
click at [133, 326] on span "Go to the next page" at bounding box center [133, 327] width 6 height 6
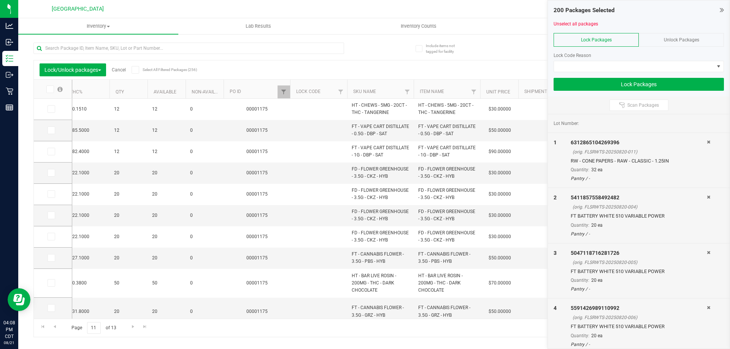
click at [51, 89] on icon at bounding box center [49, 89] width 5 height 0
click at [0, 0] on input "checkbox" at bounding box center [0, 0] width 0 height 0
click at [132, 330] on span "Go to the next page" at bounding box center [133, 327] width 6 height 6
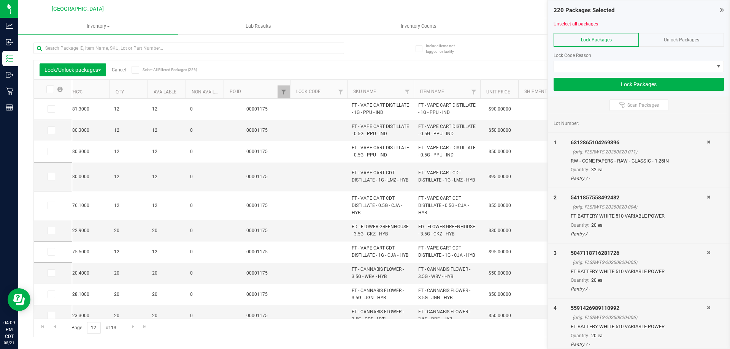
click at [54, 90] on label at bounding box center [54, 90] width 29 height 8
click at [0, 0] on input "checkbox" at bounding box center [0, 0] width 0 height 0
click at [130, 329] on span "Go to the next page" at bounding box center [133, 327] width 6 height 6
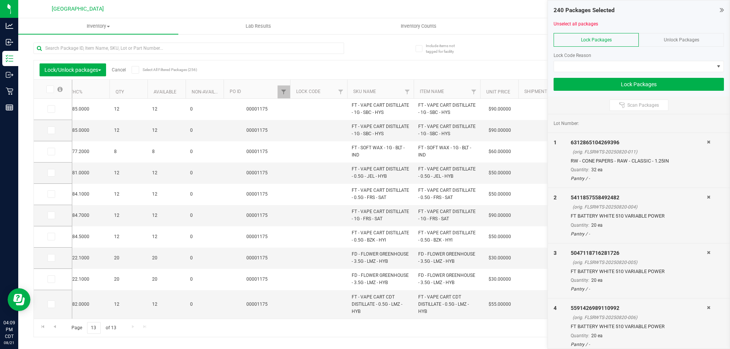
click at [47, 89] on span at bounding box center [50, 90] width 8 height 8
click at [0, 0] on input "checkbox" at bounding box center [0, 0] width 0 height 0
click at [129, 326] on div "Page 13 of 13 241 - 256 of 256 items" at bounding box center [374, 328] width 681 height 18
click at [672, 72] on div at bounding box center [639, 75] width 170 height 6
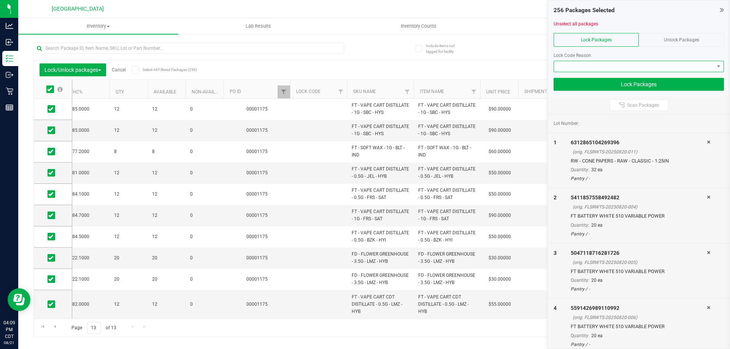
click at [671, 66] on span at bounding box center [634, 66] width 160 height 11
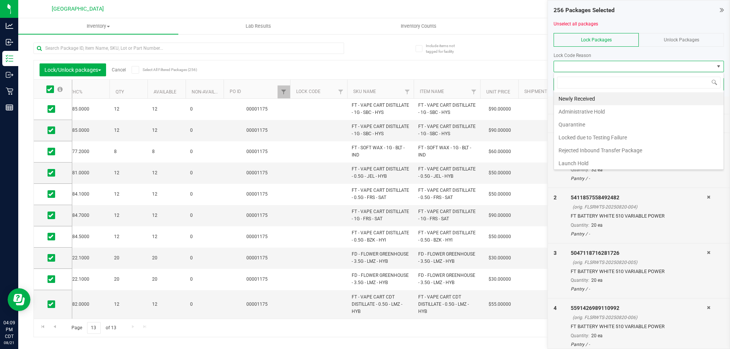
scroll to position [11, 170]
click at [582, 99] on li "Newly Received" at bounding box center [639, 98] width 170 height 13
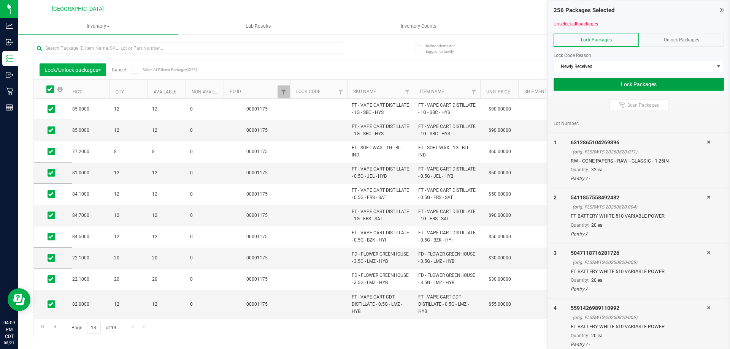
click at [587, 84] on button "Lock Packages" at bounding box center [639, 84] width 170 height 13
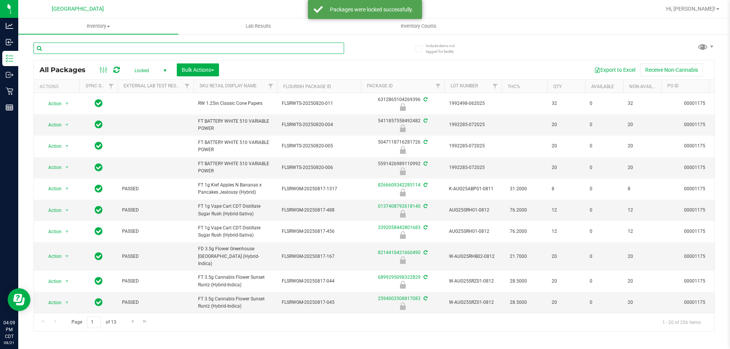
click at [88, 49] on input "text" at bounding box center [188, 48] width 311 height 11
click at [160, 46] on input "text" at bounding box center [188, 48] width 311 height 11
type input "pkn"
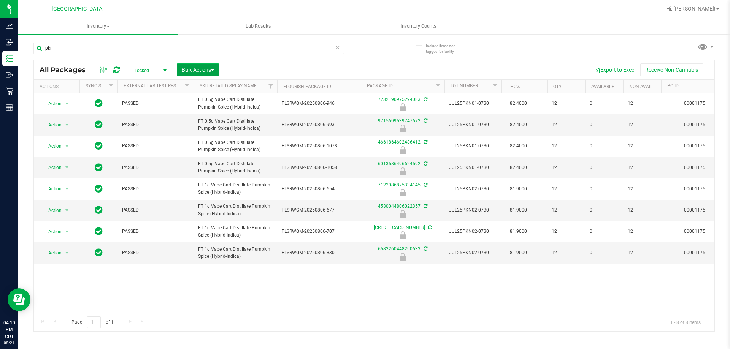
click at [217, 70] on button "Bulk Actions" at bounding box center [198, 69] width 42 height 13
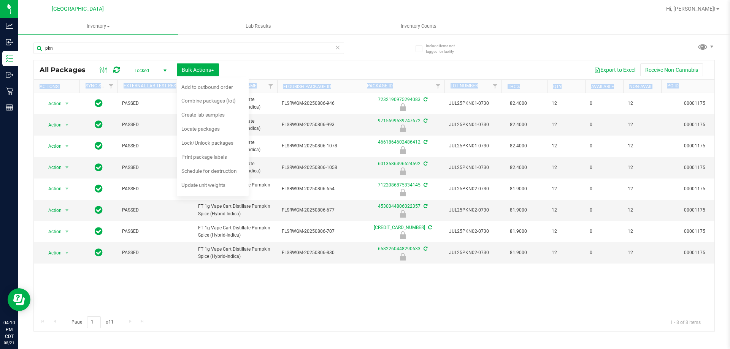
drag, startPoint x: 38, startPoint y: 90, endPoint x: 150, endPoint y: 289, distance: 227.9
click at [150, 289] on div "All Packages Locked Active Only Lab Samples Locked All External Internal Bulk A…" at bounding box center [373, 196] width 681 height 272
click at [150, 289] on div "Action Action Edit attributes Global inventory Locate package Package audit log…" at bounding box center [374, 203] width 681 height 220
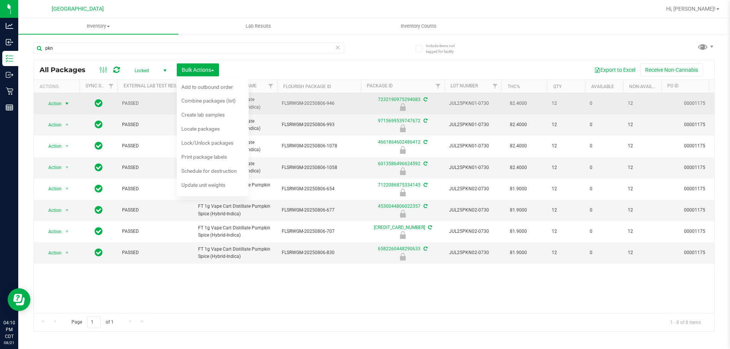
click at [68, 103] on span "select" at bounding box center [67, 104] width 6 height 6
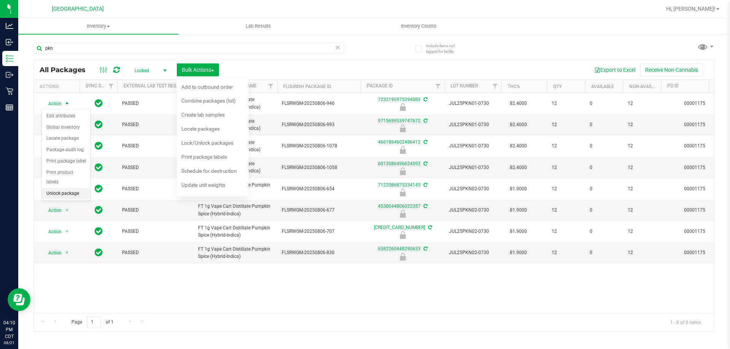
click at [69, 188] on li "Unlock package" at bounding box center [66, 193] width 49 height 11
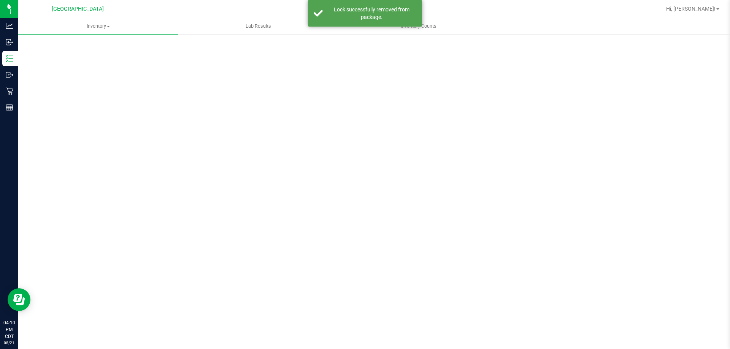
click at [205, 67] on div "Scan Packages 0" at bounding box center [373, 152] width 681 height 222
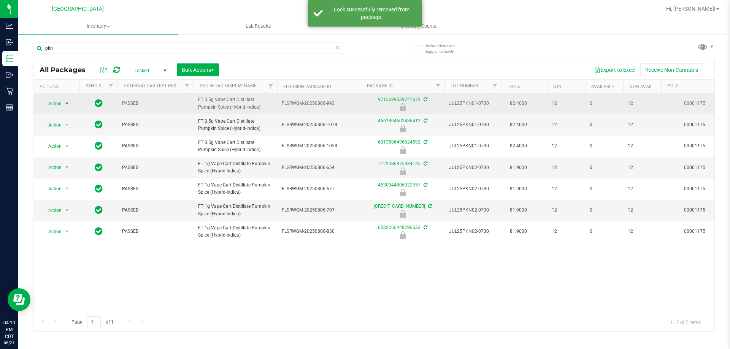
click at [60, 102] on span "Action" at bounding box center [51, 103] width 21 height 11
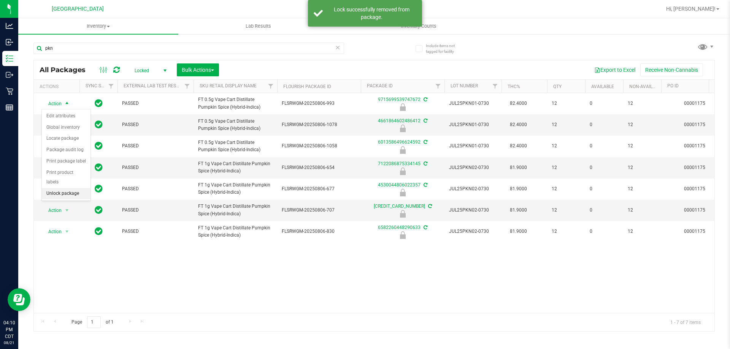
click at [64, 188] on li "Unlock package" at bounding box center [66, 193] width 49 height 11
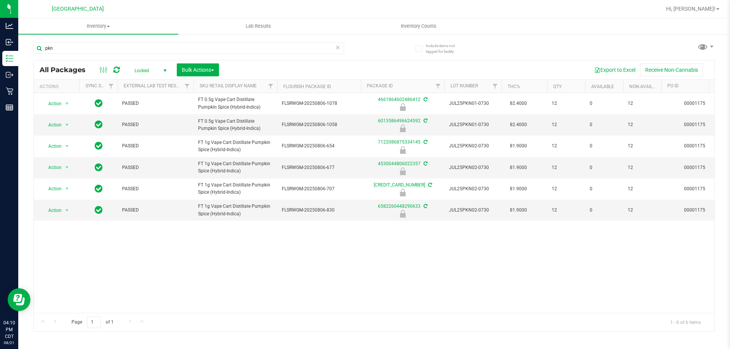
click at [162, 71] on span "select" at bounding box center [165, 71] width 6 height 6
click at [135, 121] on li "All" at bounding box center [148, 116] width 41 height 11
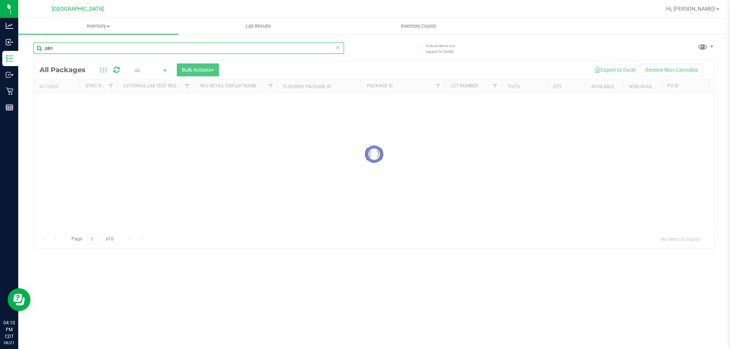
click at [78, 47] on input "pkn" at bounding box center [188, 48] width 311 height 11
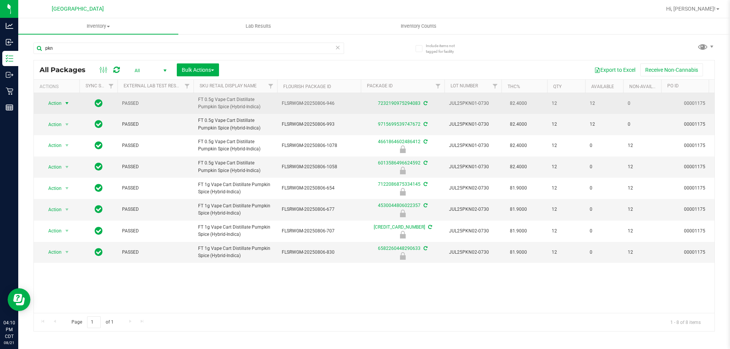
click at [52, 102] on span "Action" at bounding box center [51, 103] width 21 height 11
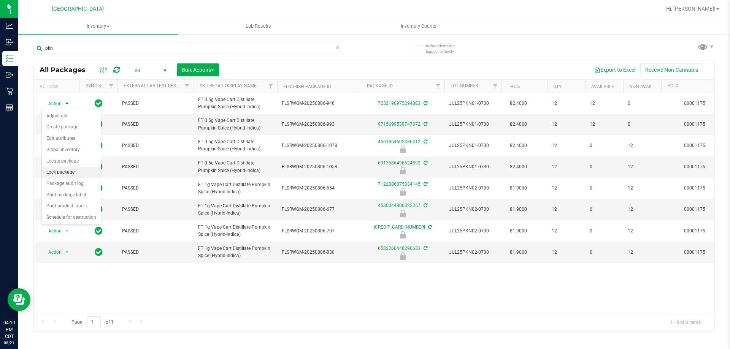
click at [71, 173] on li "Lock package" at bounding box center [71, 172] width 59 height 11
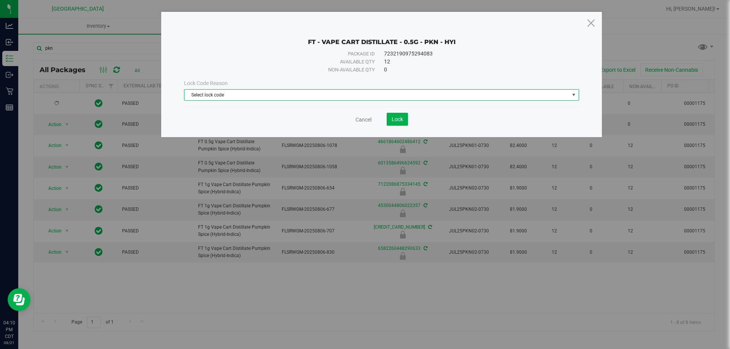
click at [236, 93] on span "Select lock code" at bounding box center [376, 95] width 385 height 11
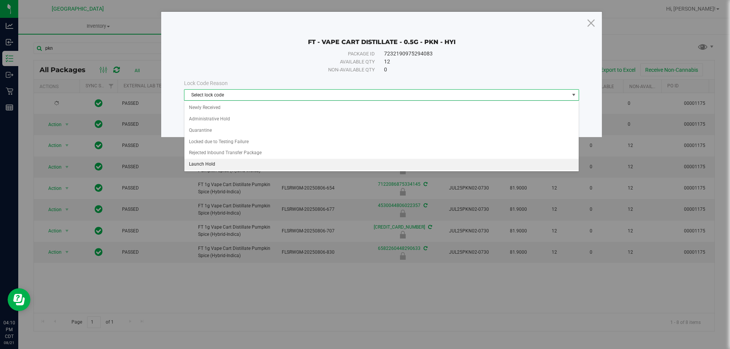
click at [208, 162] on li "Launch Hold" at bounding box center [381, 164] width 394 height 11
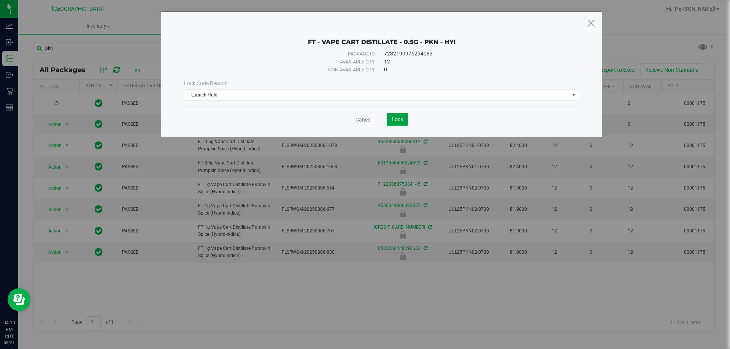
click at [392, 116] on span "Lock" at bounding box center [397, 119] width 11 height 6
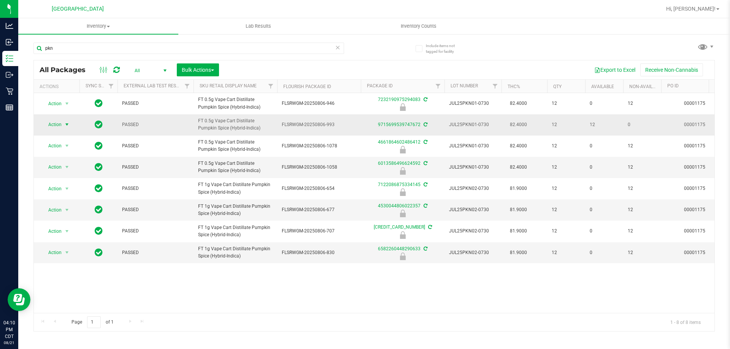
click at [65, 125] on span "select" at bounding box center [67, 125] width 6 height 6
click at [65, 192] on li "Lock package" at bounding box center [71, 193] width 59 height 11
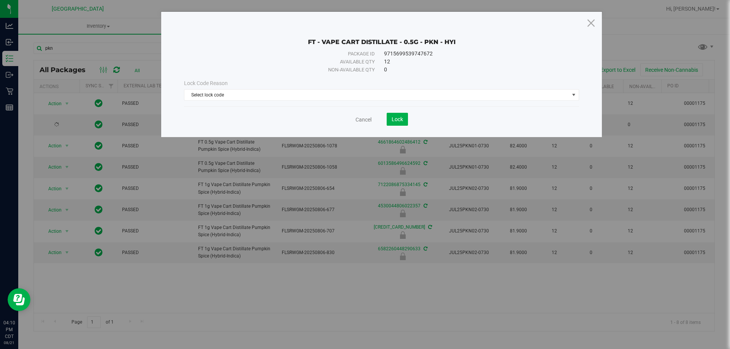
click at [270, 89] on div "Lock Code Reason Select lock code Select lock code Newly Received Administrativ…" at bounding box center [381, 89] width 406 height 21
click at [231, 95] on span "Select lock code" at bounding box center [376, 95] width 385 height 11
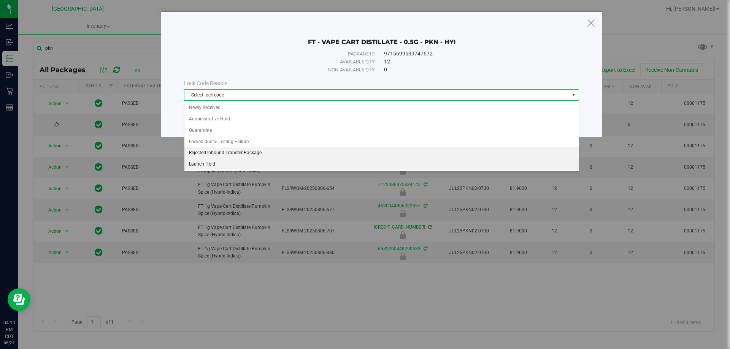
click at [203, 160] on li "Launch Hold" at bounding box center [381, 164] width 394 height 11
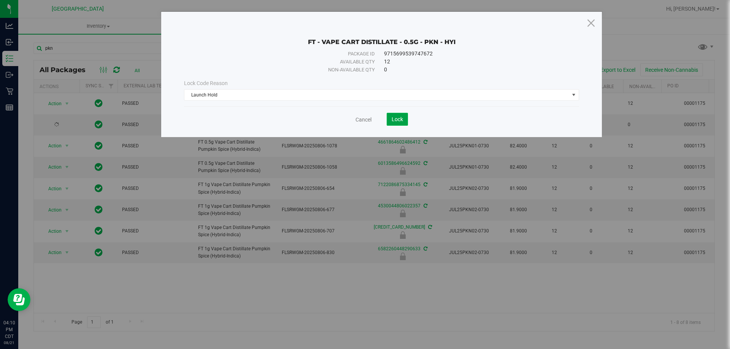
click at [402, 123] on button "Lock" at bounding box center [397, 119] width 21 height 13
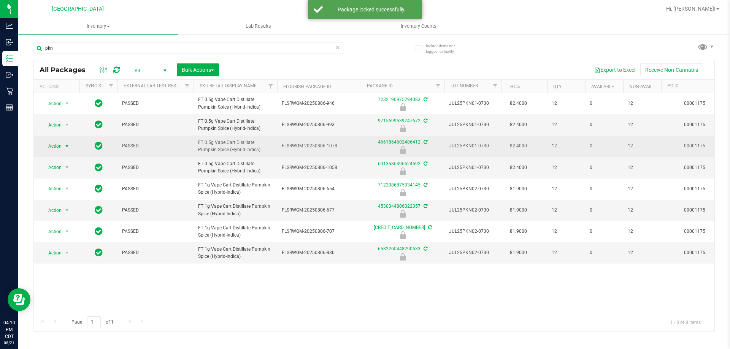
click at [57, 146] on span "Action" at bounding box center [51, 146] width 21 height 11
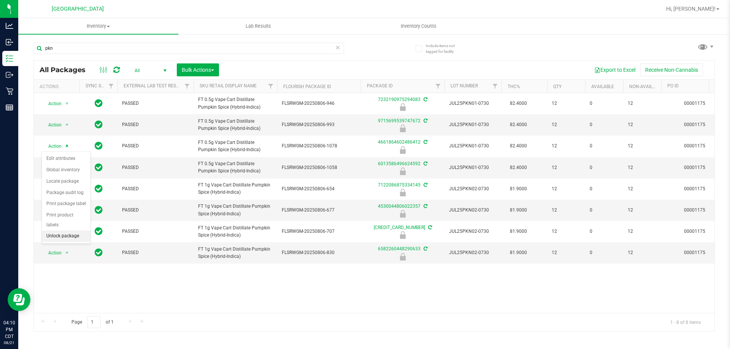
click at [75, 231] on li "Unlock package" at bounding box center [66, 236] width 49 height 11
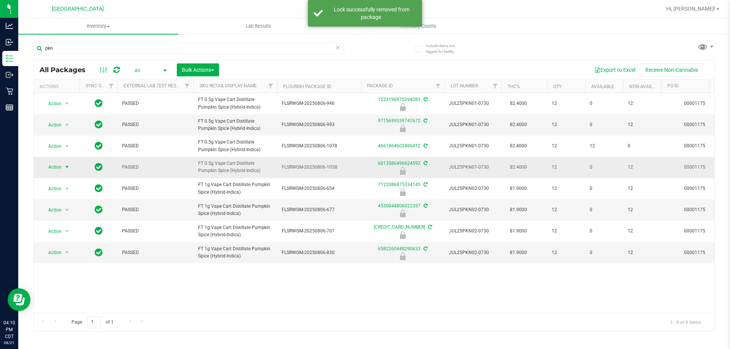
click at [59, 166] on span "Action" at bounding box center [51, 167] width 21 height 11
click at [65, 252] on li "Unlock package" at bounding box center [66, 257] width 49 height 11
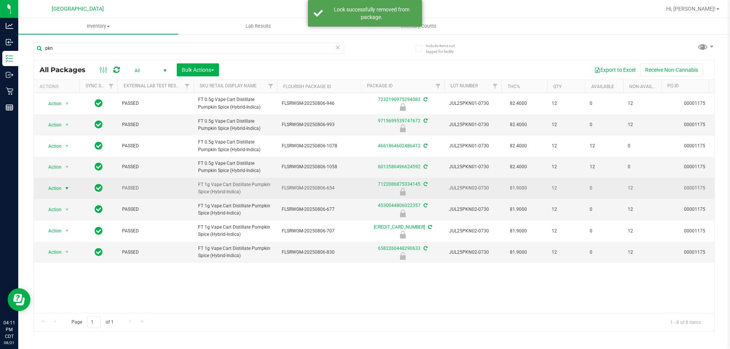
click at [60, 187] on span "Action" at bounding box center [51, 188] width 21 height 11
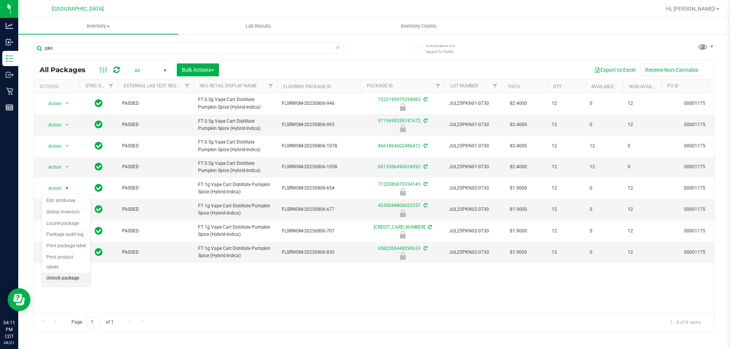
click at [62, 273] on li "Unlock package" at bounding box center [66, 278] width 49 height 11
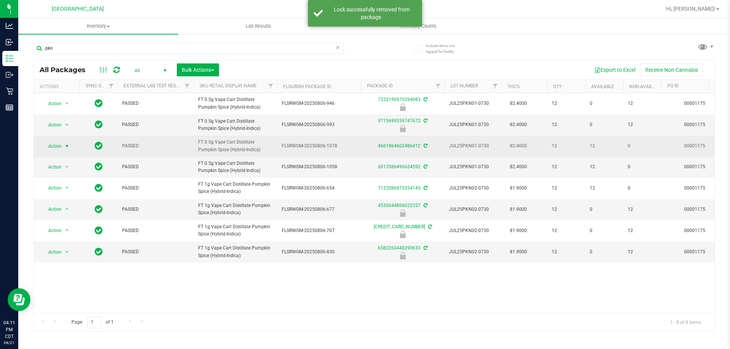
click at [61, 148] on span "Action" at bounding box center [51, 146] width 21 height 11
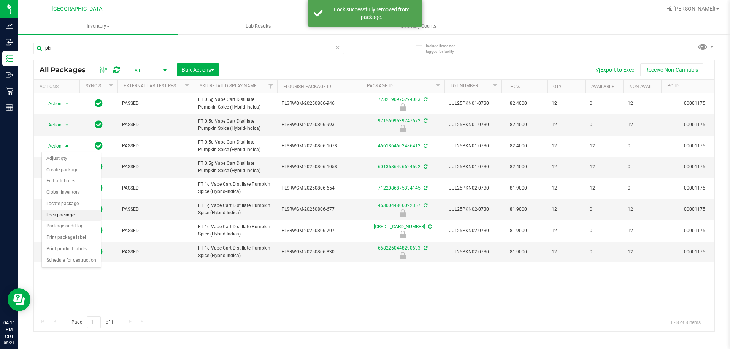
click at [70, 216] on li "Lock package" at bounding box center [71, 215] width 59 height 11
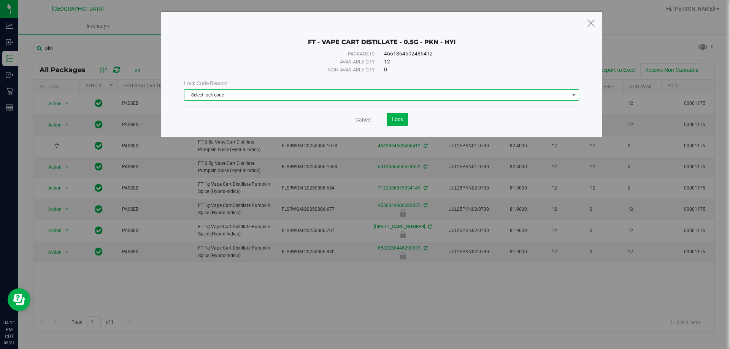
click at [216, 96] on span "Select lock code" at bounding box center [376, 95] width 385 height 11
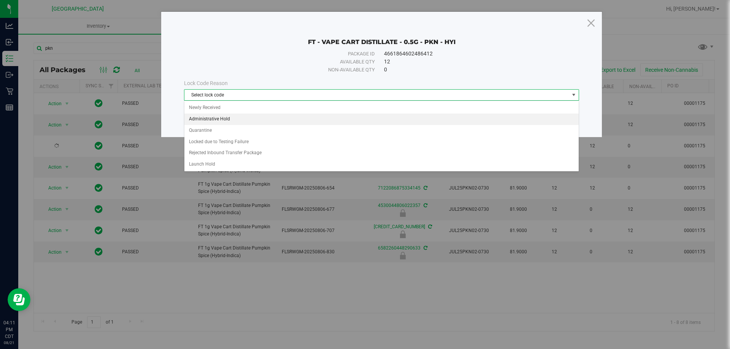
click at [206, 118] on li "Administrative Hold" at bounding box center [381, 119] width 394 height 11
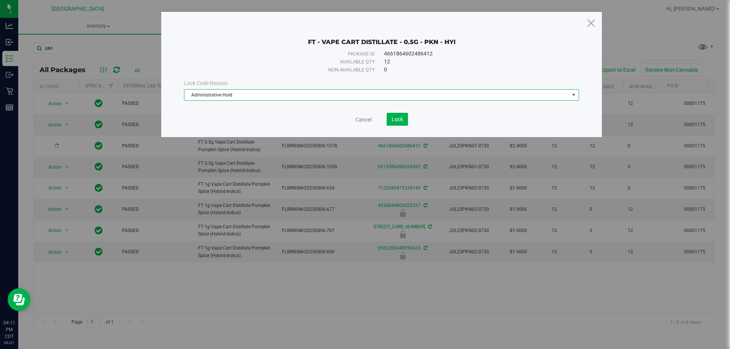
click at [371, 95] on span "Administrative Hold" at bounding box center [376, 95] width 385 height 11
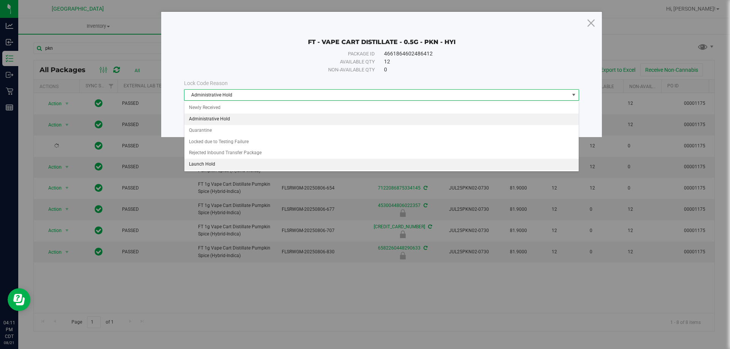
click at [214, 165] on li "Launch Hold" at bounding box center [381, 164] width 394 height 11
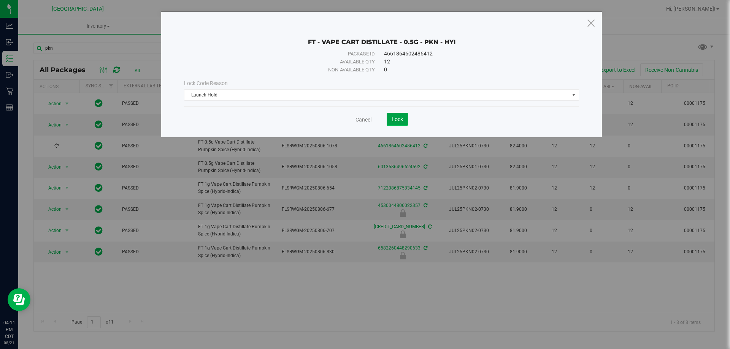
click at [391, 116] on button "Lock" at bounding box center [397, 119] width 21 height 13
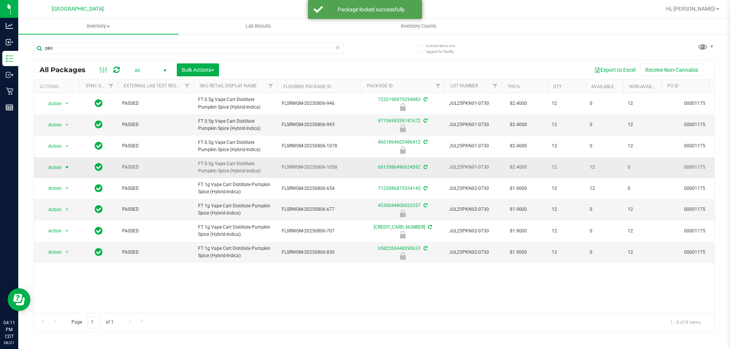
click at [57, 171] on span "Action" at bounding box center [51, 167] width 21 height 11
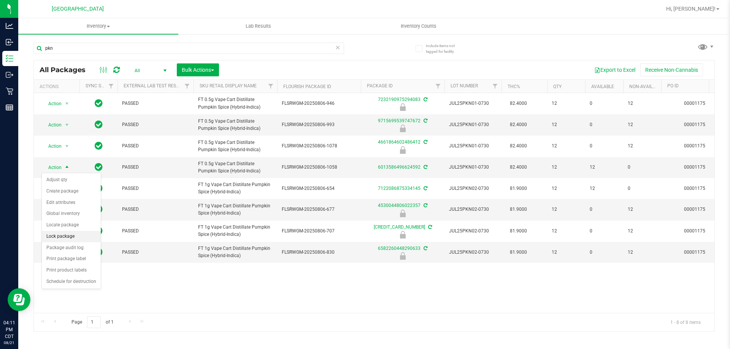
click at [69, 236] on li "Lock package" at bounding box center [71, 236] width 59 height 11
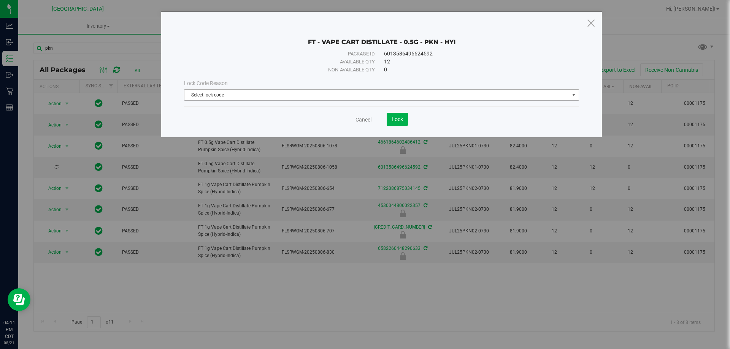
click at [275, 98] on span "Select lock code" at bounding box center [376, 95] width 385 height 11
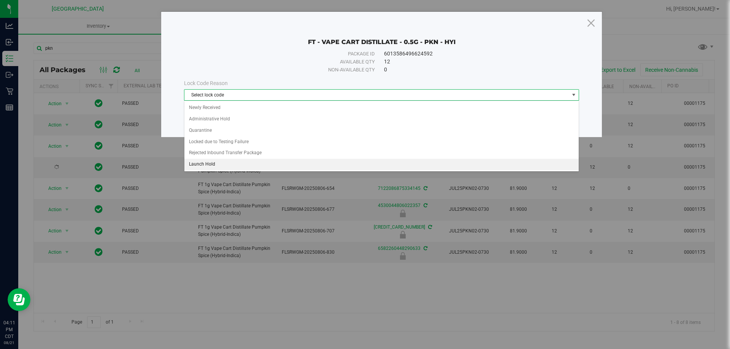
click at [220, 162] on li "Launch Hold" at bounding box center [381, 164] width 394 height 11
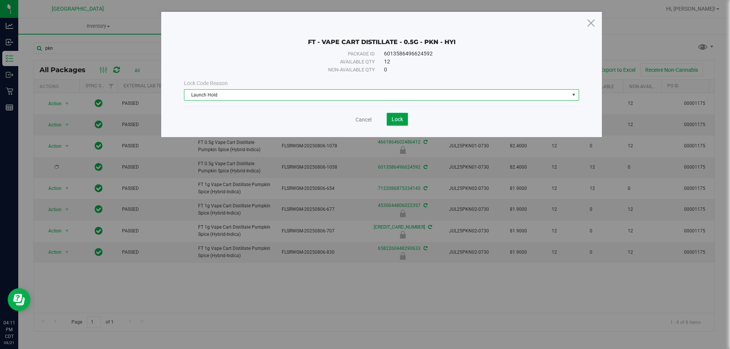
click at [395, 115] on button "Lock" at bounding box center [397, 119] width 21 height 13
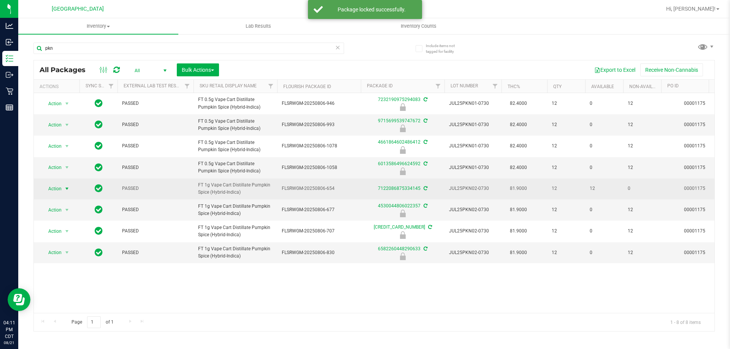
click at [62, 190] on span "select" at bounding box center [67, 189] width 10 height 11
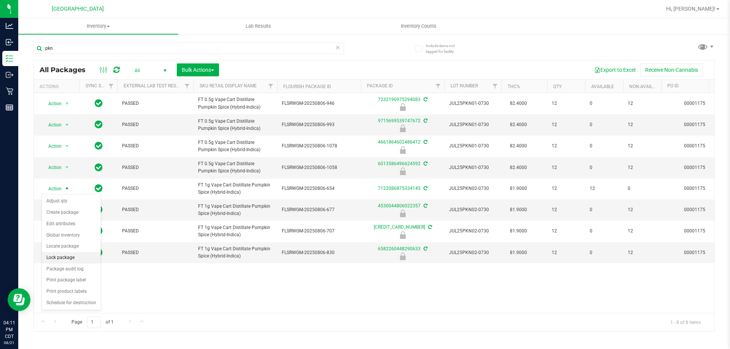
click at [68, 256] on li "Lock package" at bounding box center [71, 257] width 59 height 11
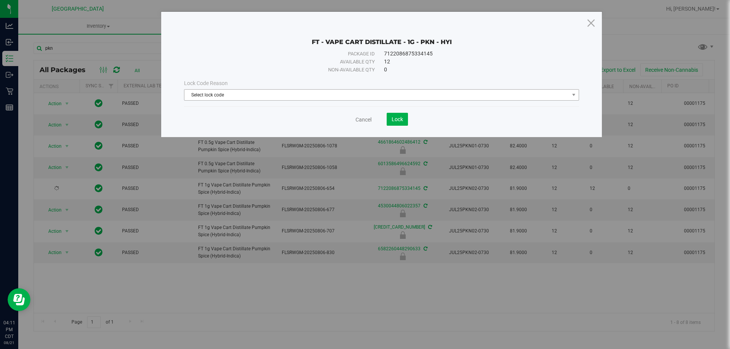
click at [363, 97] on span "Select lock code" at bounding box center [376, 95] width 385 height 11
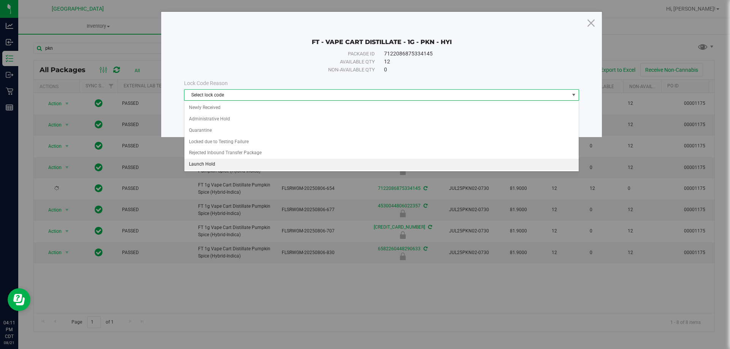
click at [212, 163] on li "Launch Hold" at bounding box center [381, 164] width 394 height 11
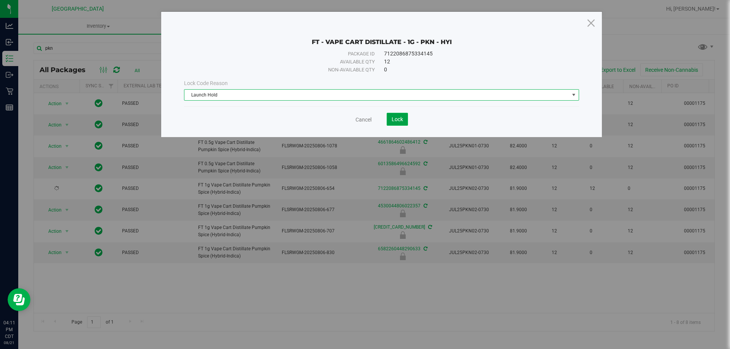
click at [395, 114] on button "Lock" at bounding box center [397, 119] width 21 height 13
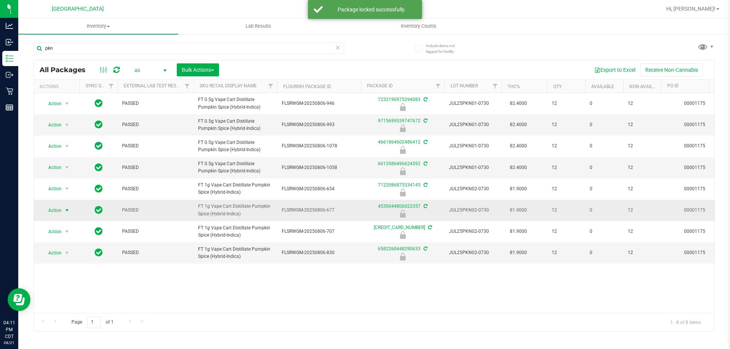
click at [63, 212] on span "select" at bounding box center [67, 210] width 10 height 11
click at [61, 295] on li "Unlock package" at bounding box center [66, 300] width 49 height 11
click at [57, 233] on span "Action" at bounding box center [51, 231] width 21 height 11
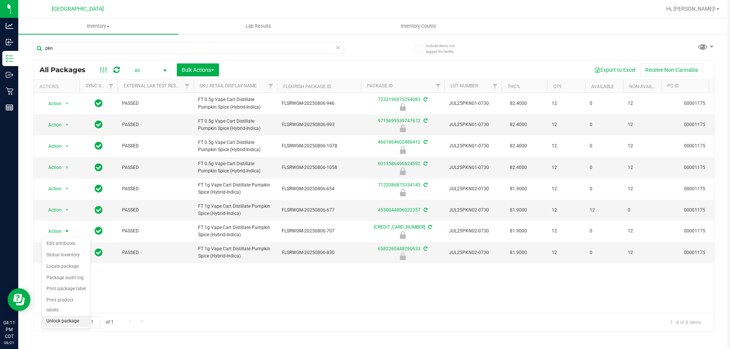
click at [49, 316] on li "Unlock package" at bounding box center [66, 321] width 49 height 11
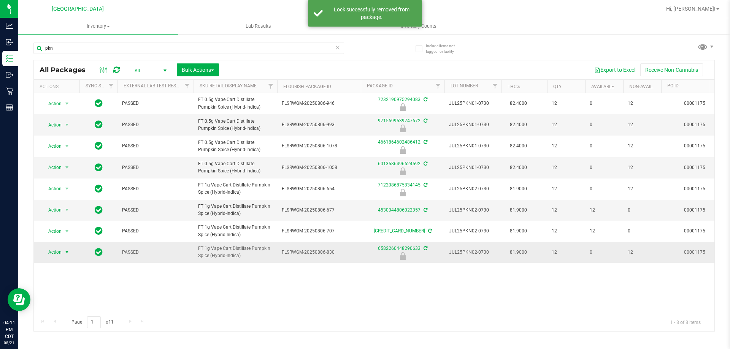
click at [56, 254] on span "Action" at bounding box center [51, 252] width 21 height 11
click at [68, 337] on li "Unlock package" at bounding box center [66, 342] width 49 height 11
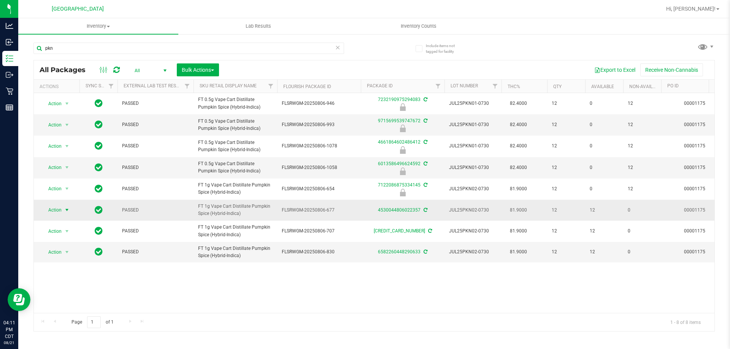
click at [56, 209] on span "Action" at bounding box center [51, 210] width 21 height 11
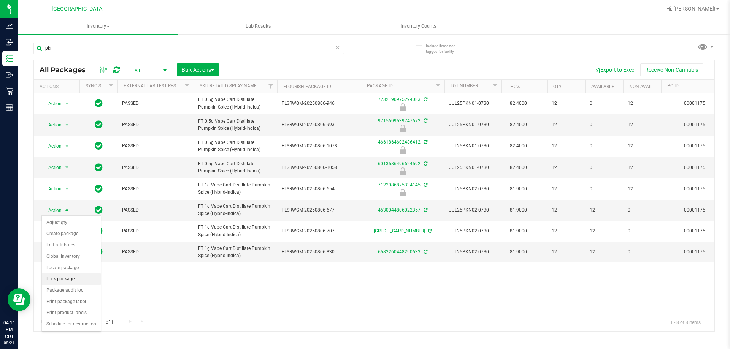
click at [67, 281] on li "Lock package" at bounding box center [71, 279] width 59 height 11
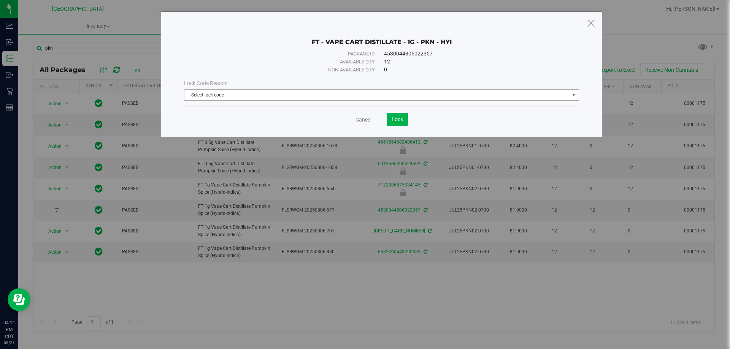
click at [220, 98] on span "Select lock code" at bounding box center [376, 95] width 385 height 11
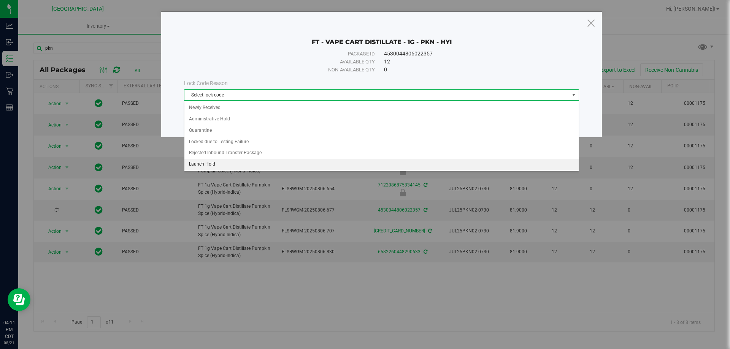
click at [201, 168] on li "Launch Hold" at bounding box center [381, 164] width 394 height 11
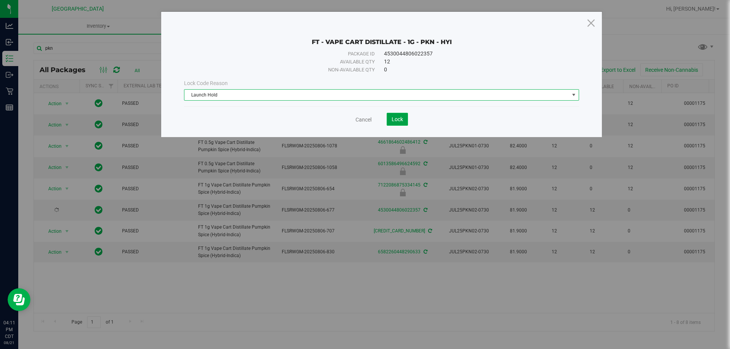
click at [392, 119] on span "Lock" at bounding box center [397, 119] width 11 height 6
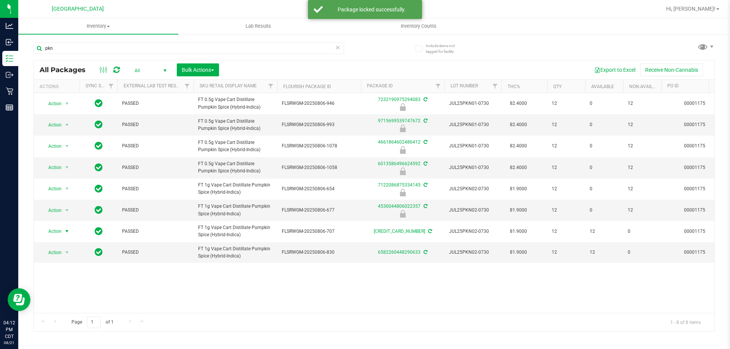
click at [57, 231] on span "Action" at bounding box center [51, 231] width 21 height 11
click at [55, 166] on li "Locate package" at bounding box center [71, 162] width 59 height 11
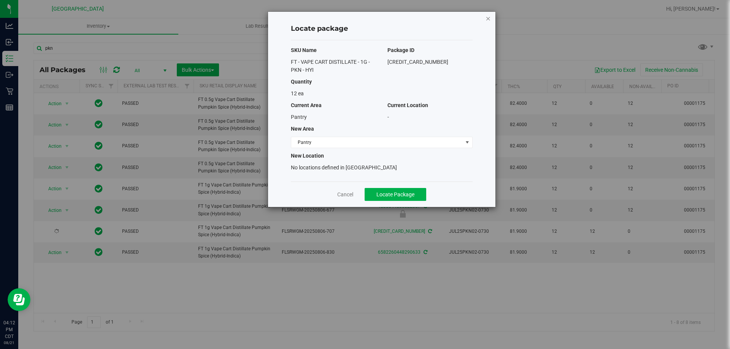
click at [490, 19] on icon "button" at bounding box center [487, 18] width 5 height 9
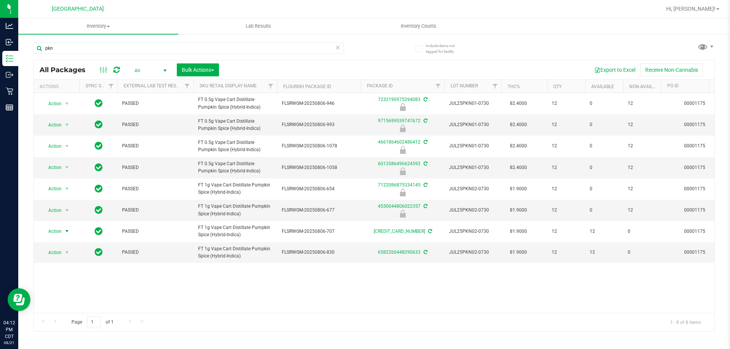
click at [55, 232] on span "Action" at bounding box center [51, 231] width 21 height 11
click at [62, 174] on li "Lock package" at bounding box center [71, 173] width 59 height 11
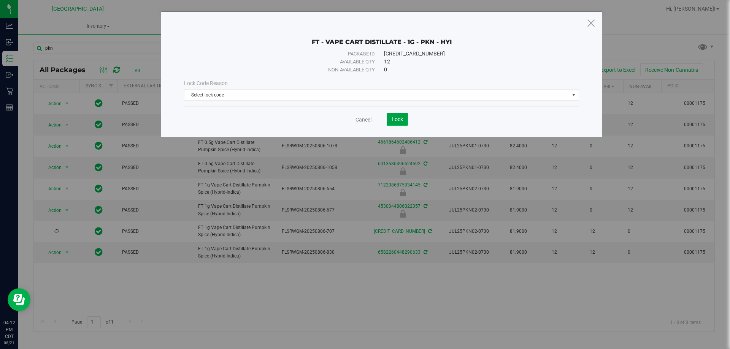
click at [400, 114] on button "Lock" at bounding box center [397, 119] width 21 height 13
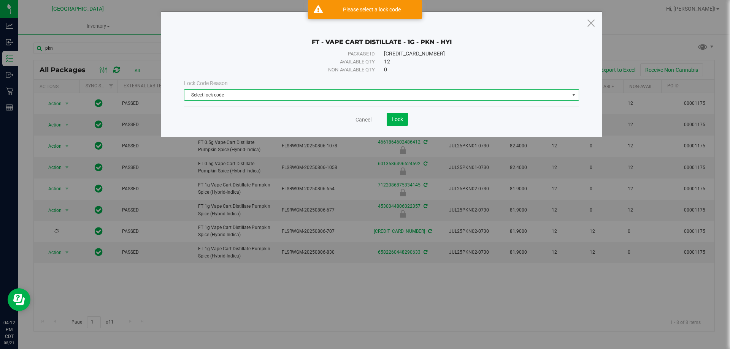
click at [354, 97] on span "Select lock code" at bounding box center [376, 95] width 385 height 11
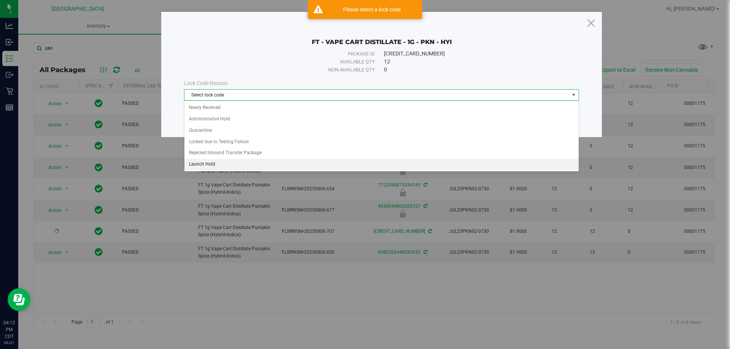
click at [213, 167] on li "Launch Hold" at bounding box center [381, 164] width 394 height 11
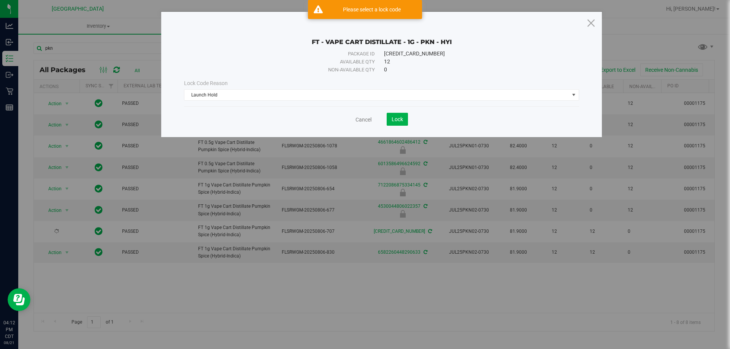
click at [408, 121] on div "Cancel Lock" at bounding box center [381, 119] width 395 height 13
click at [403, 122] on button "Lock" at bounding box center [397, 119] width 21 height 13
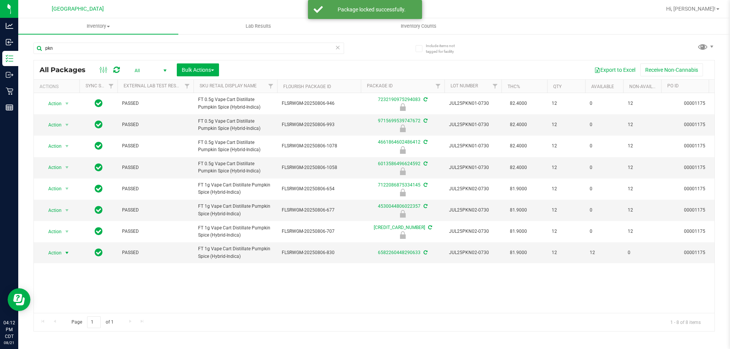
click at [57, 252] on span "Action" at bounding box center [51, 253] width 21 height 11
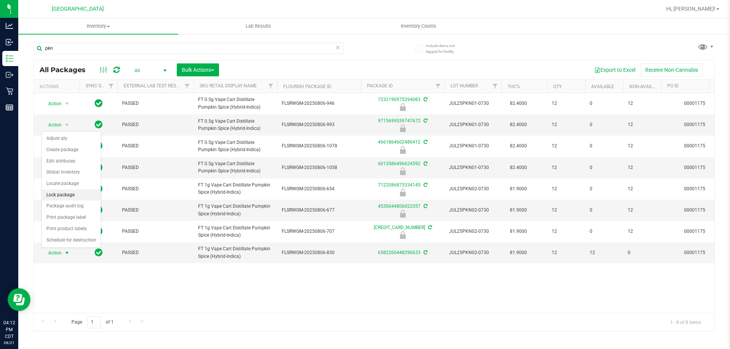
click at [65, 198] on li "Lock package" at bounding box center [71, 195] width 59 height 11
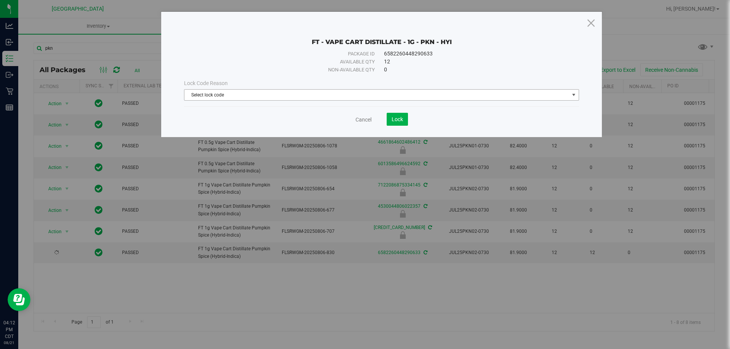
click at [382, 90] on span "Select lock code" at bounding box center [376, 95] width 385 height 11
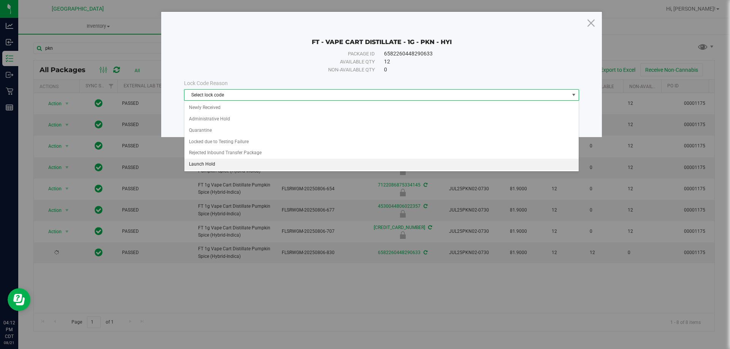
click at [201, 165] on li "Launch Hold" at bounding box center [381, 164] width 394 height 11
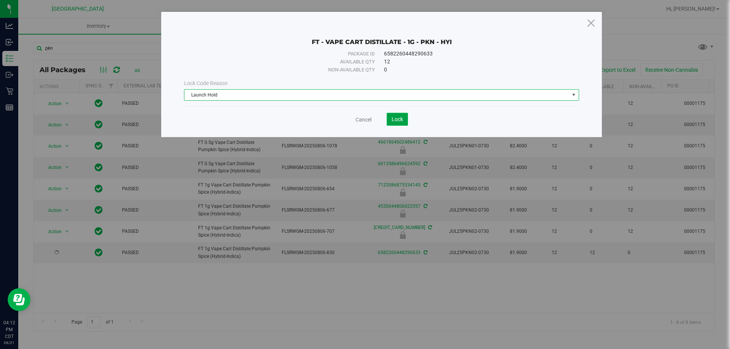
click at [398, 117] on span "Lock" at bounding box center [397, 119] width 11 height 6
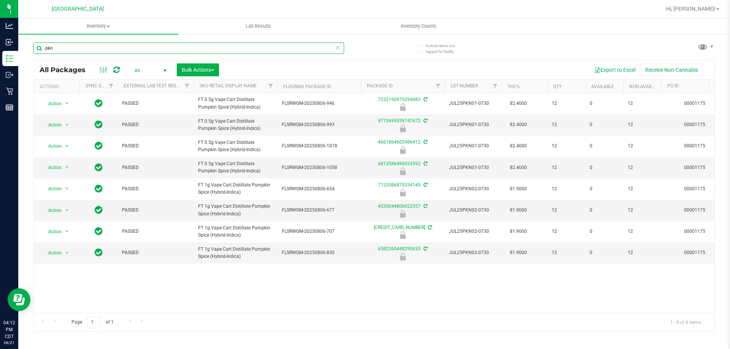
click at [97, 45] on input "pkn" at bounding box center [188, 48] width 311 height 11
type input "g41"
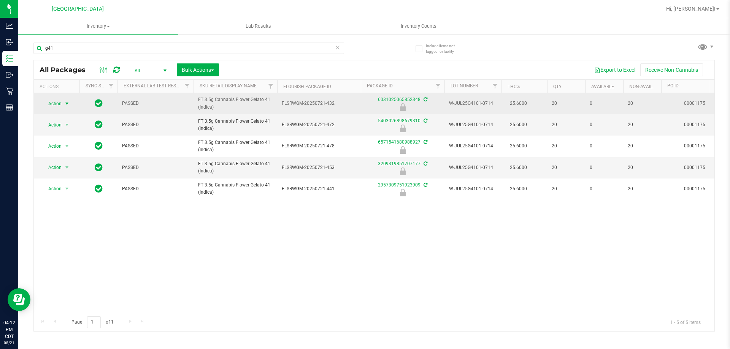
click at [61, 107] on span "Action" at bounding box center [51, 103] width 21 height 11
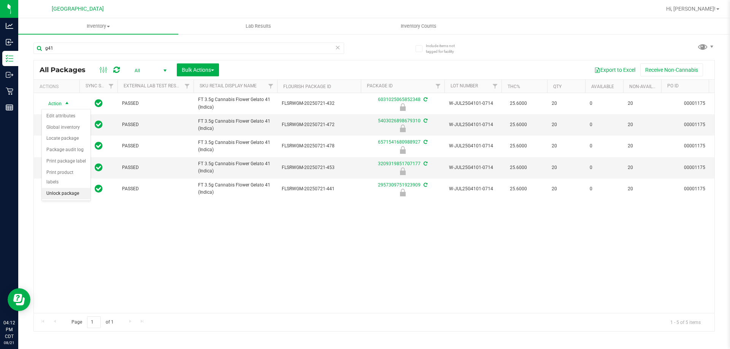
click at [61, 188] on li "Unlock package" at bounding box center [66, 193] width 49 height 11
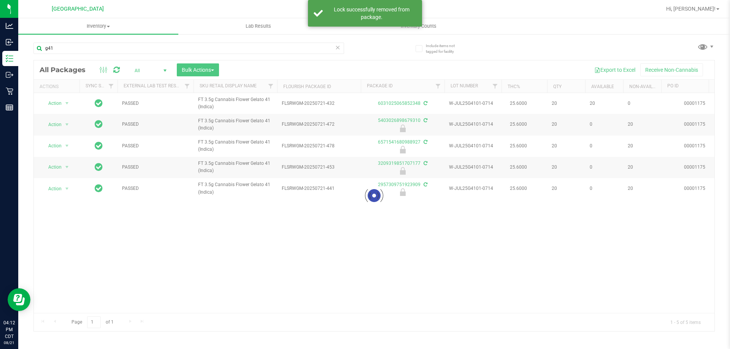
click at [58, 125] on div at bounding box center [374, 195] width 681 height 271
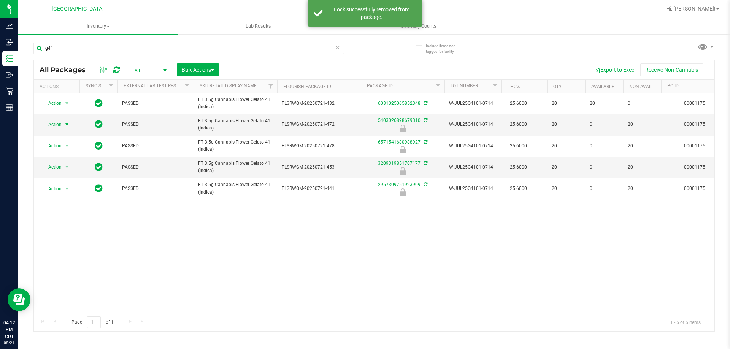
click at [58, 125] on span "Action" at bounding box center [51, 124] width 21 height 11
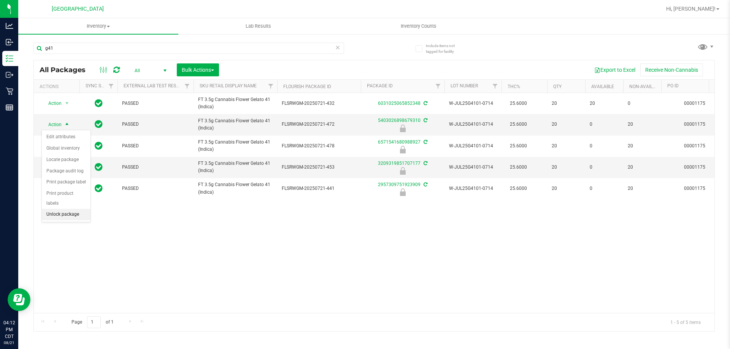
click at [65, 210] on li "Unlock package" at bounding box center [66, 214] width 49 height 11
click at [60, 143] on span "Action" at bounding box center [51, 145] width 21 height 11
click at [56, 230] on li "Unlock package" at bounding box center [66, 235] width 49 height 11
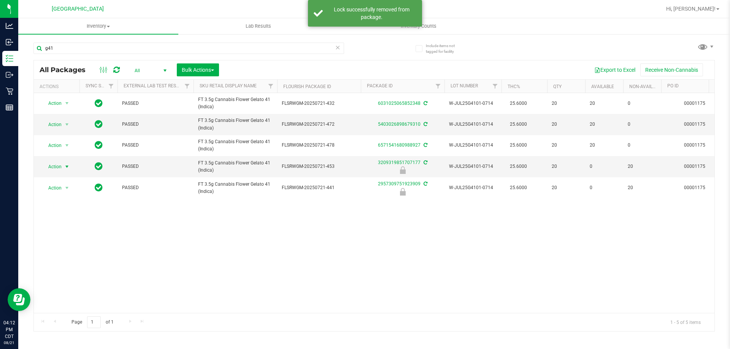
click at [59, 168] on span "Action" at bounding box center [51, 167] width 21 height 11
click at [58, 251] on li "Unlock package" at bounding box center [66, 256] width 49 height 11
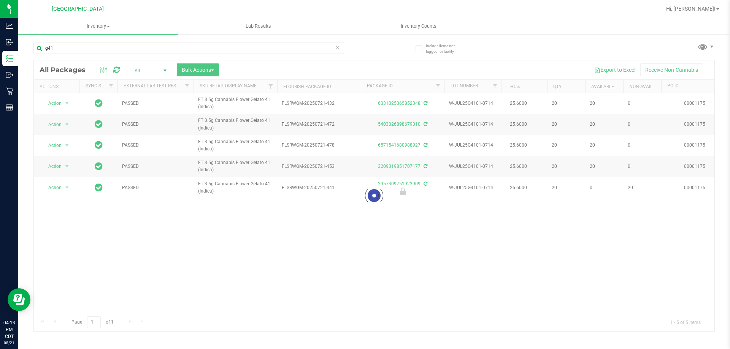
click at [62, 186] on div at bounding box center [374, 195] width 681 height 271
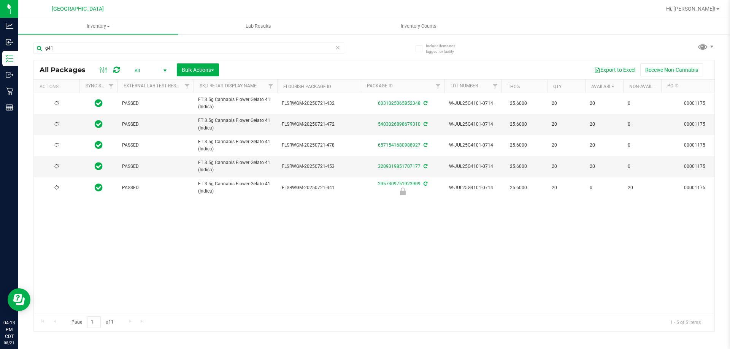
click at [62, 189] on div at bounding box center [56, 187] width 36 height 7
click at [62, 189] on span "select" at bounding box center [67, 187] width 10 height 11
click at [53, 273] on li "Unlock package" at bounding box center [66, 278] width 49 height 11
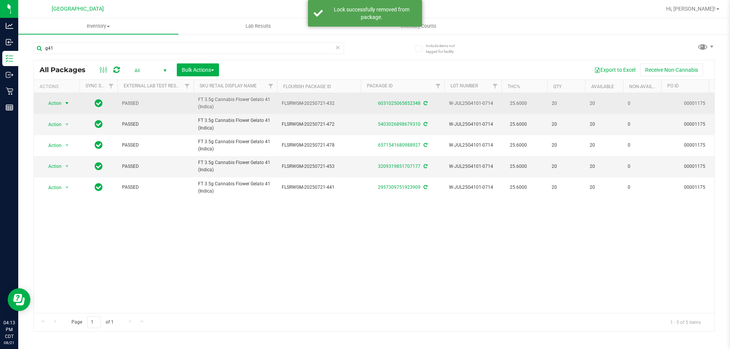
click at [61, 105] on span "Action" at bounding box center [51, 103] width 21 height 11
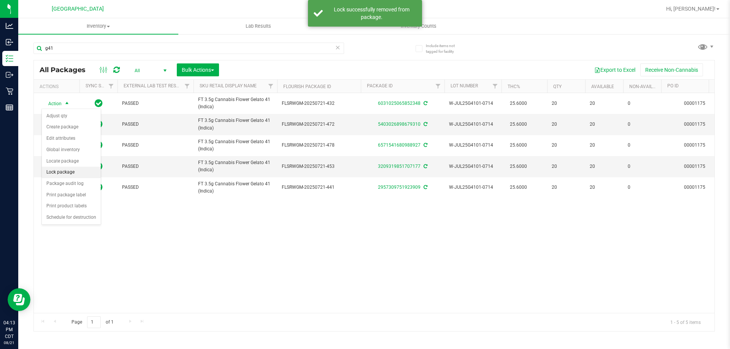
click at [73, 175] on li "Lock package" at bounding box center [71, 172] width 59 height 11
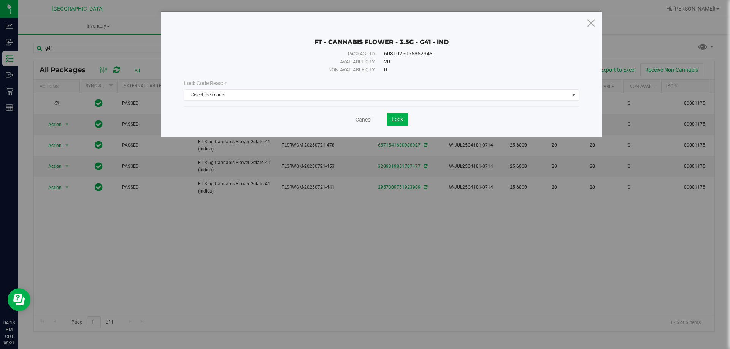
click at [290, 89] on div "Lock Code Reason Select lock code Select lock code Newly Received Administrativ…" at bounding box center [381, 89] width 406 height 21
click at [288, 95] on span "Select lock code" at bounding box center [376, 95] width 385 height 11
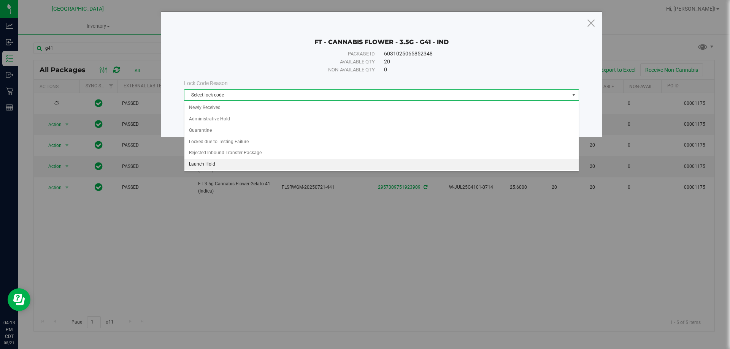
click at [205, 167] on li "Launch Hold" at bounding box center [381, 164] width 394 height 11
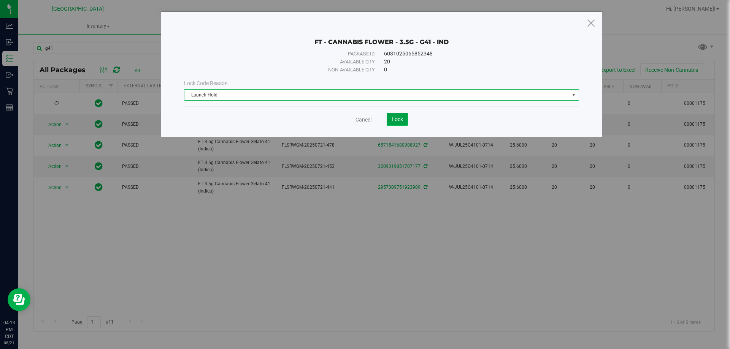
click at [396, 117] on span "Lock" at bounding box center [397, 119] width 11 height 6
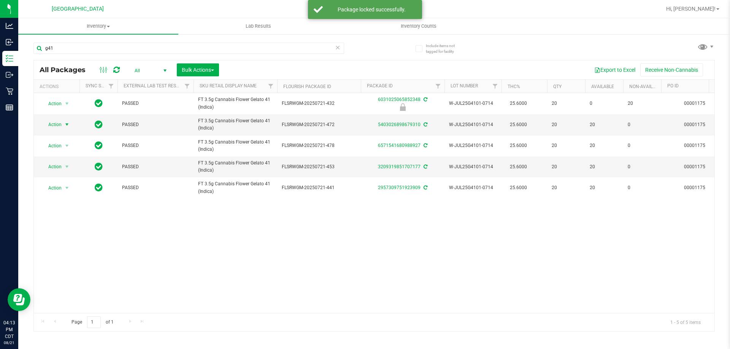
click at [64, 125] on span "select" at bounding box center [67, 125] width 6 height 6
click at [68, 193] on li "Lock package" at bounding box center [71, 193] width 59 height 11
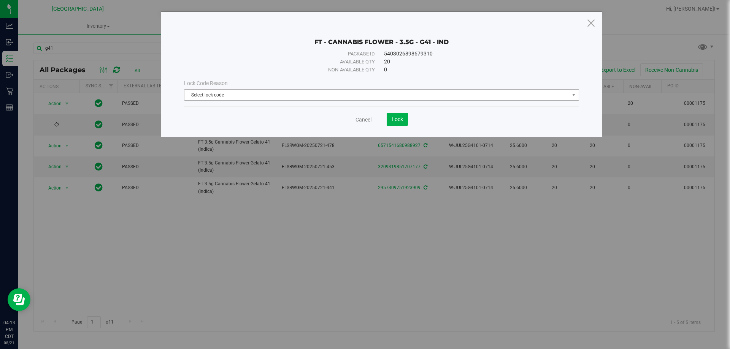
click at [414, 100] on span "Select lock code" at bounding box center [376, 95] width 385 height 11
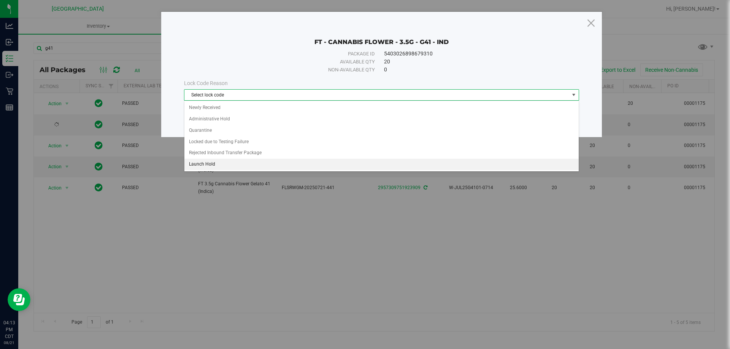
click at [219, 163] on li "Launch Hold" at bounding box center [381, 164] width 394 height 11
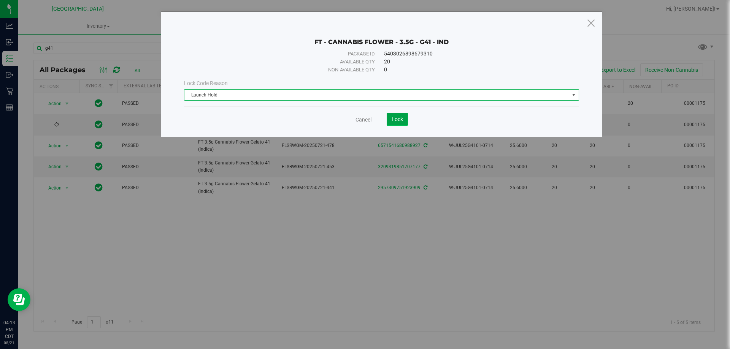
click at [398, 118] on span "Lock" at bounding box center [397, 119] width 11 height 6
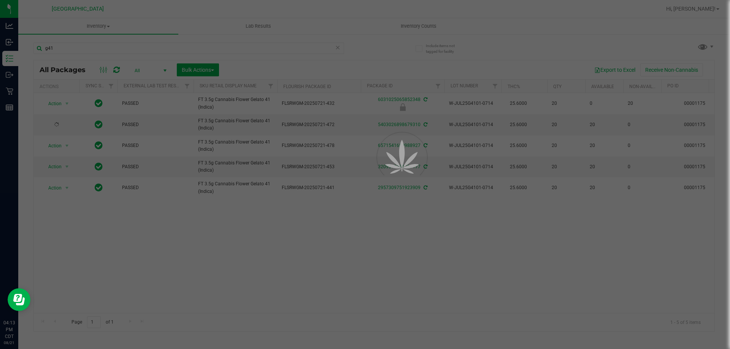
click at [223, 264] on div at bounding box center [365, 174] width 730 height 349
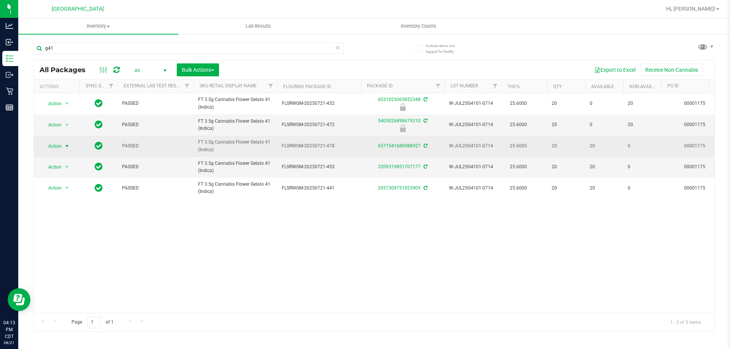
click at [59, 146] on span "Action" at bounding box center [51, 146] width 21 height 11
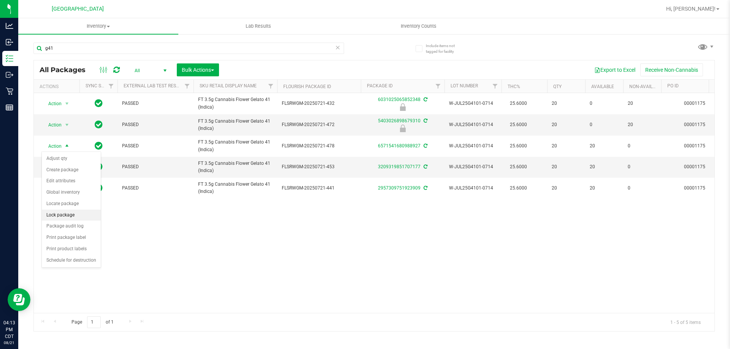
click at [65, 210] on li "Lock package" at bounding box center [71, 215] width 59 height 11
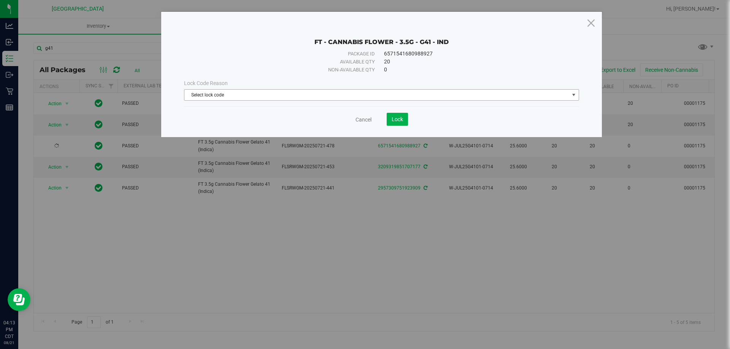
click at [306, 93] on span "Select lock code" at bounding box center [376, 95] width 385 height 11
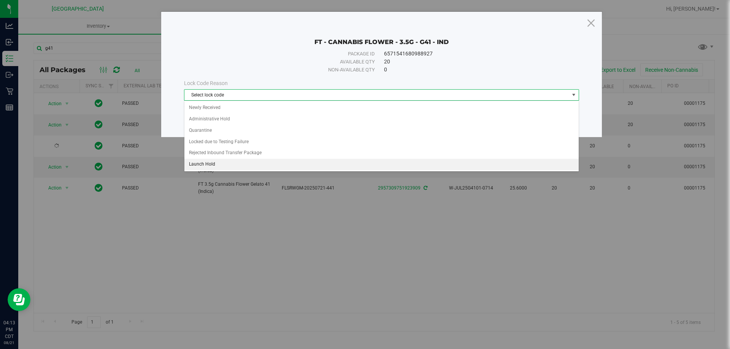
click at [197, 165] on li "Launch Hold" at bounding box center [381, 164] width 394 height 11
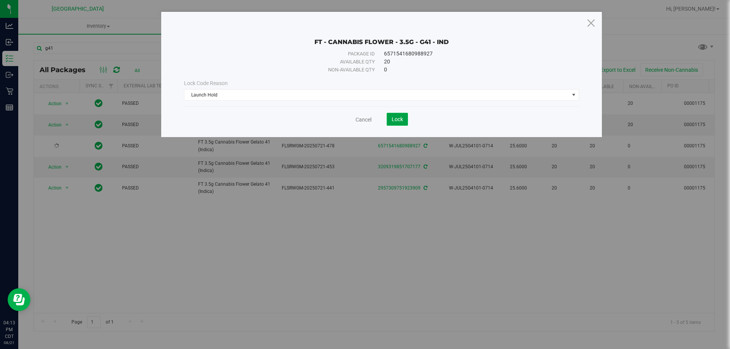
click at [400, 122] on span "Lock" at bounding box center [397, 119] width 11 height 6
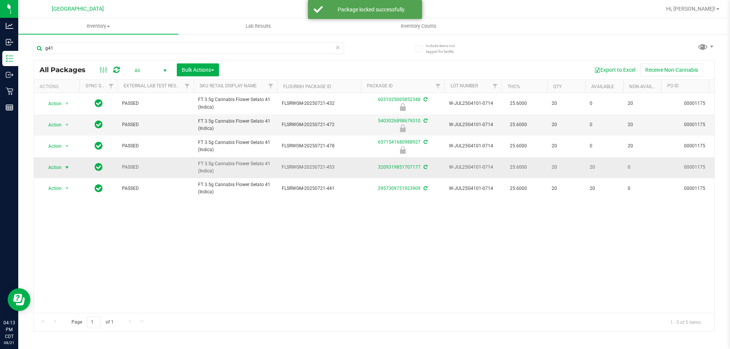
click at [56, 168] on span "Action" at bounding box center [51, 167] width 21 height 11
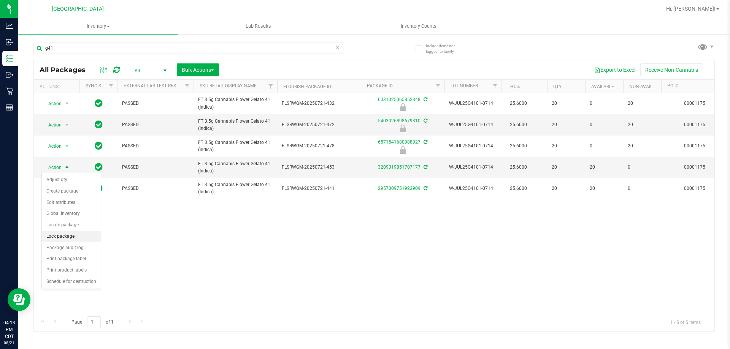
click at [67, 241] on li "Lock package" at bounding box center [71, 236] width 59 height 11
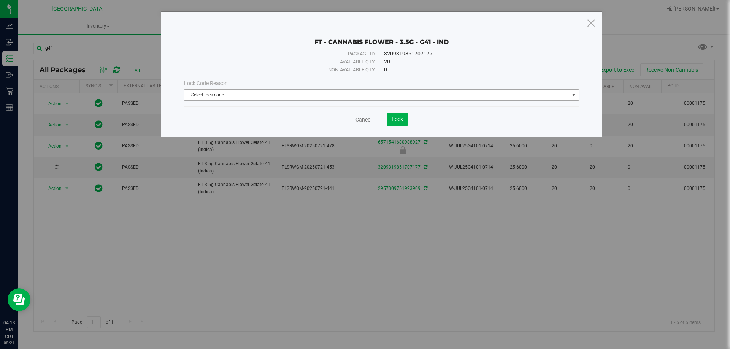
click at [296, 96] on span "Select lock code" at bounding box center [376, 95] width 385 height 11
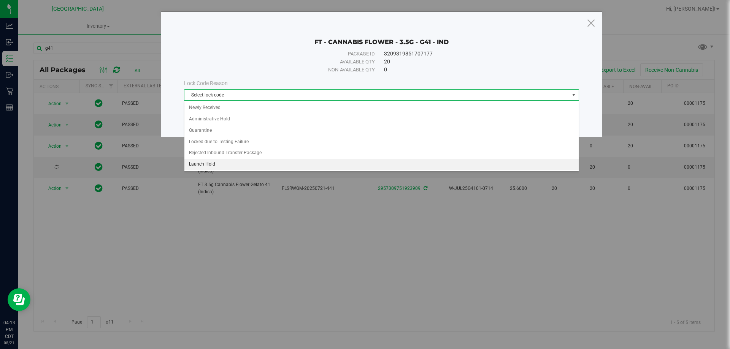
click at [211, 164] on li "Launch Hold" at bounding box center [381, 164] width 394 height 11
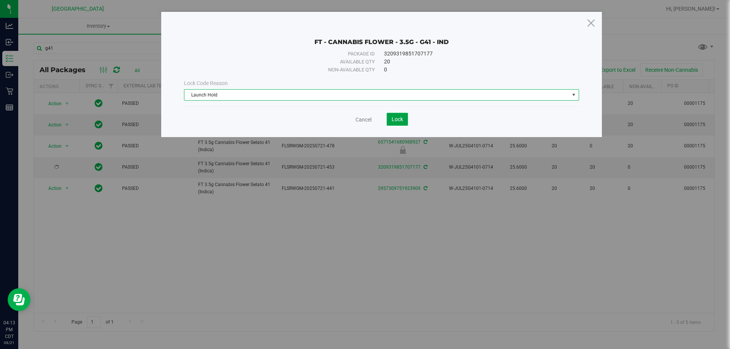
click at [404, 117] on button "Lock" at bounding box center [397, 119] width 21 height 13
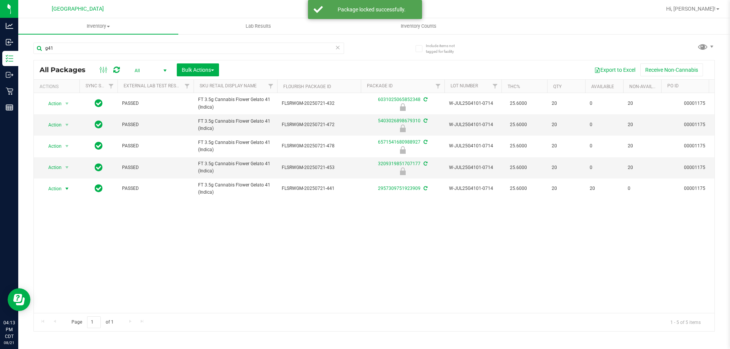
click at [58, 189] on span "Action" at bounding box center [51, 189] width 21 height 11
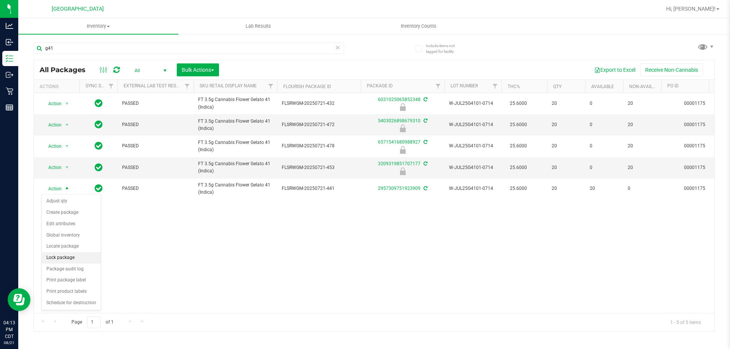
click at [62, 255] on li "Lock package" at bounding box center [71, 257] width 59 height 11
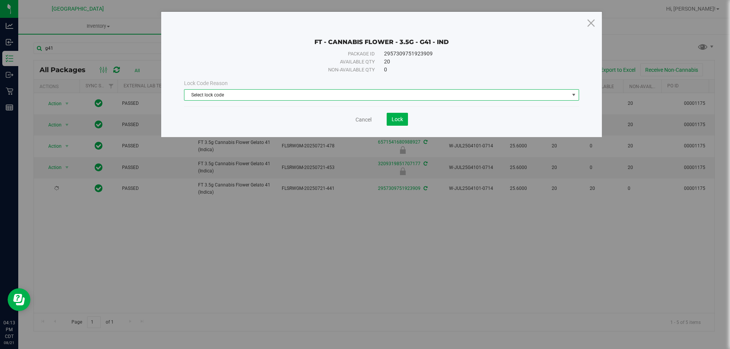
click at [256, 92] on span "Select lock code" at bounding box center [376, 95] width 385 height 11
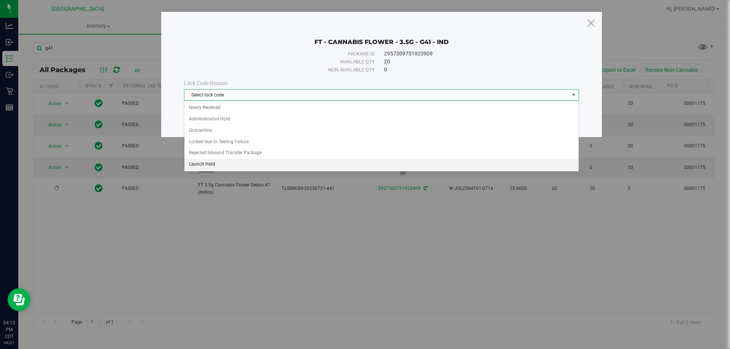
click at [204, 165] on li "Launch Hold" at bounding box center [381, 164] width 394 height 11
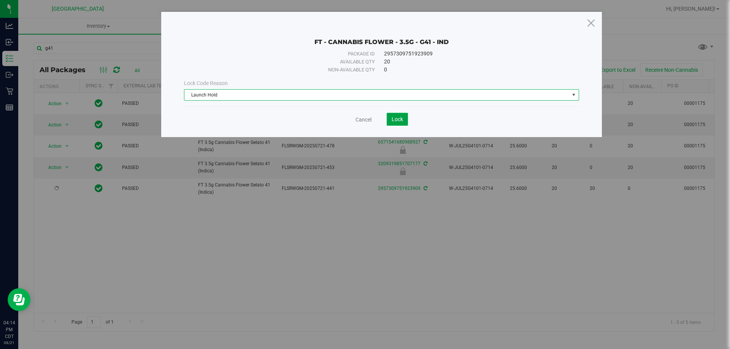
click at [390, 119] on button "Lock" at bounding box center [397, 119] width 21 height 13
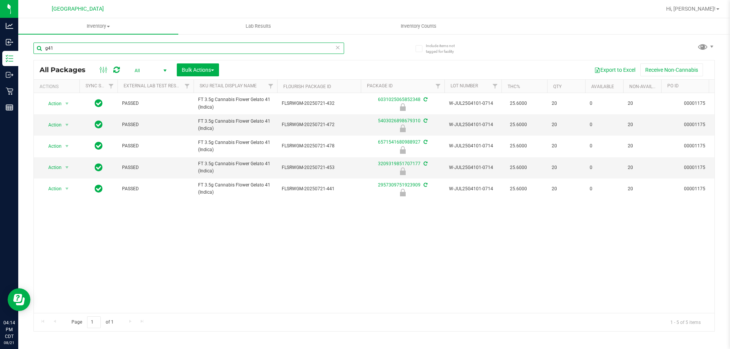
click at [116, 46] on input "g41" at bounding box center [188, 48] width 311 height 11
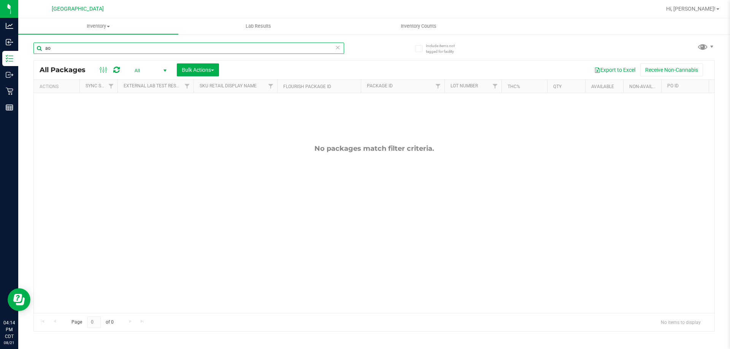
click at [116, 46] on input "ao" at bounding box center [188, 48] width 311 height 11
type input "ago"
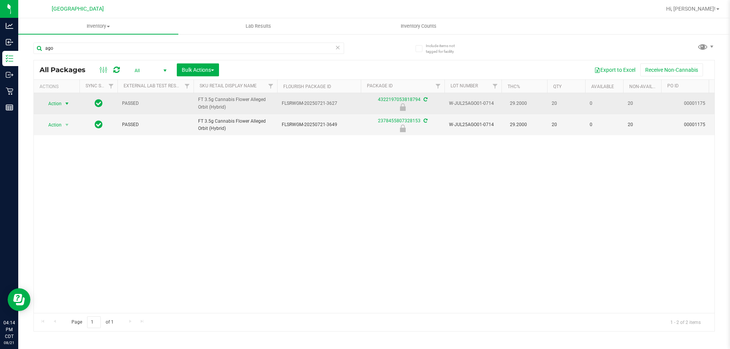
click at [58, 105] on span "Action" at bounding box center [51, 103] width 21 height 11
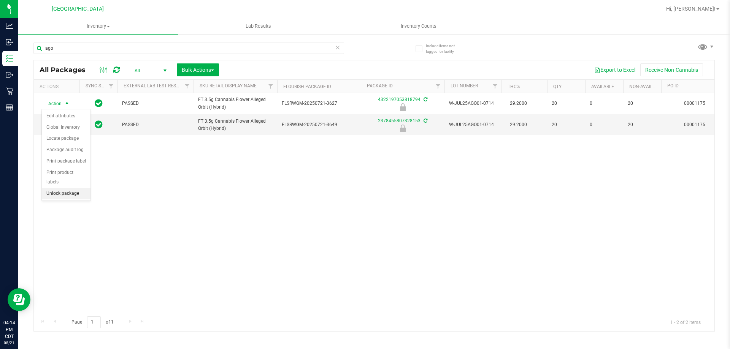
click at [65, 188] on li "Unlock package" at bounding box center [66, 193] width 49 height 11
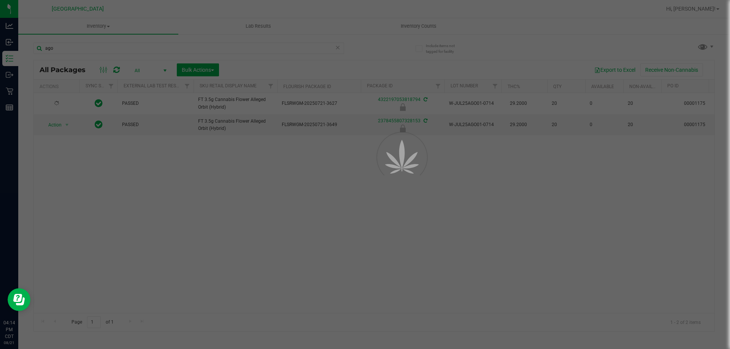
click at [119, 194] on div at bounding box center [365, 174] width 730 height 349
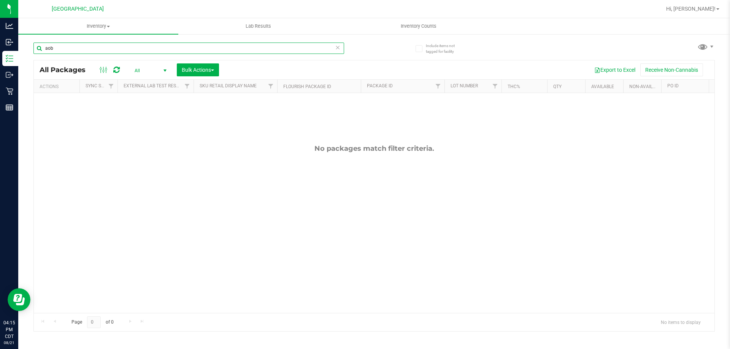
click at [82, 48] on input "aob" at bounding box center [188, 48] width 311 height 11
type input "ago"
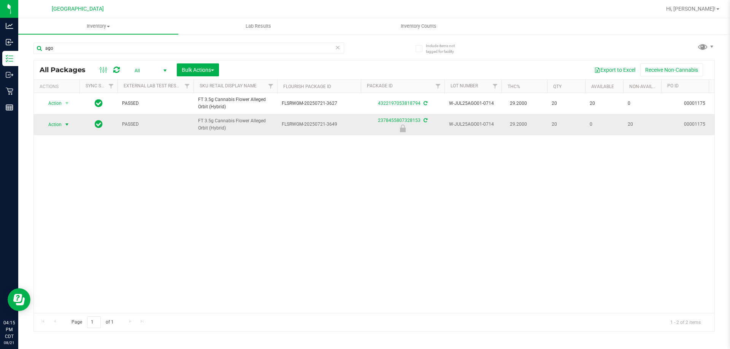
click at [63, 125] on span "select" at bounding box center [67, 124] width 10 height 11
click at [78, 209] on li "Unlock package" at bounding box center [66, 214] width 49 height 11
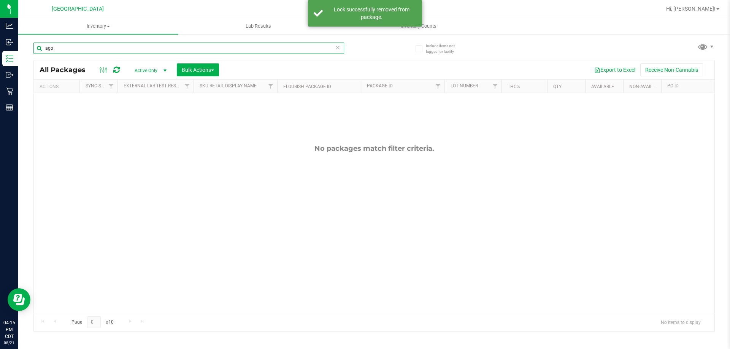
click at [106, 44] on input "ago" at bounding box center [188, 48] width 311 height 11
click at [147, 73] on span "Active Only" at bounding box center [149, 70] width 42 height 11
click at [146, 117] on li "All" at bounding box center [148, 116] width 41 height 11
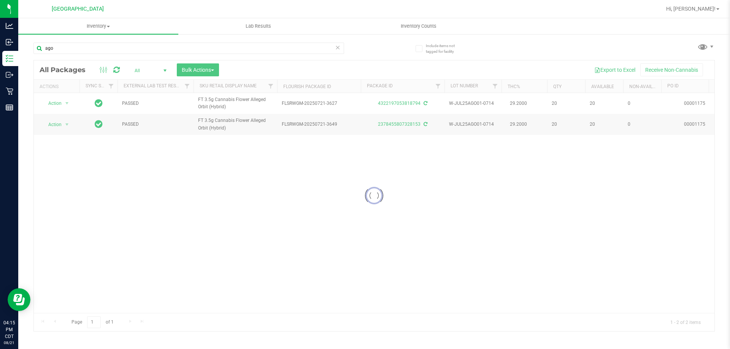
click at [56, 105] on div at bounding box center [374, 195] width 681 height 271
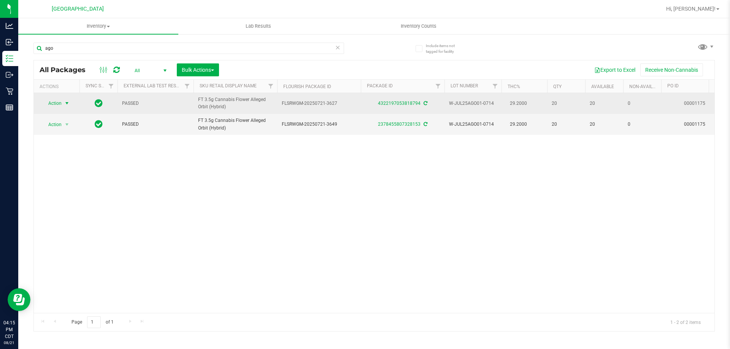
click at [61, 105] on span "Action" at bounding box center [51, 103] width 21 height 11
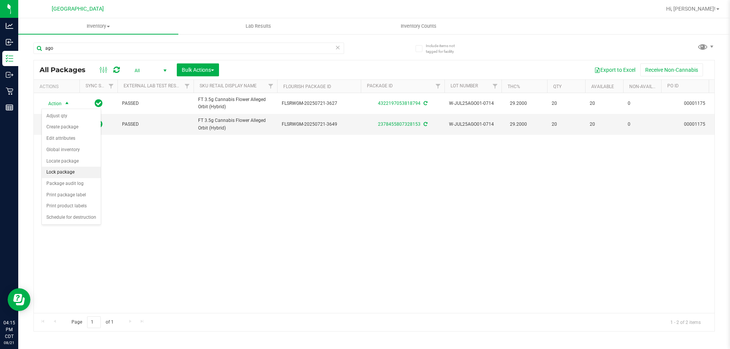
click at [57, 170] on li "Lock package" at bounding box center [71, 172] width 59 height 11
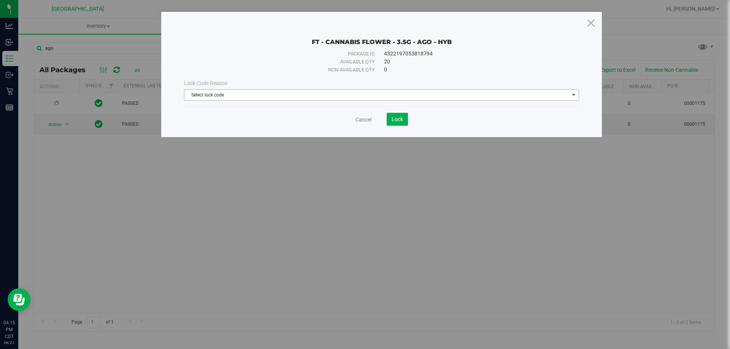
click at [365, 97] on span "Select lock code" at bounding box center [376, 95] width 385 height 11
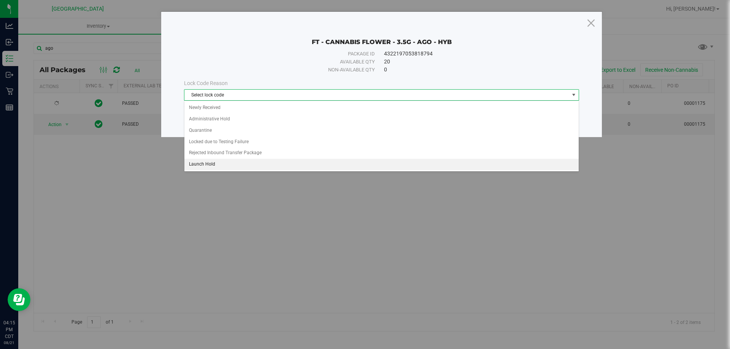
drag, startPoint x: 196, startPoint y: 163, endPoint x: 298, endPoint y: 149, distance: 102.9
click at [197, 163] on li "Launch Hold" at bounding box center [381, 164] width 394 height 11
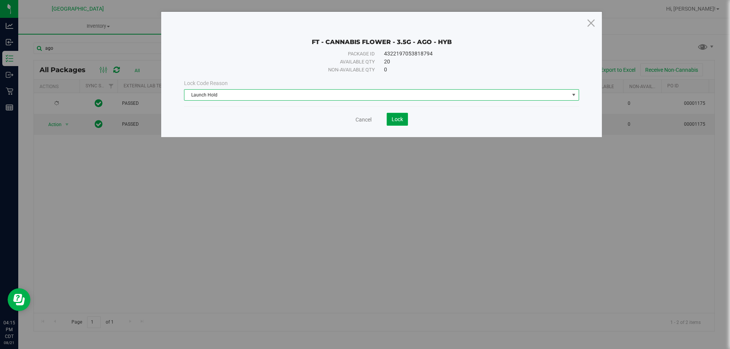
click at [403, 120] on button "Lock" at bounding box center [397, 119] width 21 height 13
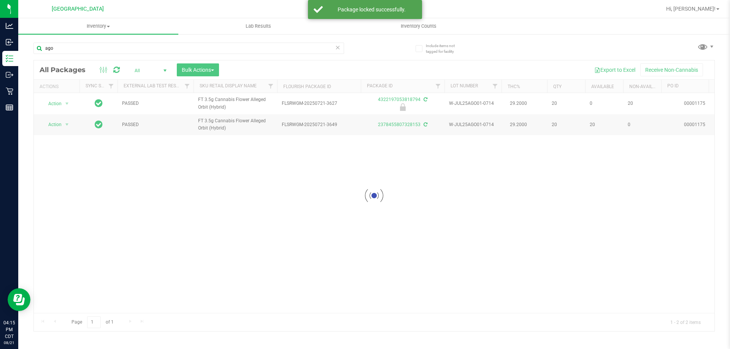
click at [57, 124] on div at bounding box center [374, 195] width 681 height 271
click at [57, 124] on span "Action" at bounding box center [51, 124] width 21 height 11
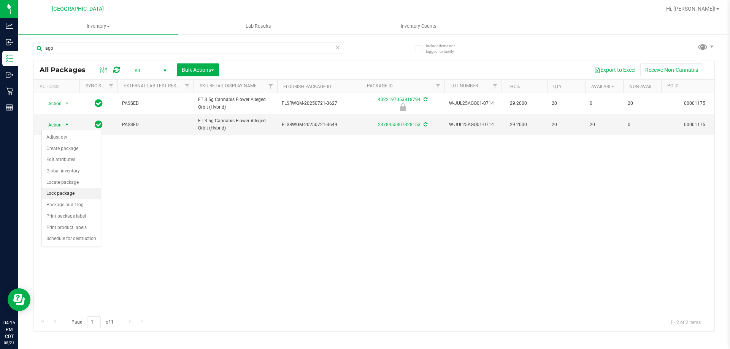
click at [82, 192] on li "Lock package" at bounding box center [71, 193] width 59 height 11
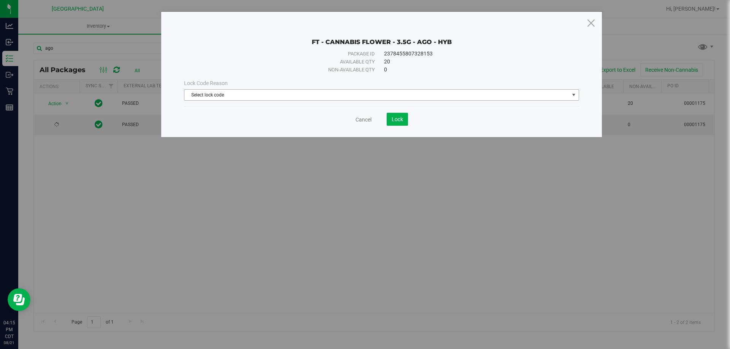
click at [385, 98] on span "Select lock code" at bounding box center [376, 95] width 385 height 11
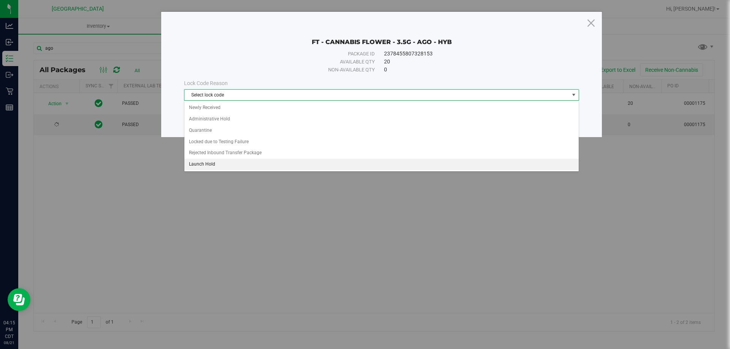
click at [192, 160] on li "Launch Hold" at bounding box center [381, 164] width 394 height 11
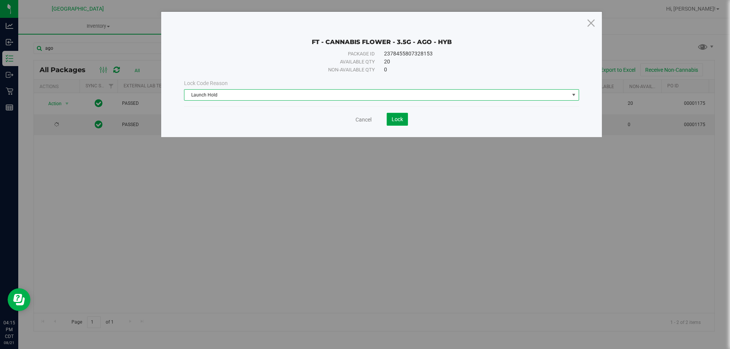
click at [392, 119] on span "Lock" at bounding box center [397, 119] width 11 height 6
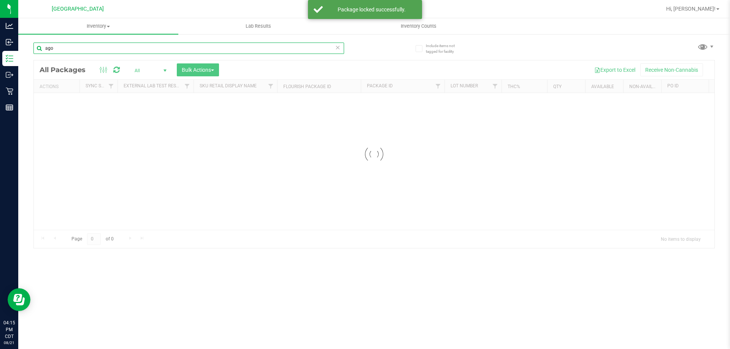
click at [126, 50] on input "ago" at bounding box center [188, 48] width 311 height 11
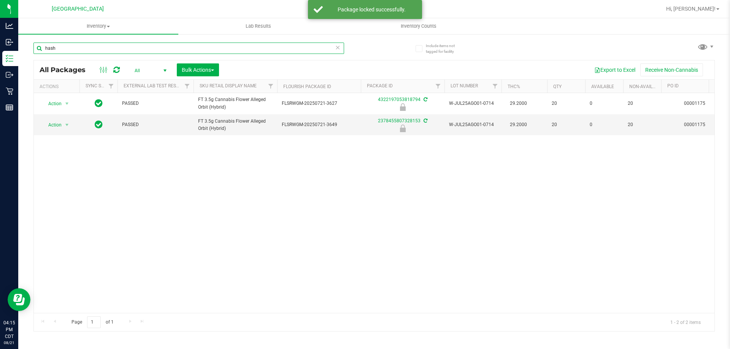
type input "hash"
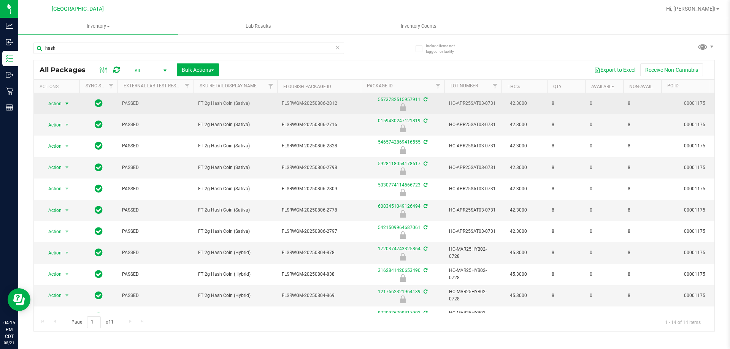
click at [55, 103] on span "Action" at bounding box center [51, 103] width 21 height 11
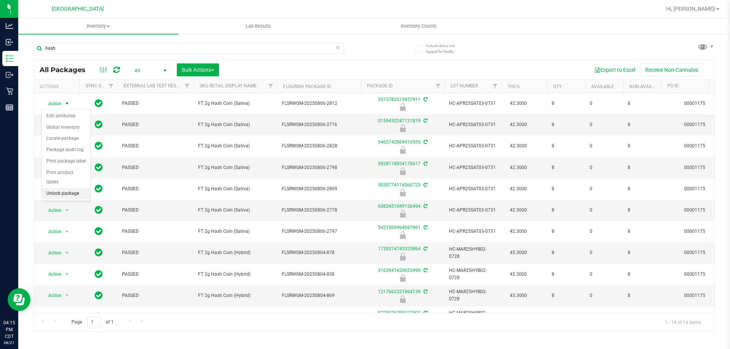
click at [62, 188] on li "Unlock package" at bounding box center [66, 193] width 49 height 11
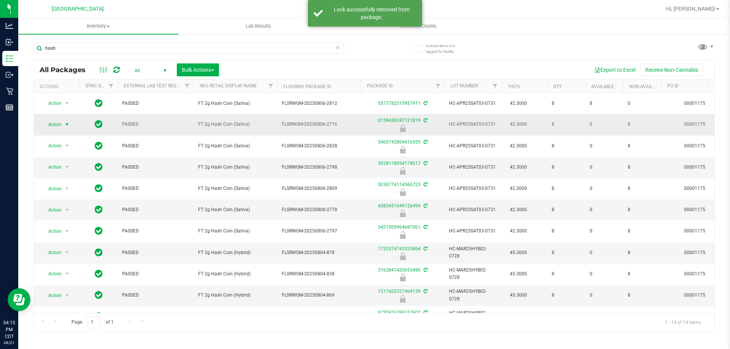
click at [59, 124] on span "Action" at bounding box center [51, 124] width 21 height 11
click at [67, 206] on li "Unlock package" at bounding box center [66, 211] width 49 height 11
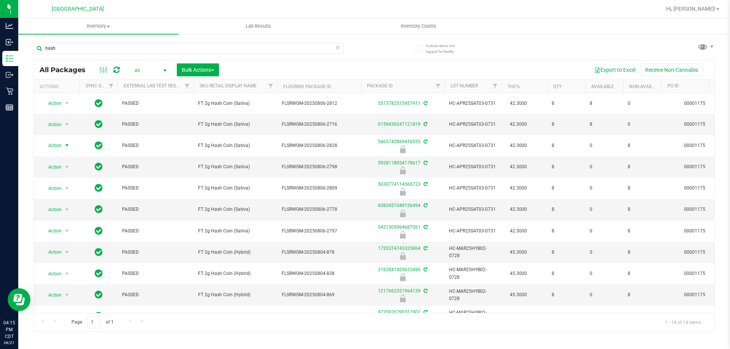
click at [57, 140] on span "Action" at bounding box center [51, 145] width 21 height 11
click at [69, 223] on li "Unlock package" at bounding box center [66, 228] width 49 height 11
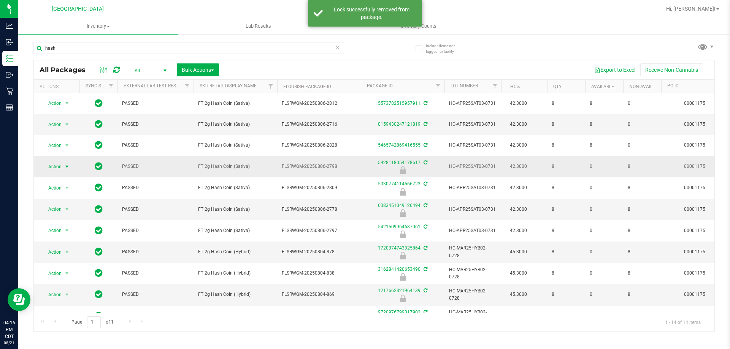
click at [59, 162] on span "Action" at bounding box center [51, 167] width 21 height 11
click at [51, 241] on li "Unlock package" at bounding box center [66, 246] width 49 height 11
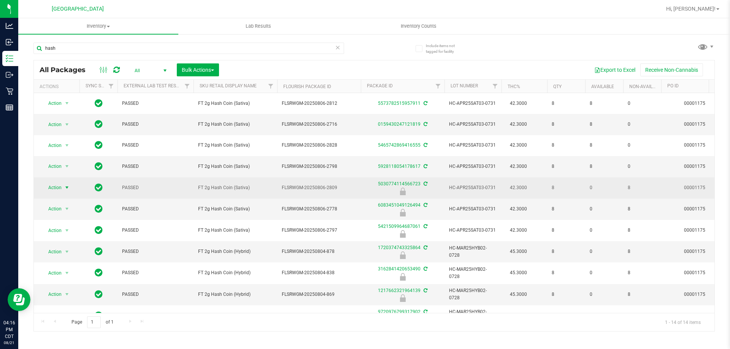
click at [61, 182] on span "Action" at bounding box center [51, 187] width 21 height 11
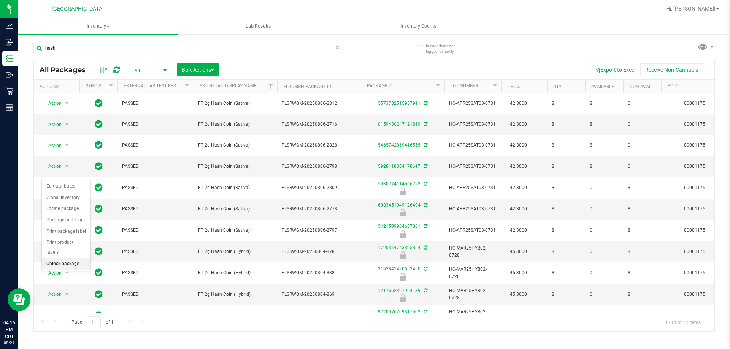
click at [55, 259] on li "Unlock package" at bounding box center [66, 264] width 49 height 11
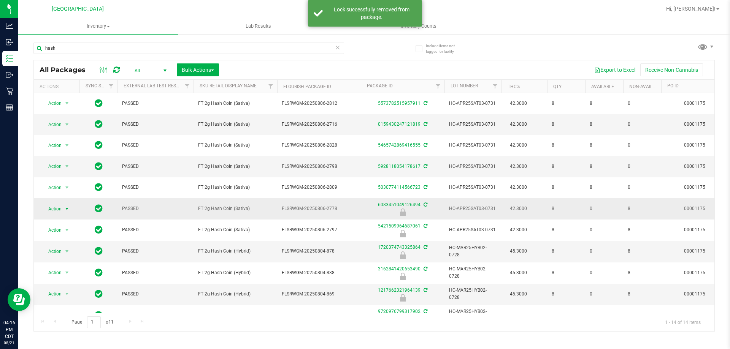
click at [59, 204] on span "Action" at bounding box center [51, 209] width 21 height 11
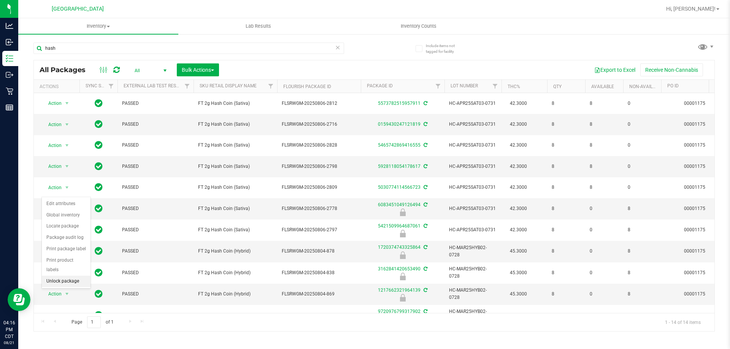
click at [67, 276] on li "Unlock package" at bounding box center [66, 281] width 49 height 11
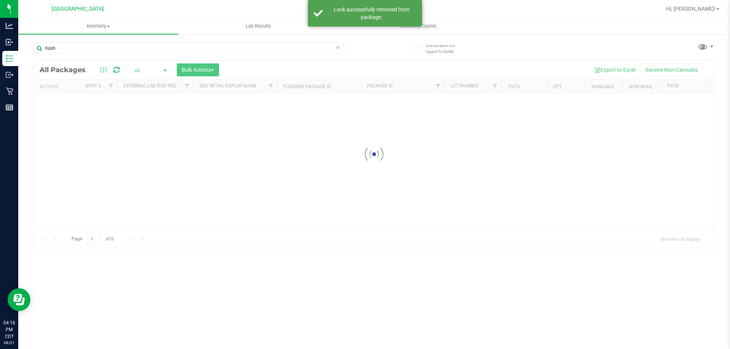
click at [199, 66] on div at bounding box center [374, 154] width 681 height 188
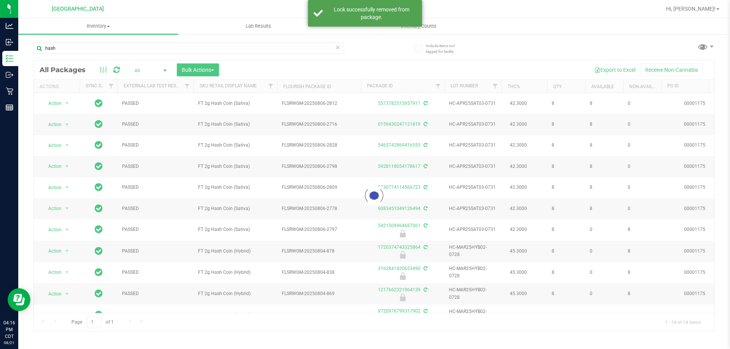
click at [199, 66] on div at bounding box center [374, 195] width 681 height 271
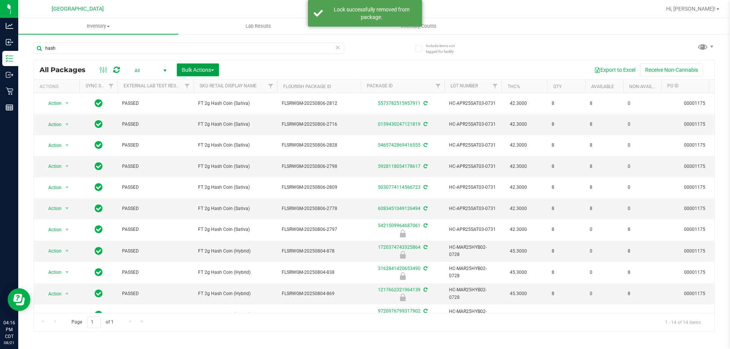
click at [197, 72] on span "Bulk Actions" at bounding box center [198, 70] width 32 height 6
click at [196, 146] on span "Lock/Unlock packages" at bounding box center [207, 143] width 52 height 6
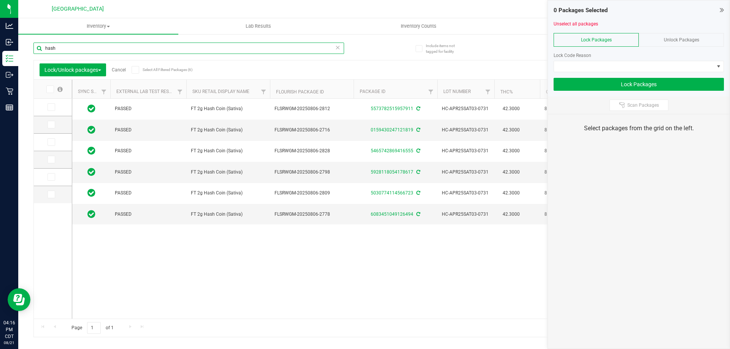
drag, startPoint x: 115, startPoint y: 49, endPoint x: 132, endPoint y: 45, distance: 17.5
click at [132, 45] on input "hash" at bounding box center [188, 48] width 311 height 11
click at [51, 89] on icon at bounding box center [49, 89] width 5 height 0
click at [0, 0] on input "checkbox" at bounding box center [0, 0] width 0 height 0
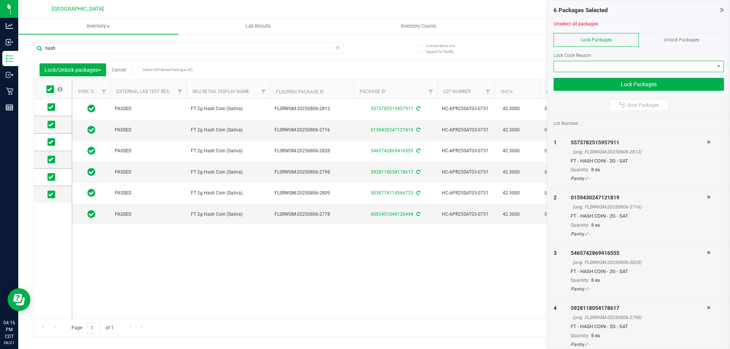
click at [590, 63] on span at bounding box center [634, 66] width 160 height 11
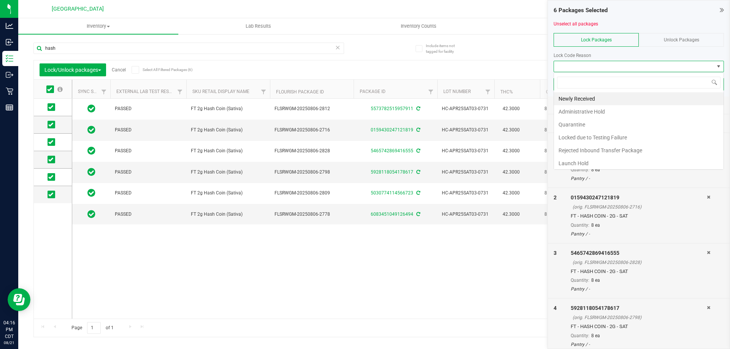
scroll to position [11, 170]
click at [589, 111] on li "Administrative Hold" at bounding box center [639, 111] width 170 height 13
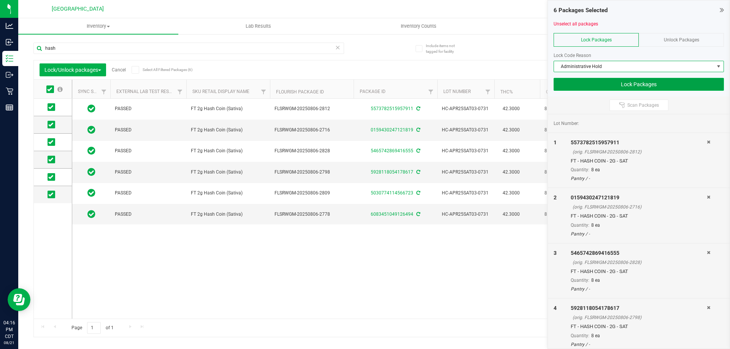
click at [649, 85] on button "Lock Packages" at bounding box center [639, 84] width 170 height 13
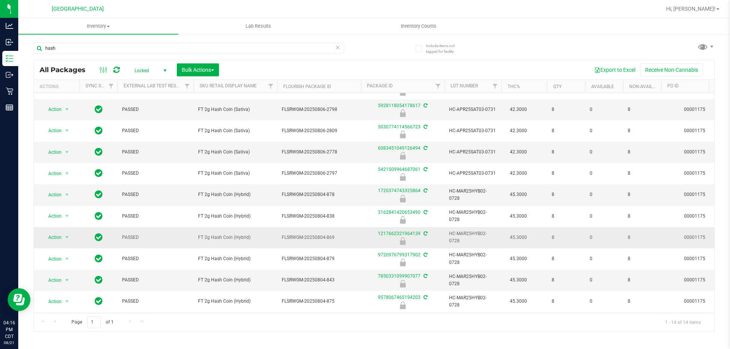
scroll to position [46, 0]
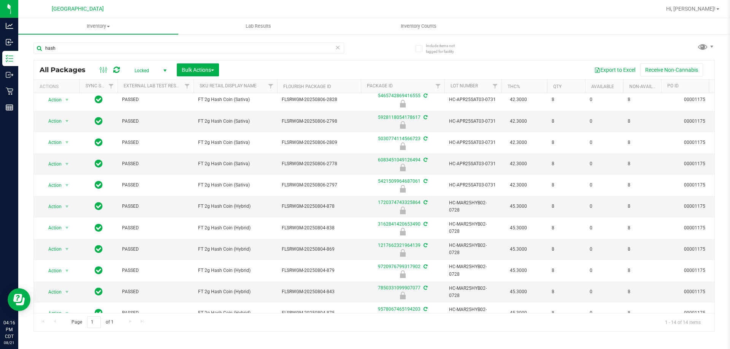
click at [165, 68] on span "select" at bounding box center [165, 71] width 6 height 6
click at [140, 119] on li "All" at bounding box center [148, 116] width 41 height 11
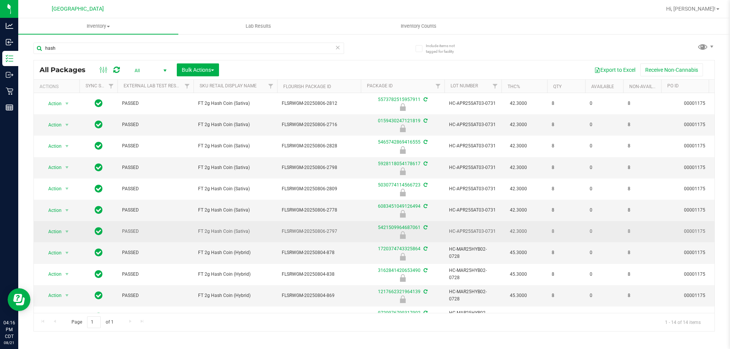
scroll to position [38, 0]
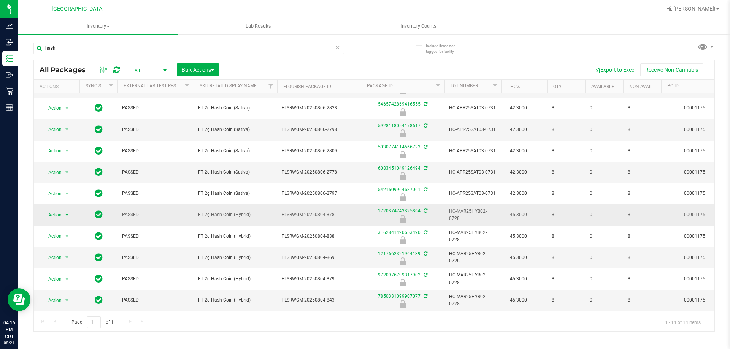
click at [54, 215] on span "Action" at bounding box center [51, 215] width 21 height 11
click at [76, 300] on li "Unlock package" at bounding box center [66, 305] width 49 height 11
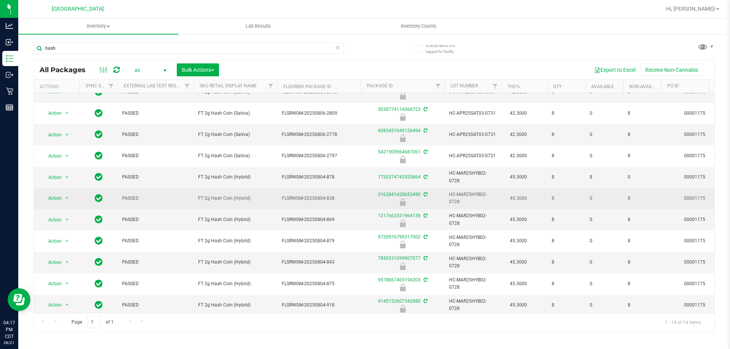
scroll to position [76, 0]
click at [53, 194] on span "Action" at bounding box center [51, 198] width 21 height 11
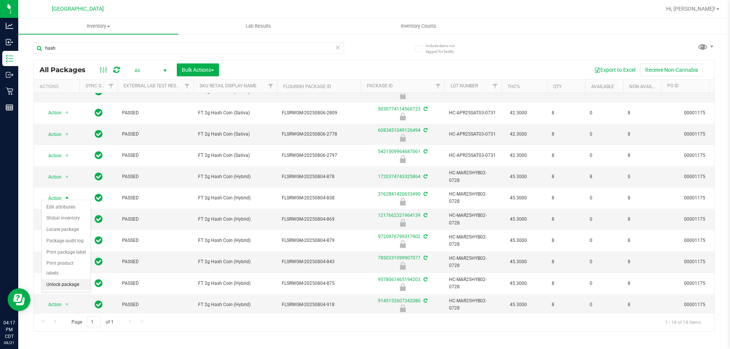
click at [64, 279] on li "Unlock package" at bounding box center [66, 284] width 49 height 11
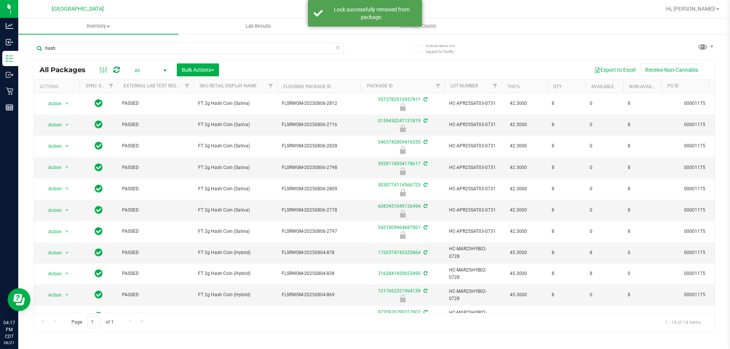
scroll to position [38, 0]
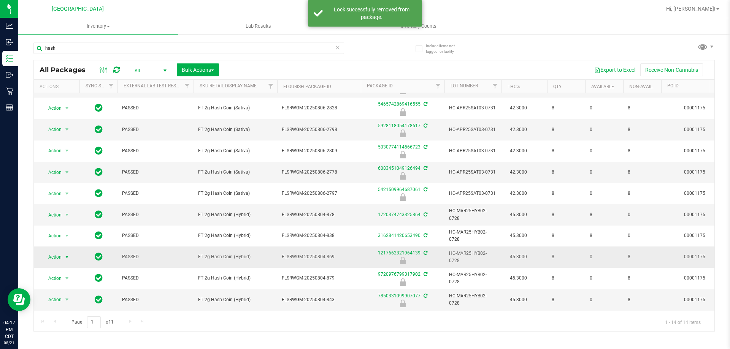
click at [50, 252] on span "Action" at bounding box center [51, 257] width 21 height 11
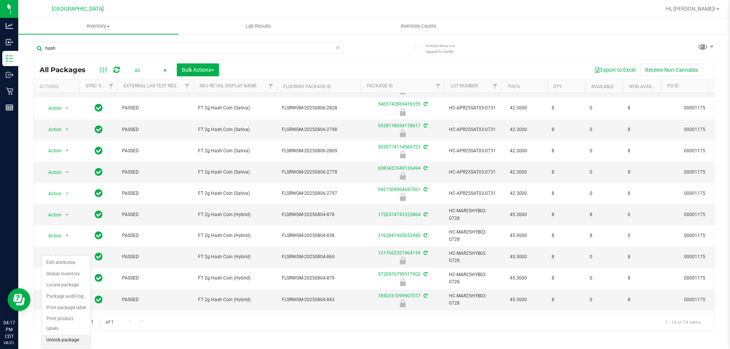
click at [76, 335] on li "Unlock package" at bounding box center [66, 340] width 49 height 11
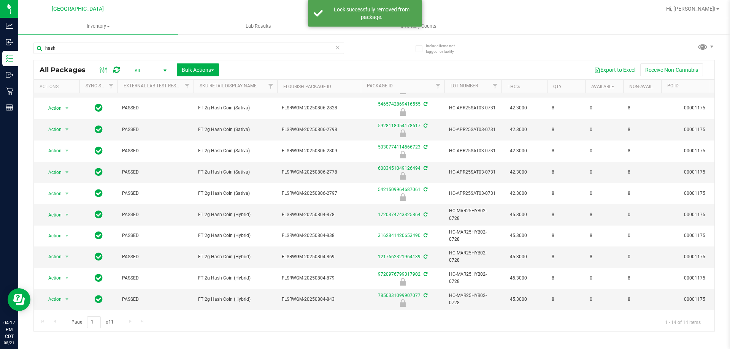
scroll to position [73, 0]
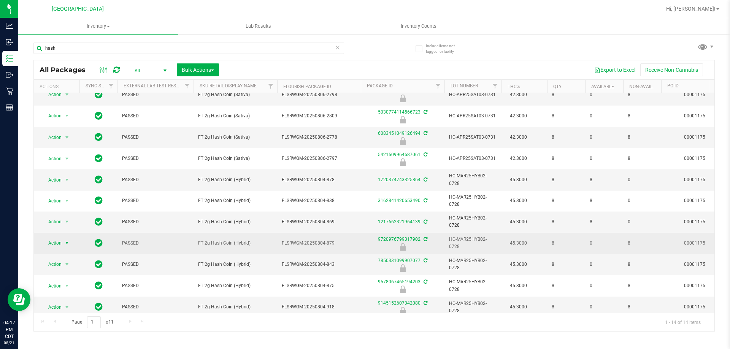
click at [58, 238] on span "Action" at bounding box center [51, 243] width 21 height 11
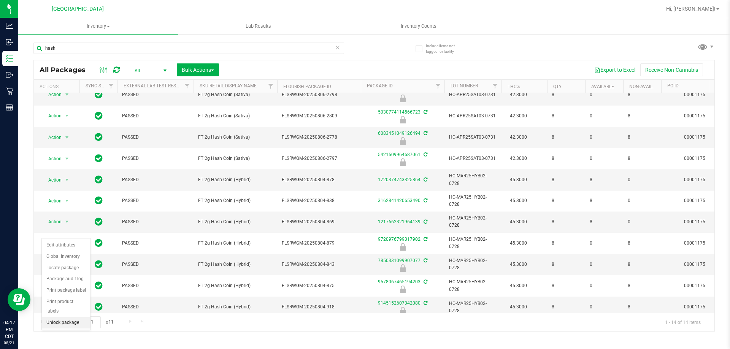
click at [63, 317] on li "Unlock package" at bounding box center [66, 322] width 49 height 11
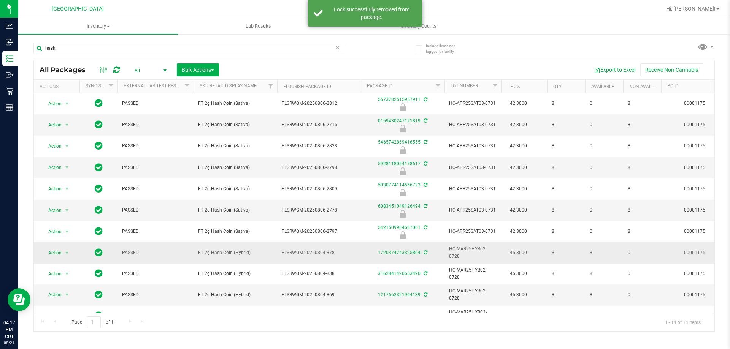
scroll to position [69, 0]
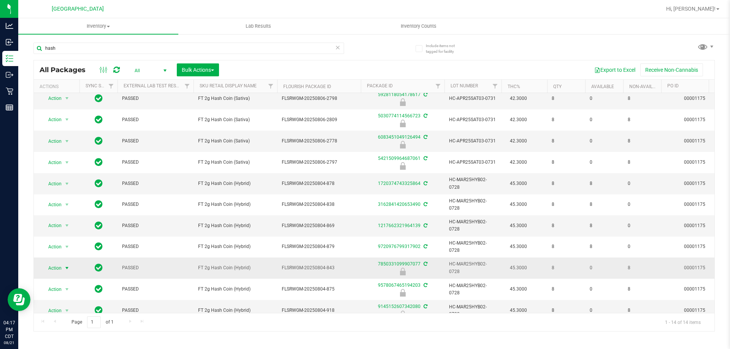
click at [64, 265] on span "select" at bounding box center [67, 268] width 6 height 6
click at [64, 339] on li "Unlock package" at bounding box center [66, 344] width 49 height 11
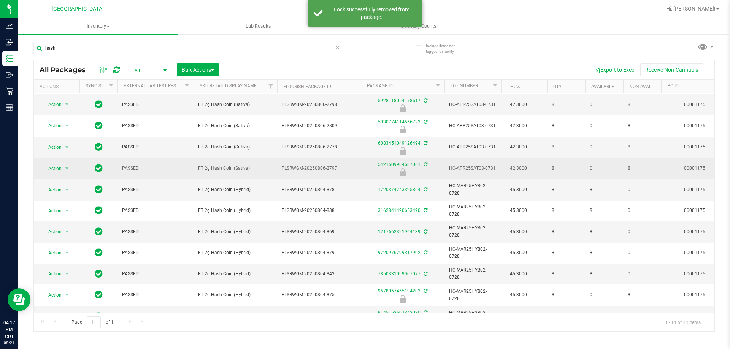
scroll to position [65, 0]
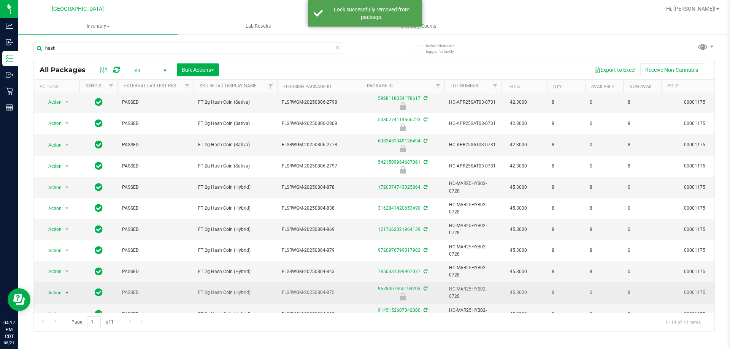
click at [56, 288] on span "Action" at bounding box center [51, 293] width 21 height 11
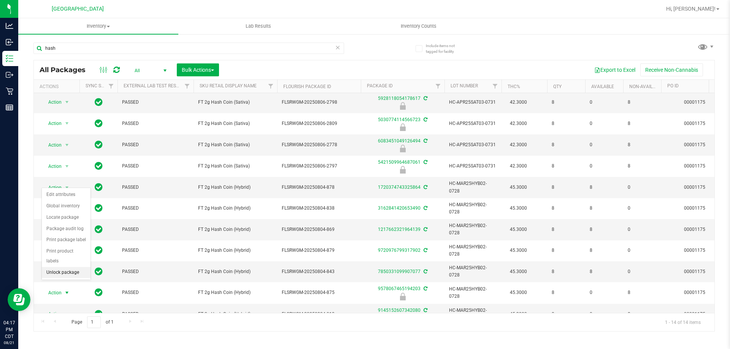
click at [76, 267] on li "Unlock package" at bounding box center [66, 272] width 49 height 11
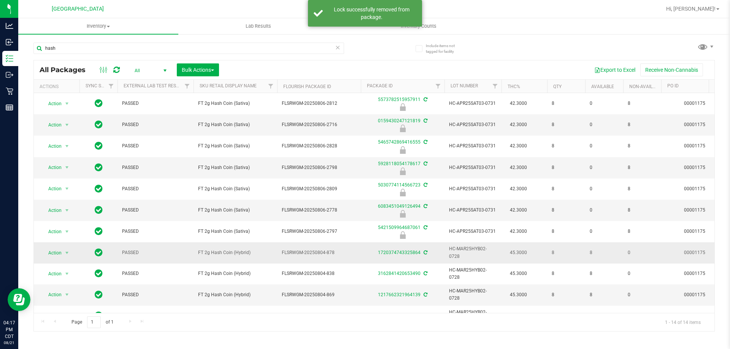
scroll to position [62, 0]
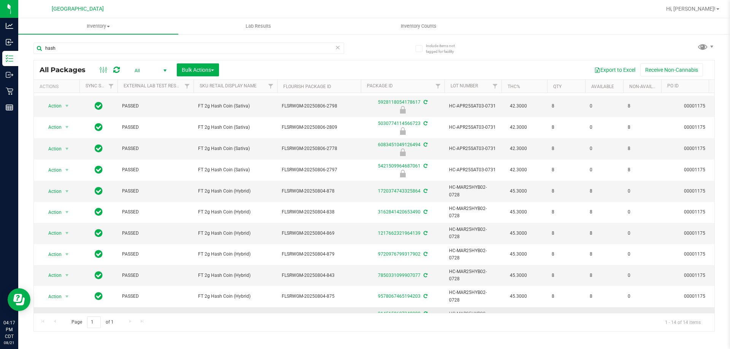
click at [62, 312] on span "select" at bounding box center [67, 317] width 10 height 11
click at [70, 289] on li "Unlock package" at bounding box center [66, 294] width 49 height 11
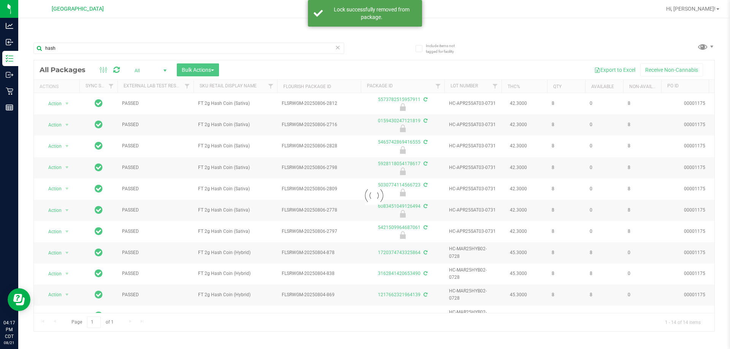
click at [187, 70] on div at bounding box center [374, 195] width 681 height 271
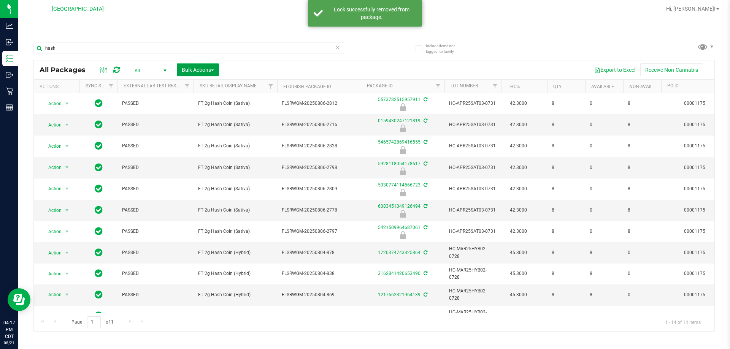
click at [187, 70] on span "Bulk Actions" at bounding box center [198, 70] width 32 height 6
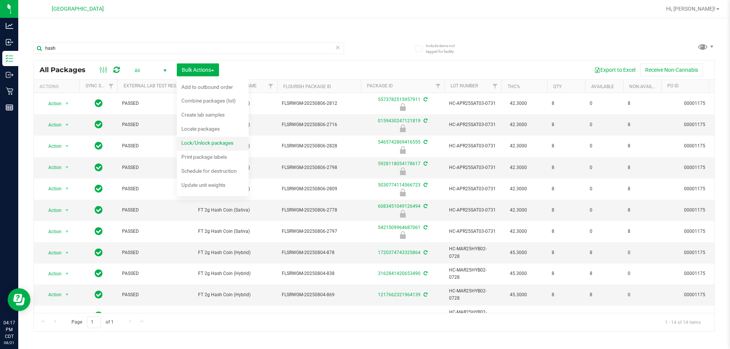
click at [199, 146] on span "Lock/Unlock packages" at bounding box center [207, 143] width 52 height 6
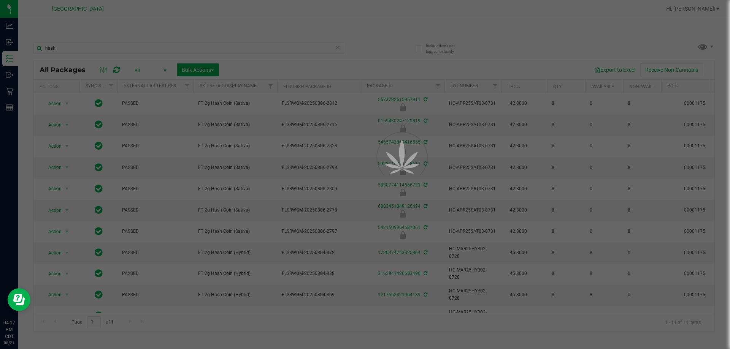
click at [308, 49] on div at bounding box center [365, 174] width 730 height 349
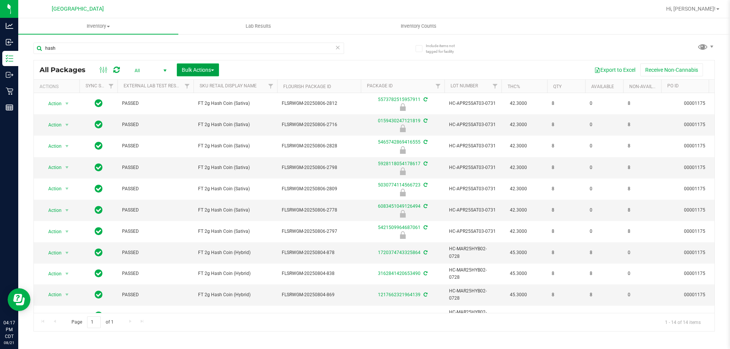
click at [205, 73] on button "Bulk Actions" at bounding box center [198, 69] width 42 height 13
click at [200, 147] on div "Lock/Unlock packages" at bounding box center [212, 144] width 62 height 12
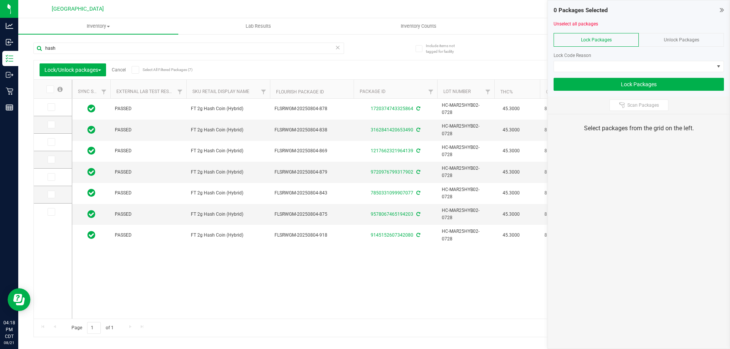
click at [50, 89] on icon at bounding box center [49, 89] width 5 height 0
click at [0, 0] on input "checkbox" at bounding box center [0, 0] width 0 height 0
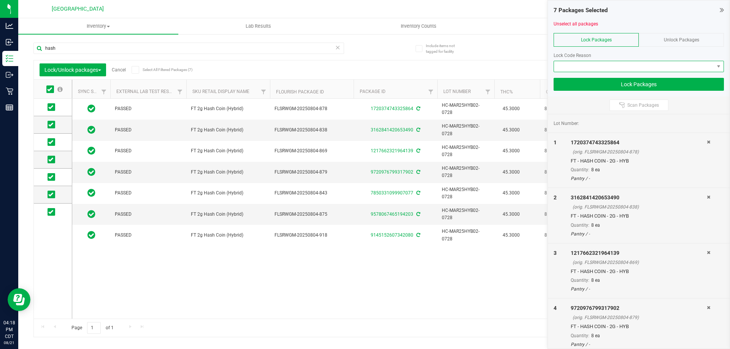
click at [602, 66] on span at bounding box center [634, 66] width 160 height 11
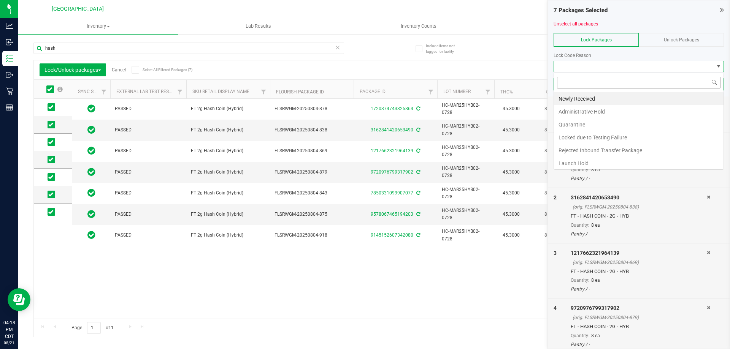
scroll to position [11, 170]
click at [592, 166] on li "Launch Hold" at bounding box center [639, 163] width 170 height 13
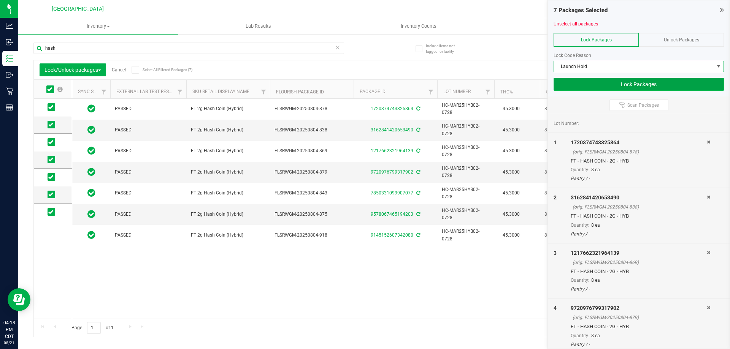
click at [579, 85] on button "Lock Packages" at bounding box center [639, 84] width 170 height 13
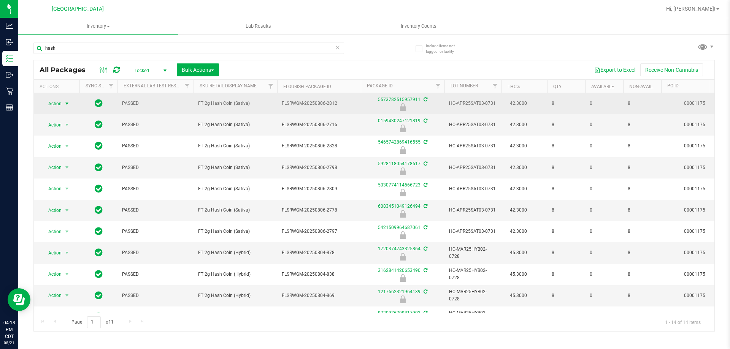
click at [58, 108] on span "Action" at bounding box center [51, 103] width 21 height 11
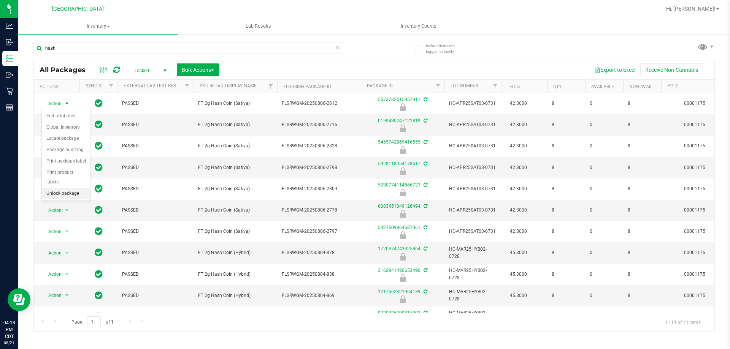
click at [59, 188] on li "Unlock package" at bounding box center [66, 193] width 49 height 11
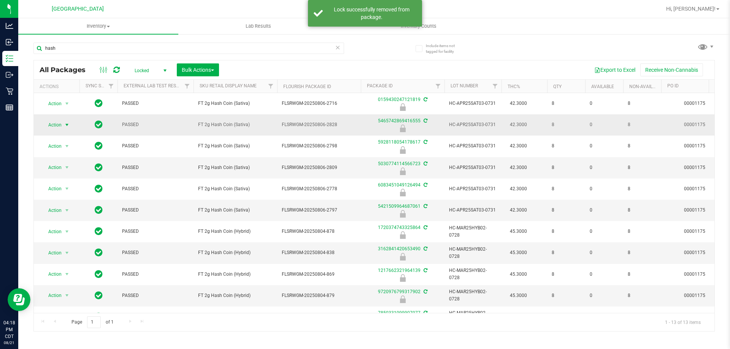
click at [62, 121] on span "Action" at bounding box center [51, 125] width 21 height 11
click at [69, 209] on li "Unlock package" at bounding box center [66, 214] width 49 height 11
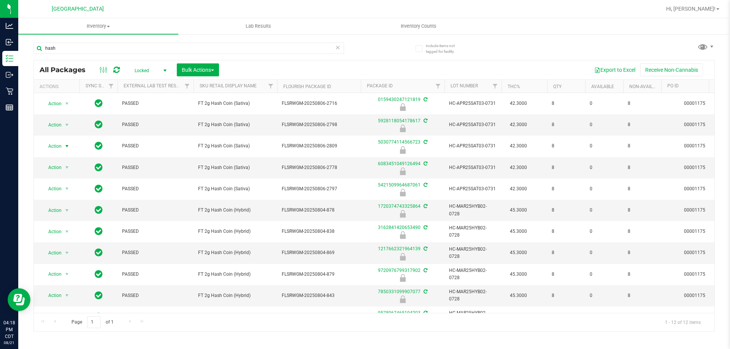
click at [57, 149] on span "Action" at bounding box center [51, 146] width 21 height 11
click at [198, 67] on span "Bulk Actions" at bounding box center [198, 70] width 32 height 6
click at [201, 143] on span "Lock/Unlock packages" at bounding box center [207, 143] width 52 height 6
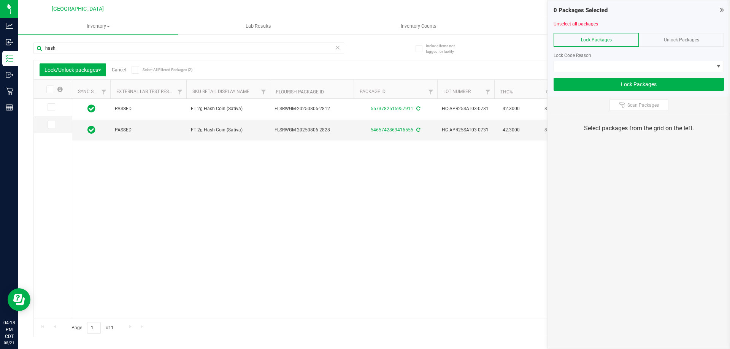
click at [132, 71] on div "Lock/Unlock packages Cancel Select All Filtered Packages (2)" at bounding box center [110, 69] width 141 height 13
click at [139, 68] on span at bounding box center [136, 70] width 8 height 8
click at [0, 0] on input "Select All Filtered Packages (2)" at bounding box center [0, 0] width 0 height 0
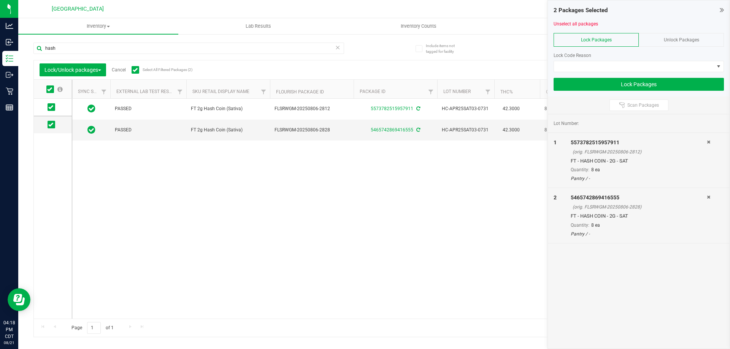
click at [135, 70] on icon at bounding box center [135, 70] width 5 height 0
click at [0, 0] on input "Select All Filtered Packages (2)" at bounding box center [0, 0] width 0 height 0
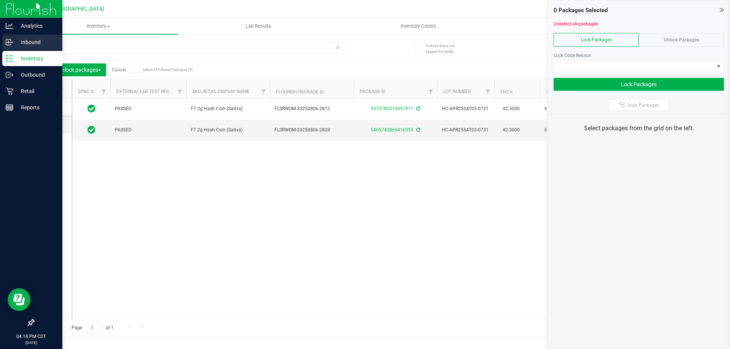
click at [16, 50] on link "Inbound" at bounding box center [31, 43] width 62 height 16
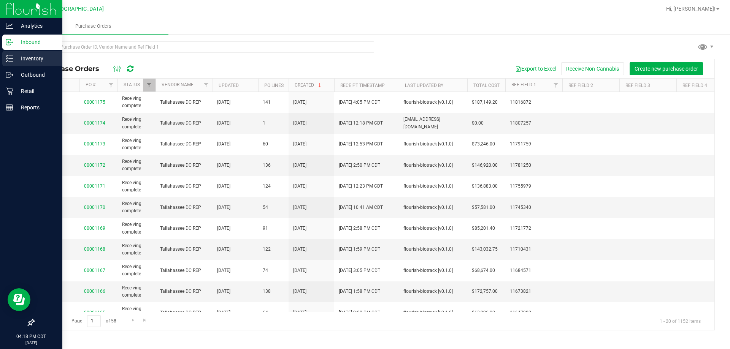
click at [49, 54] on div "Inventory" at bounding box center [32, 58] width 60 height 15
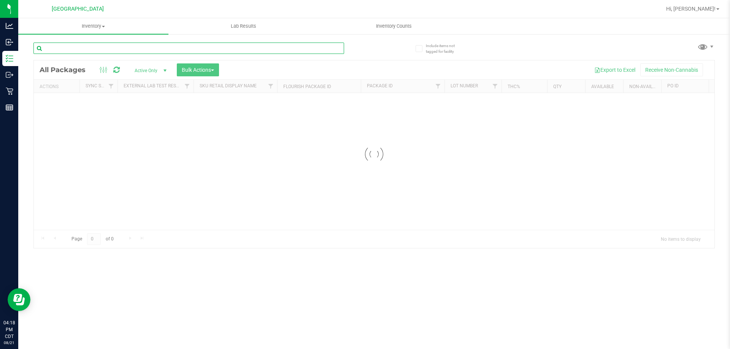
drag, startPoint x: 68, startPoint y: 51, endPoint x: 76, endPoint y: 50, distance: 8.4
click at [76, 50] on input "text" at bounding box center [188, 48] width 311 height 11
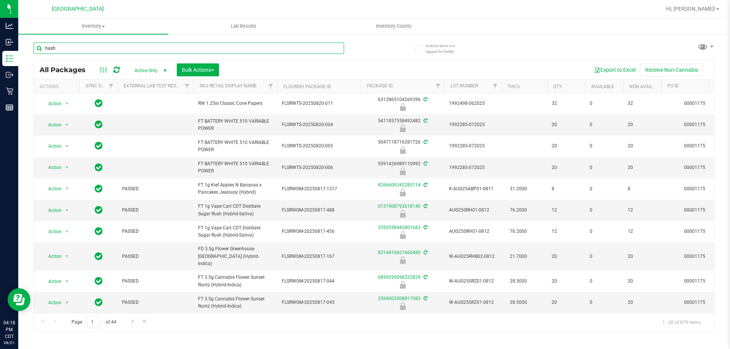
type input "hash"
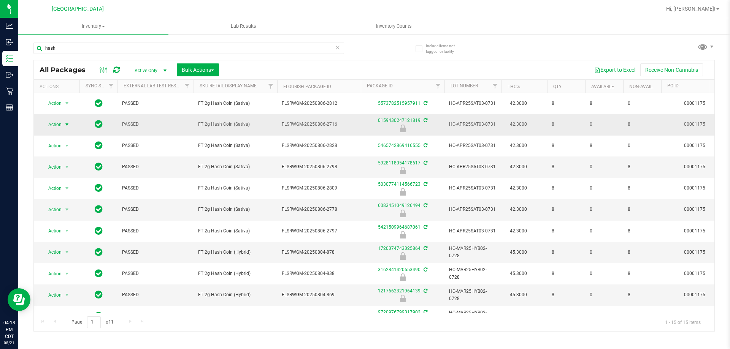
click at [52, 120] on span "Action" at bounding box center [51, 124] width 21 height 11
click at [63, 206] on li "Unlock package" at bounding box center [66, 211] width 49 height 11
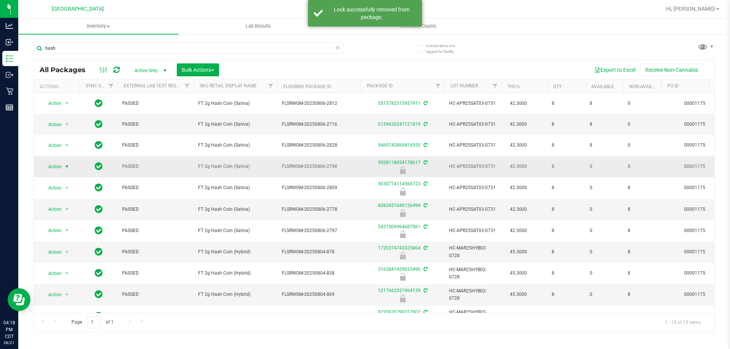
click at [58, 162] on span "Action" at bounding box center [51, 167] width 21 height 11
click at [64, 241] on li "Unlock package" at bounding box center [66, 246] width 49 height 11
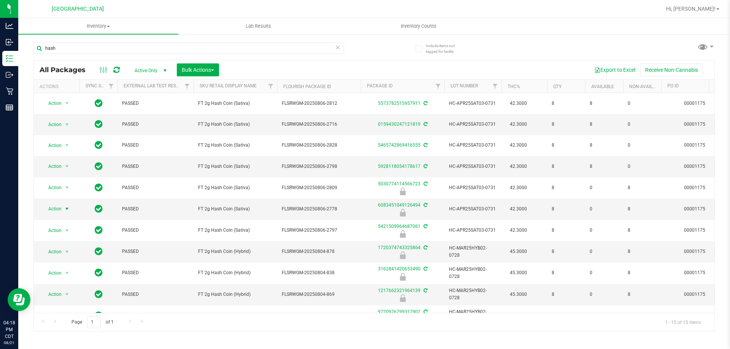
scroll to position [38, 0]
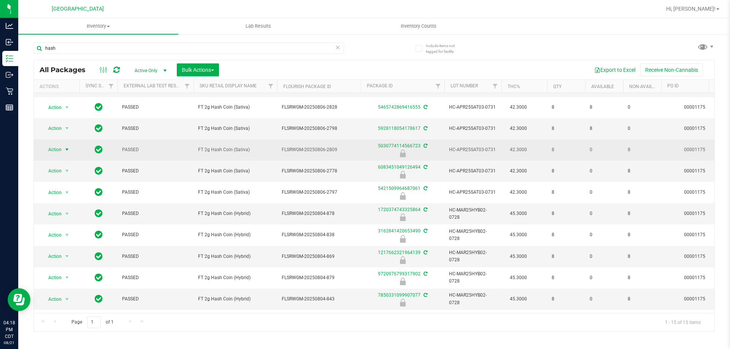
click at [57, 144] on span "Action" at bounding box center [51, 149] width 21 height 11
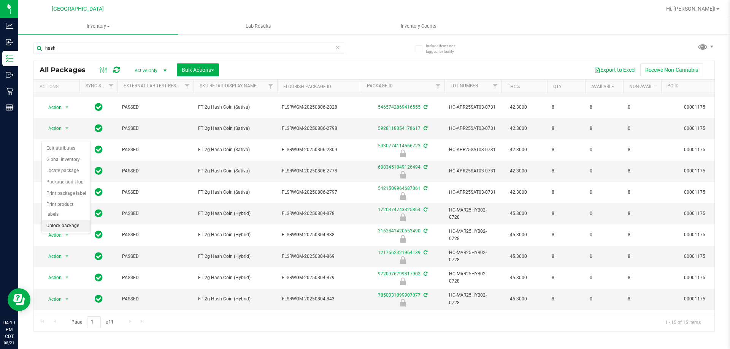
click at [65, 220] on li "Unlock package" at bounding box center [66, 225] width 49 height 11
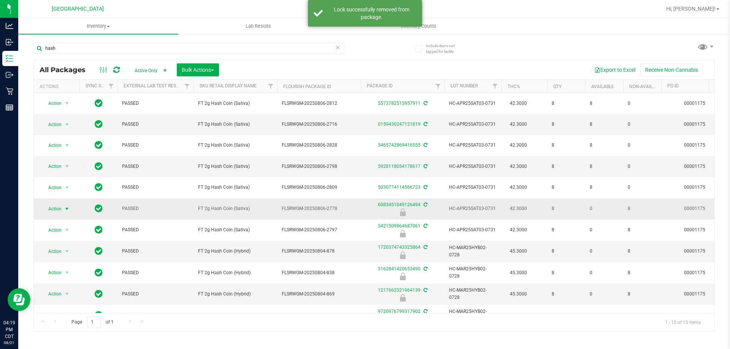
click at [57, 204] on span "Action" at bounding box center [51, 209] width 21 height 11
click at [70, 276] on li "Unlock package" at bounding box center [66, 281] width 49 height 11
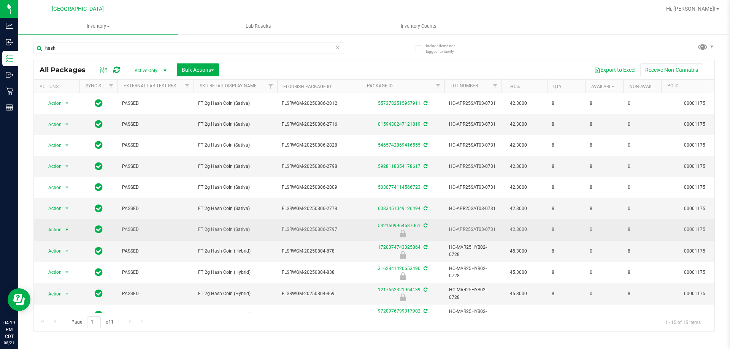
click at [59, 225] on span "Action" at bounding box center [51, 230] width 21 height 11
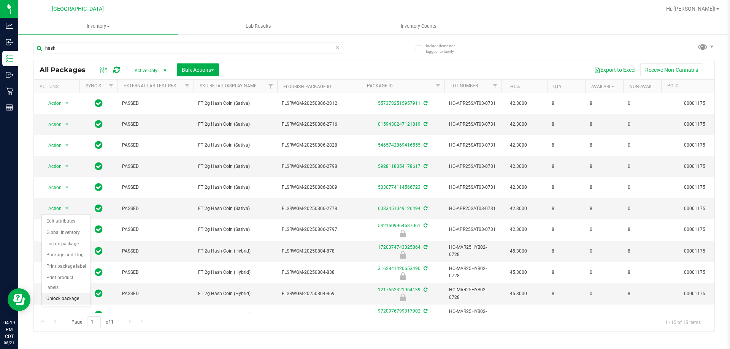
click at [73, 293] on li "Unlock package" at bounding box center [66, 298] width 49 height 11
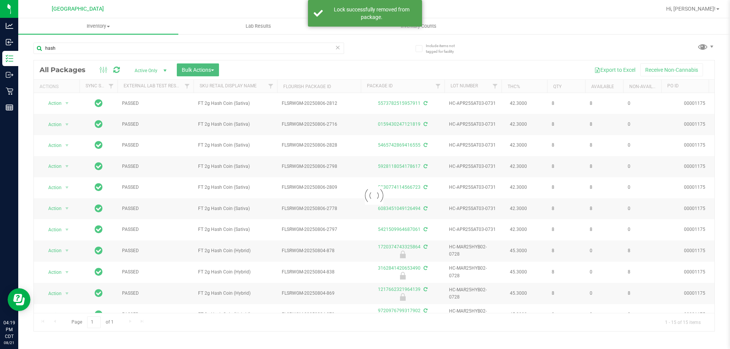
click at [185, 68] on span "Bulk Actions" at bounding box center [198, 70] width 32 height 6
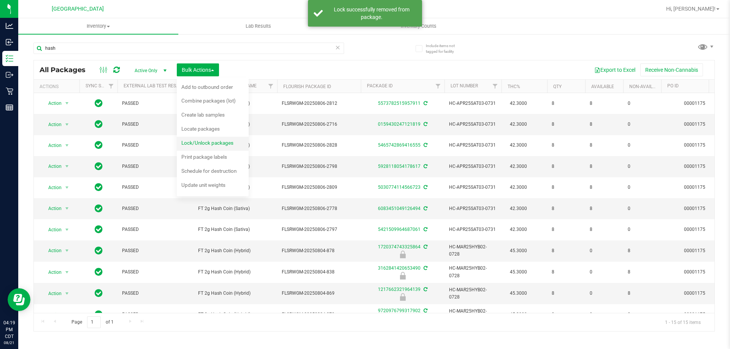
click at [203, 148] on div "Lock/Unlock packages" at bounding box center [212, 144] width 62 height 12
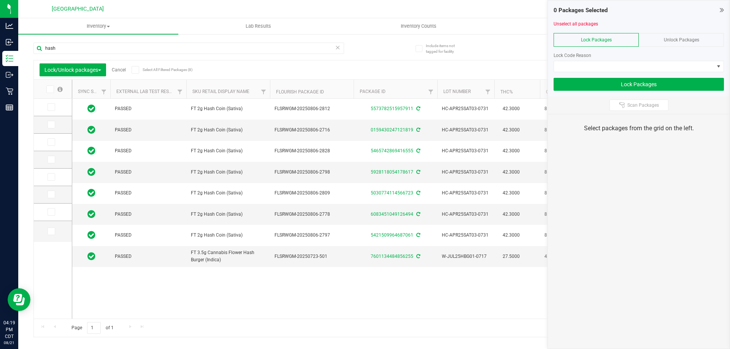
click at [50, 89] on icon at bounding box center [49, 89] width 5 height 0
click at [0, 0] on input "checkbox" at bounding box center [0, 0] width 0 height 0
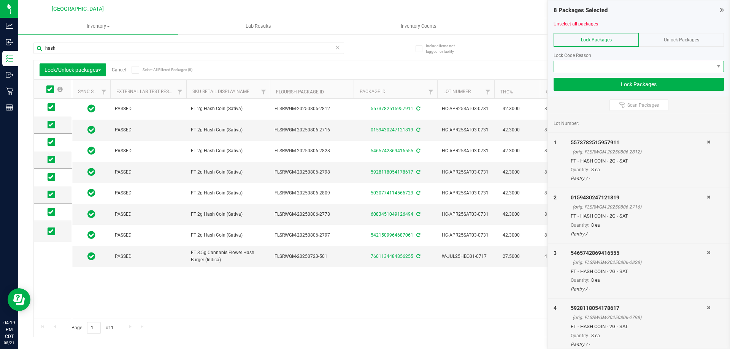
click at [614, 67] on span at bounding box center [634, 66] width 160 height 11
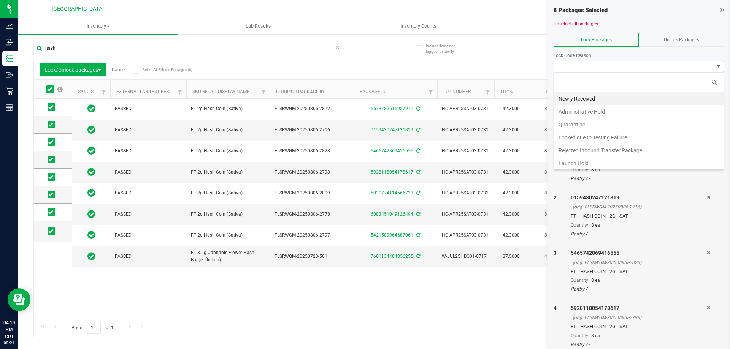
scroll to position [11, 170]
click at [572, 163] on li "Launch Hold" at bounding box center [639, 163] width 170 height 13
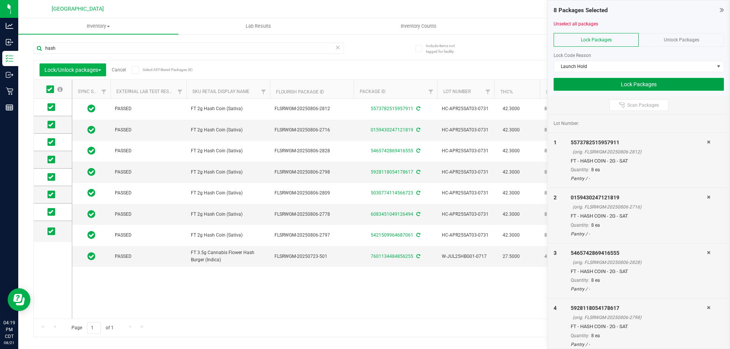
click at [571, 87] on button "Lock Packages" at bounding box center [639, 84] width 170 height 13
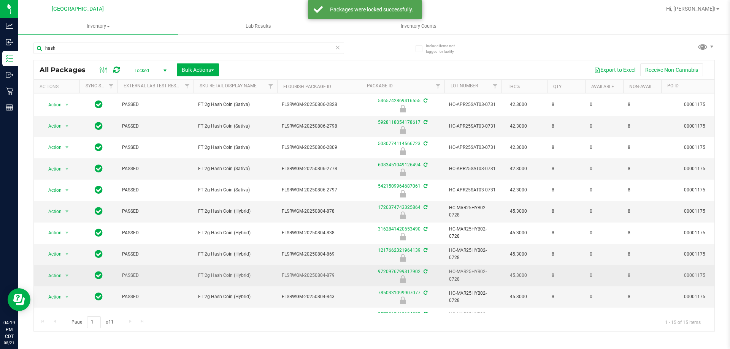
scroll to position [106, 0]
